Goal: Information Seeking & Learning: Learn about a topic

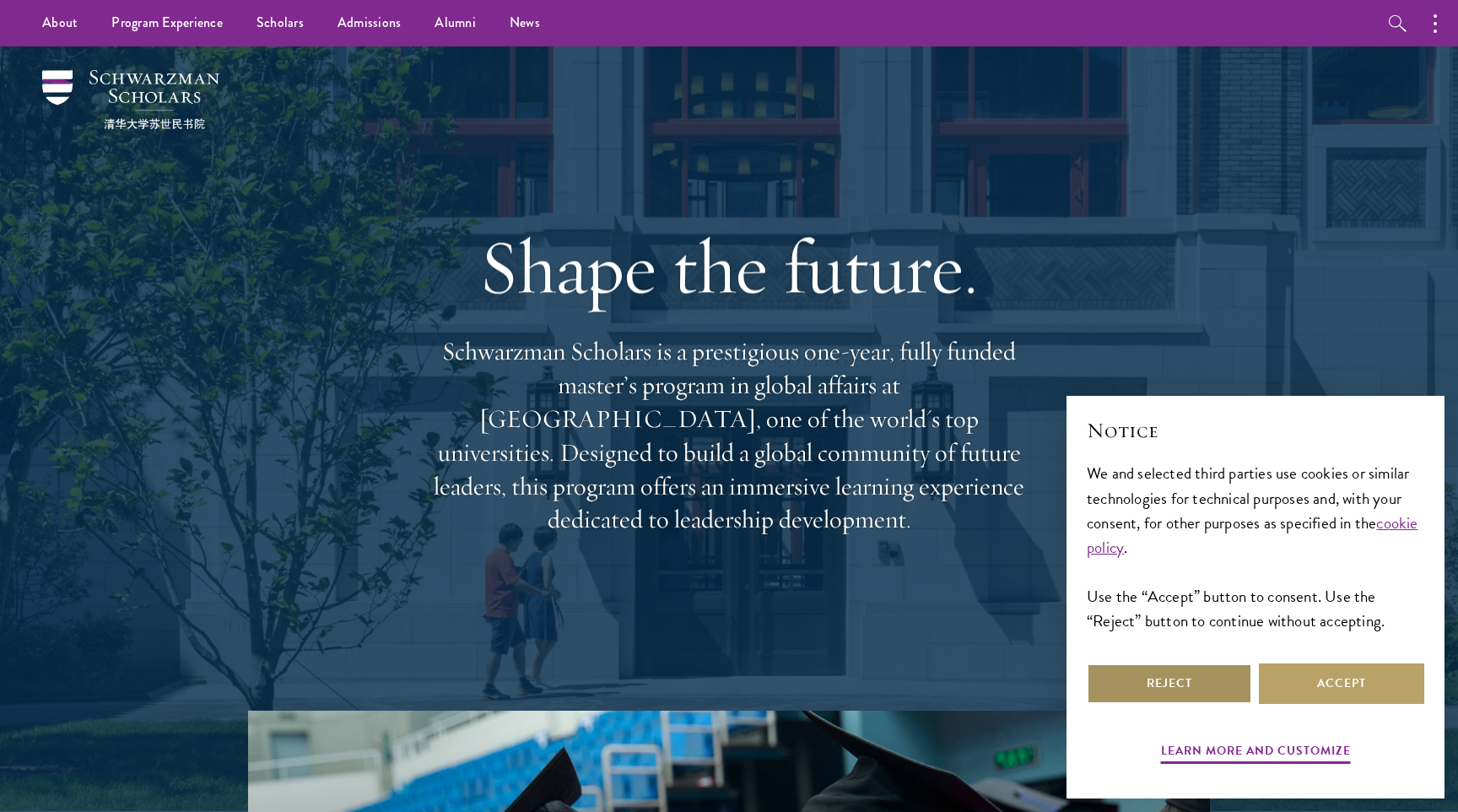
click at [1202, 693] on button "Reject" at bounding box center [1169, 683] width 165 height 40
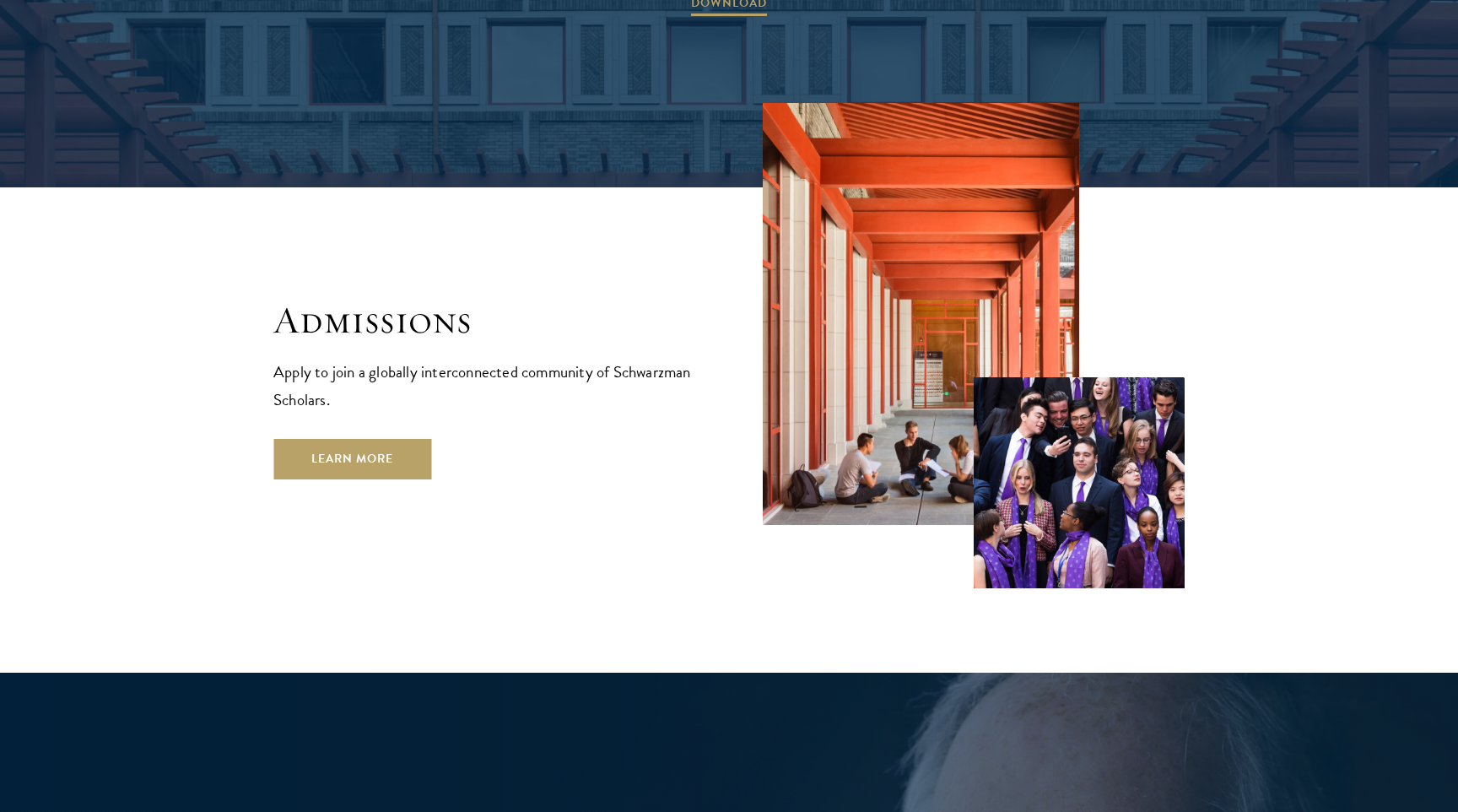
scroll to position [2823, 0]
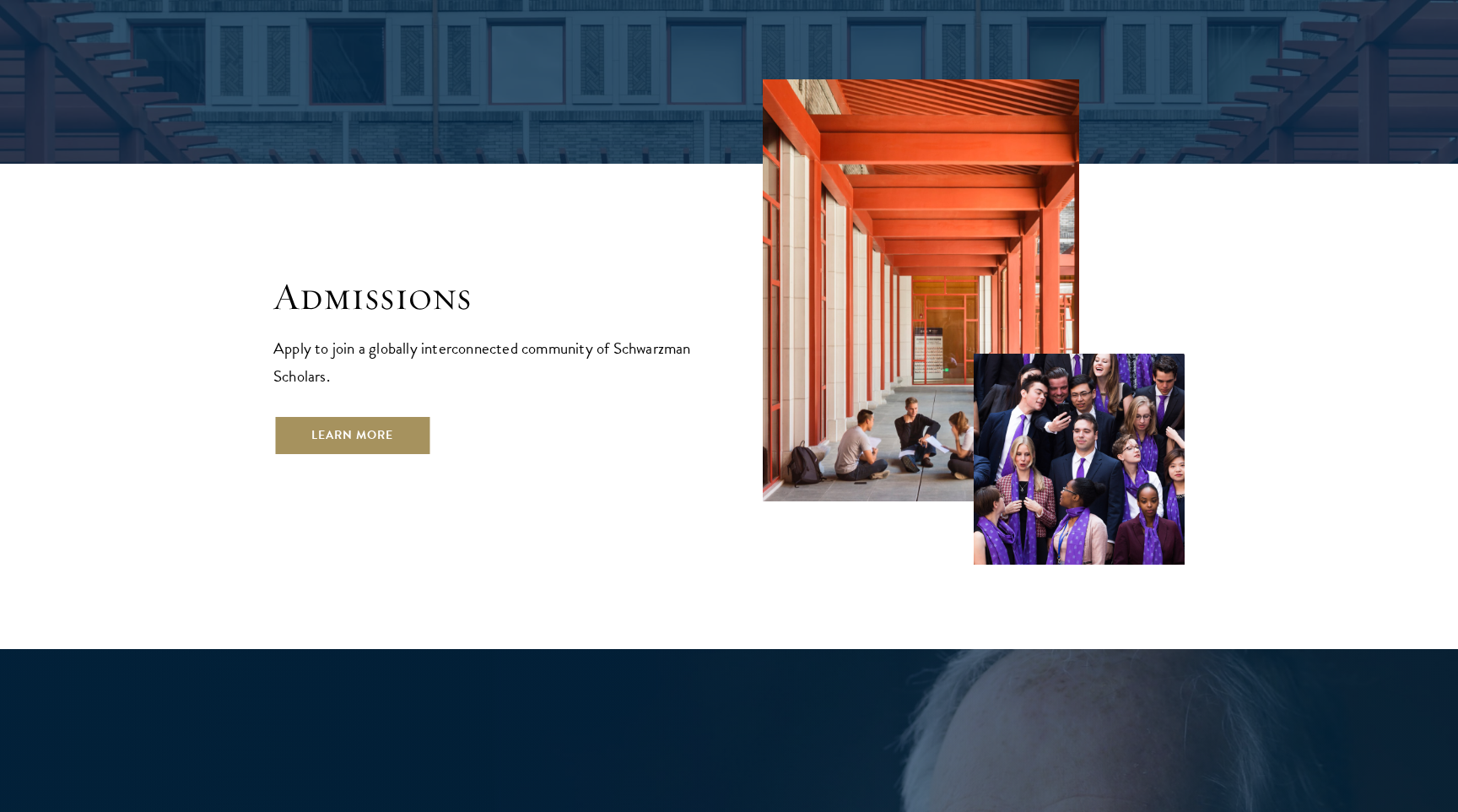
click at [394, 415] on link "Learn More" at bounding box center [352, 435] width 158 height 40
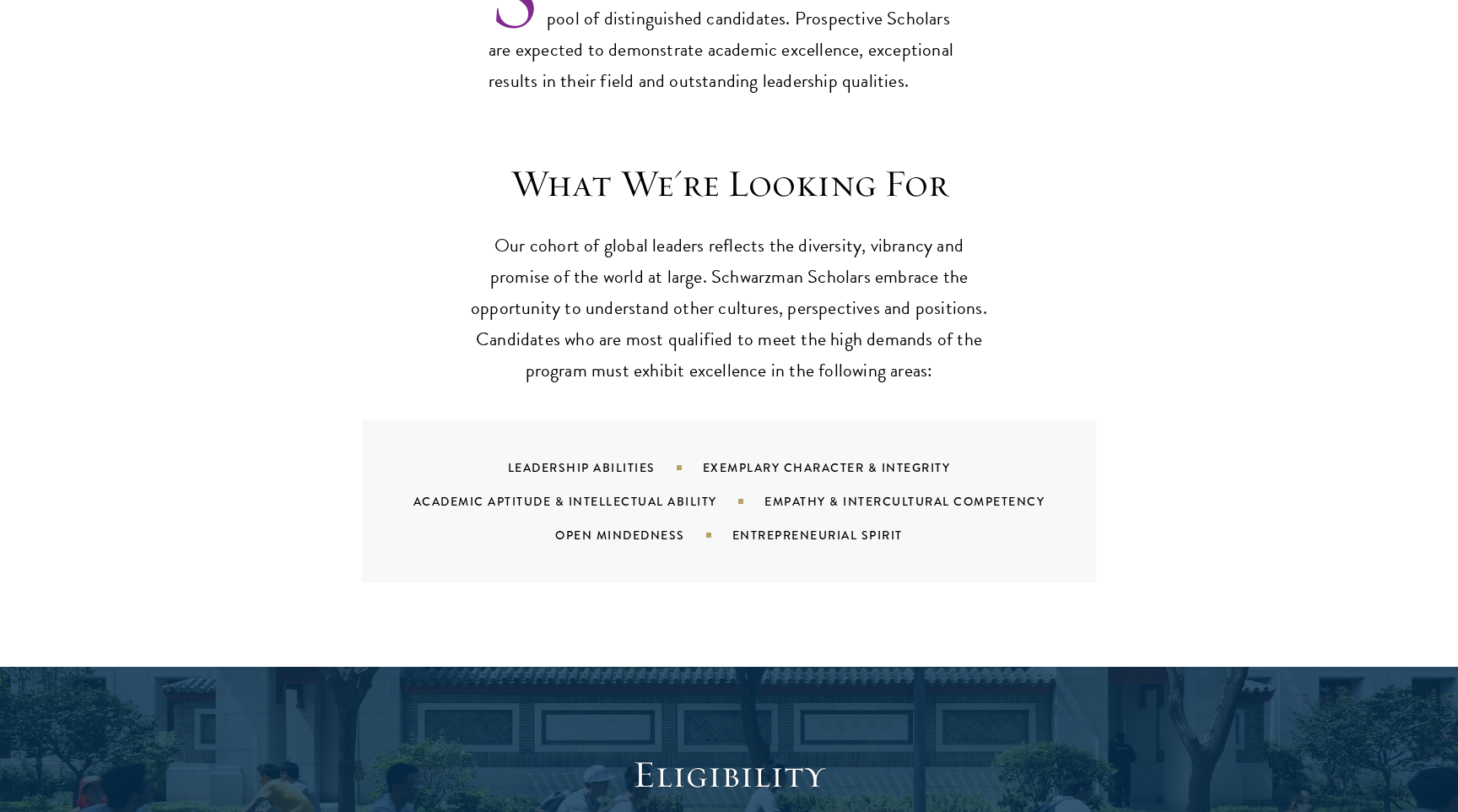
scroll to position [1505, 0]
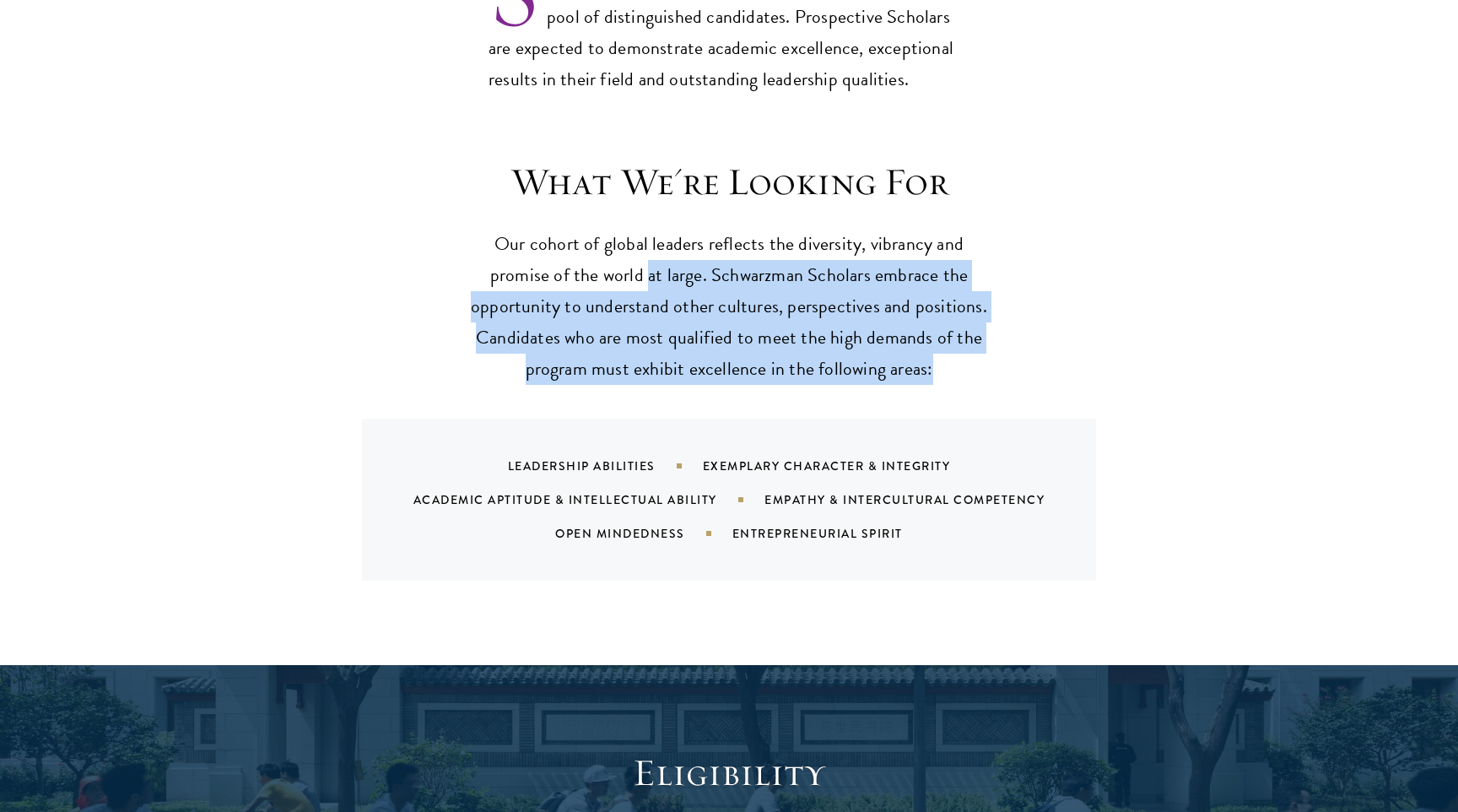
drag, startPoint x: 648, startPoint y: 227, endPoint x: 830, endPoint y: 363, distance: 227.2
click at [830, 363] on div "What We're Looking For Our cohort of global leaders reflects the diversity, vib…" at bounding box center [729, 370] width 911 height 422
drag, startPoint x: 799, startPoint y: 370, endPoint x: 662, endPoint y: 242, distance: 187.5
click at [662, 242] on div "What We're Looking For Our cohort of global leaders reflects the diversity, vib…" at bounding box center [729, 370] width 911 height 422
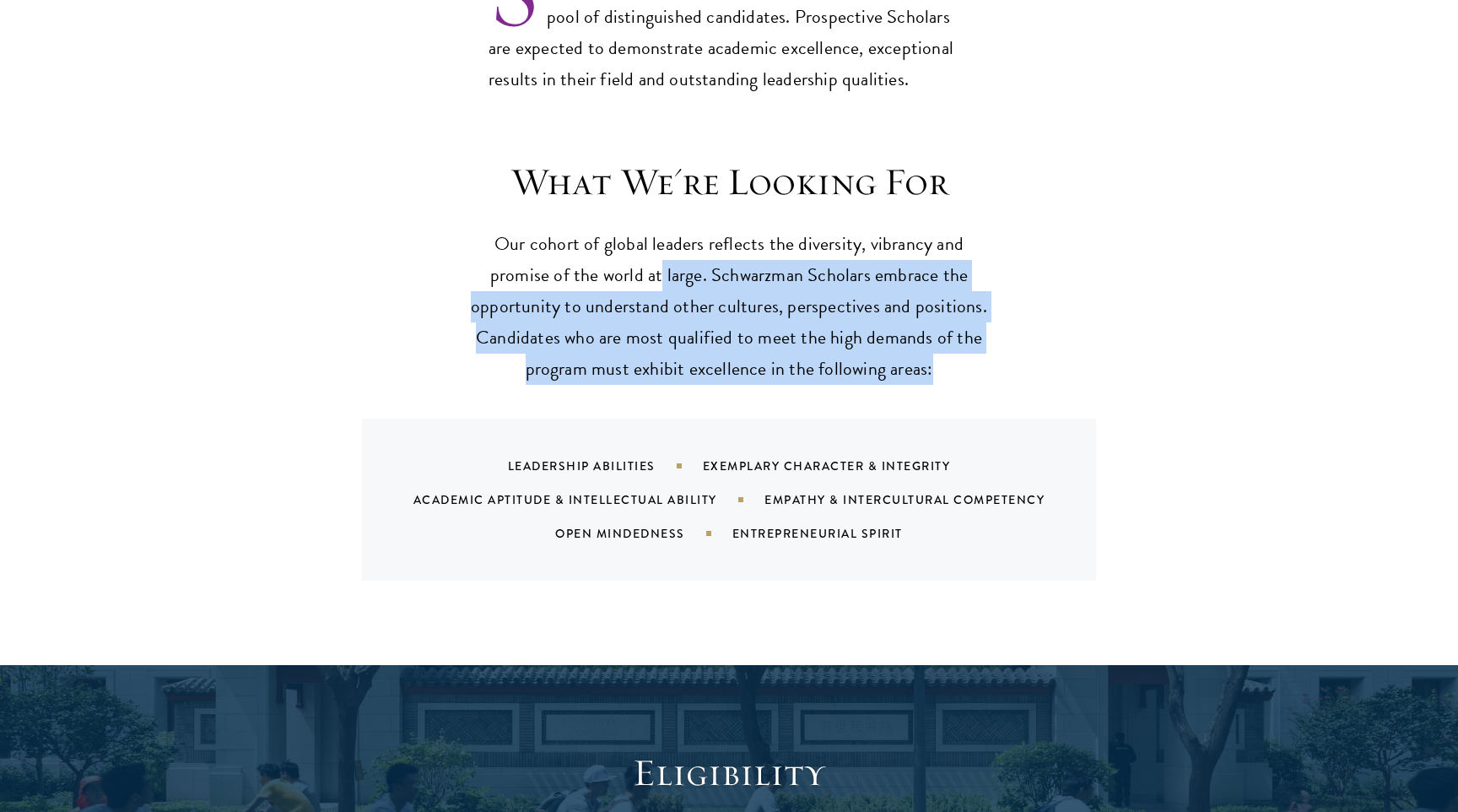
click at [662, 242] on p "Our cohort of global leaders reflects the diversity, vibrancy and promise of th…" at bounding box center [729, 306] width 523 height 156
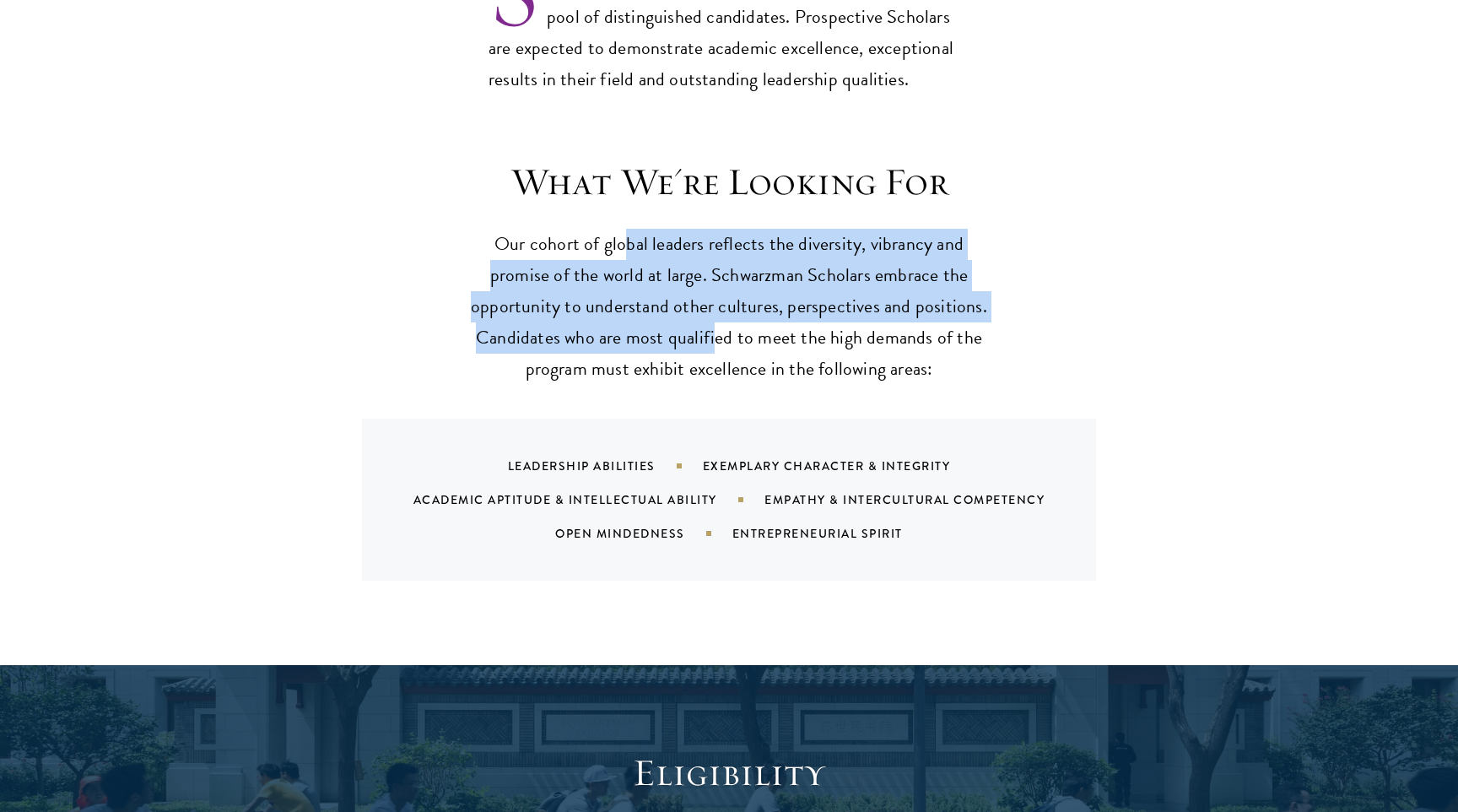
drag, startPoint x: 627, startPoint y: 219, endPoint x: 720, endPoint y: 319, distance: 136.6
click at [720, 319] on p "Our cohort of global leaders reflects the diversity, vibrancy and promise of th…" at bounding box center [729, 306] width 523 height 156
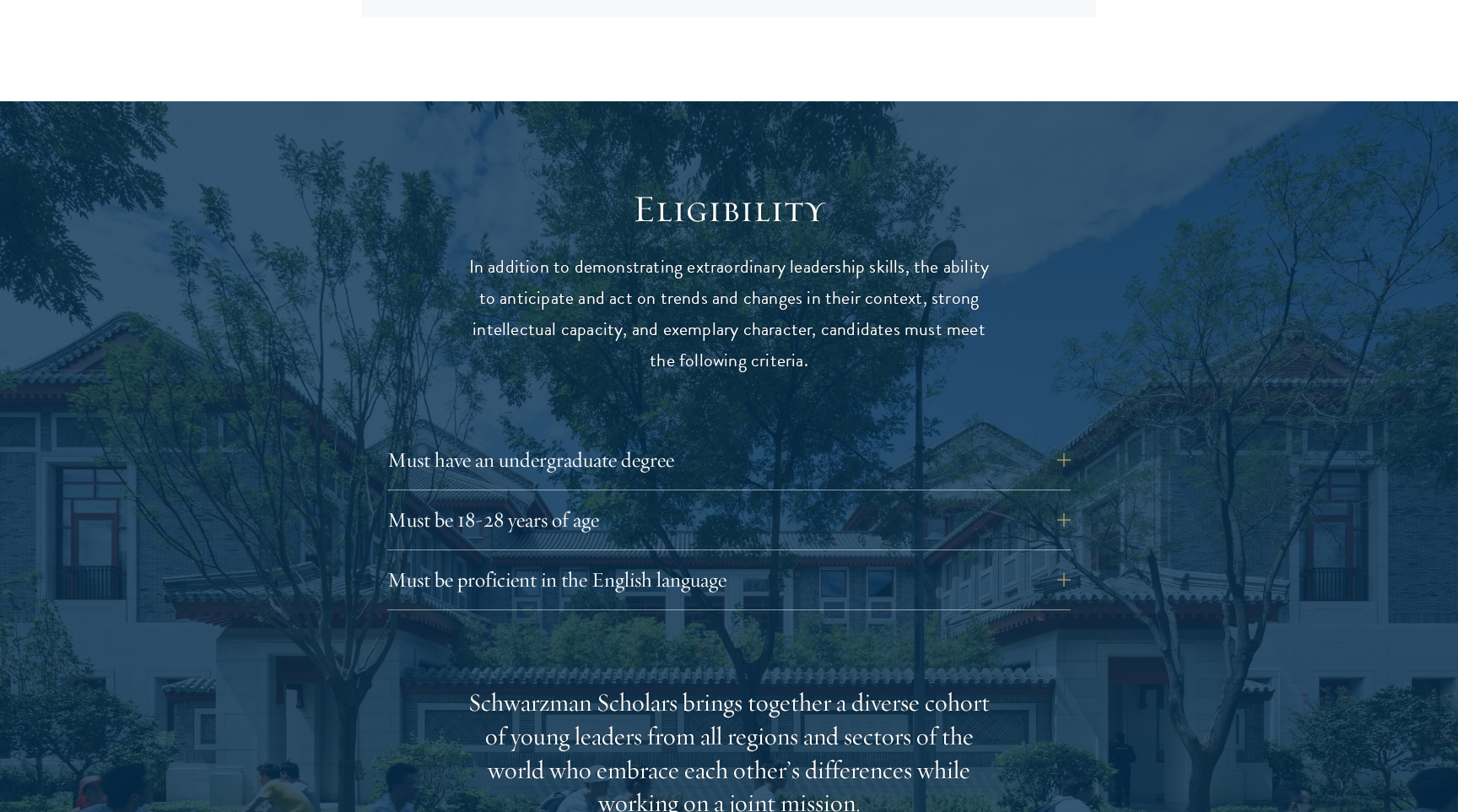
scroll to position [2088, 0]
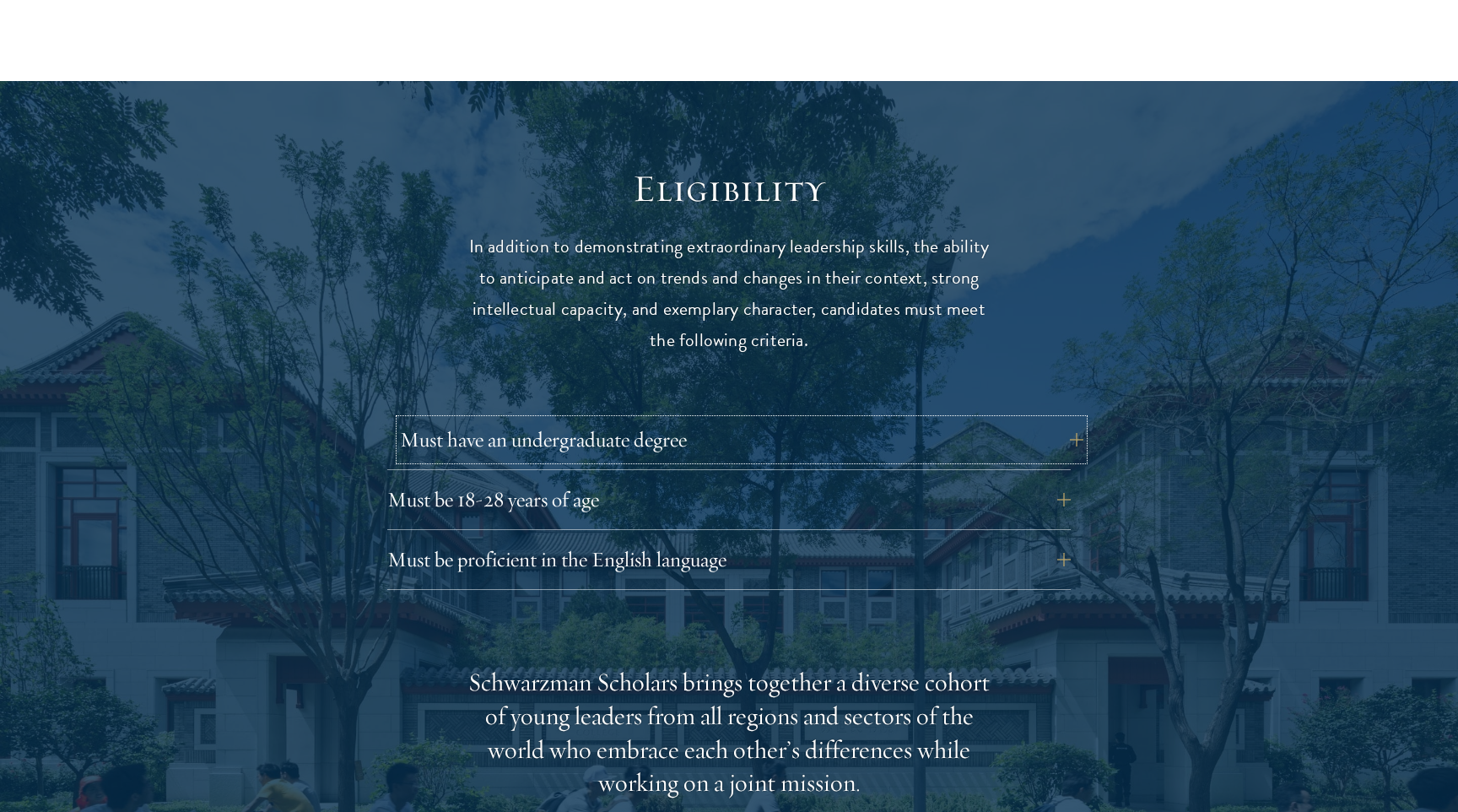
click at [685, 420] on button "Must have an undergraduate degree" at bounding box center [742, 440] width 683 height 40
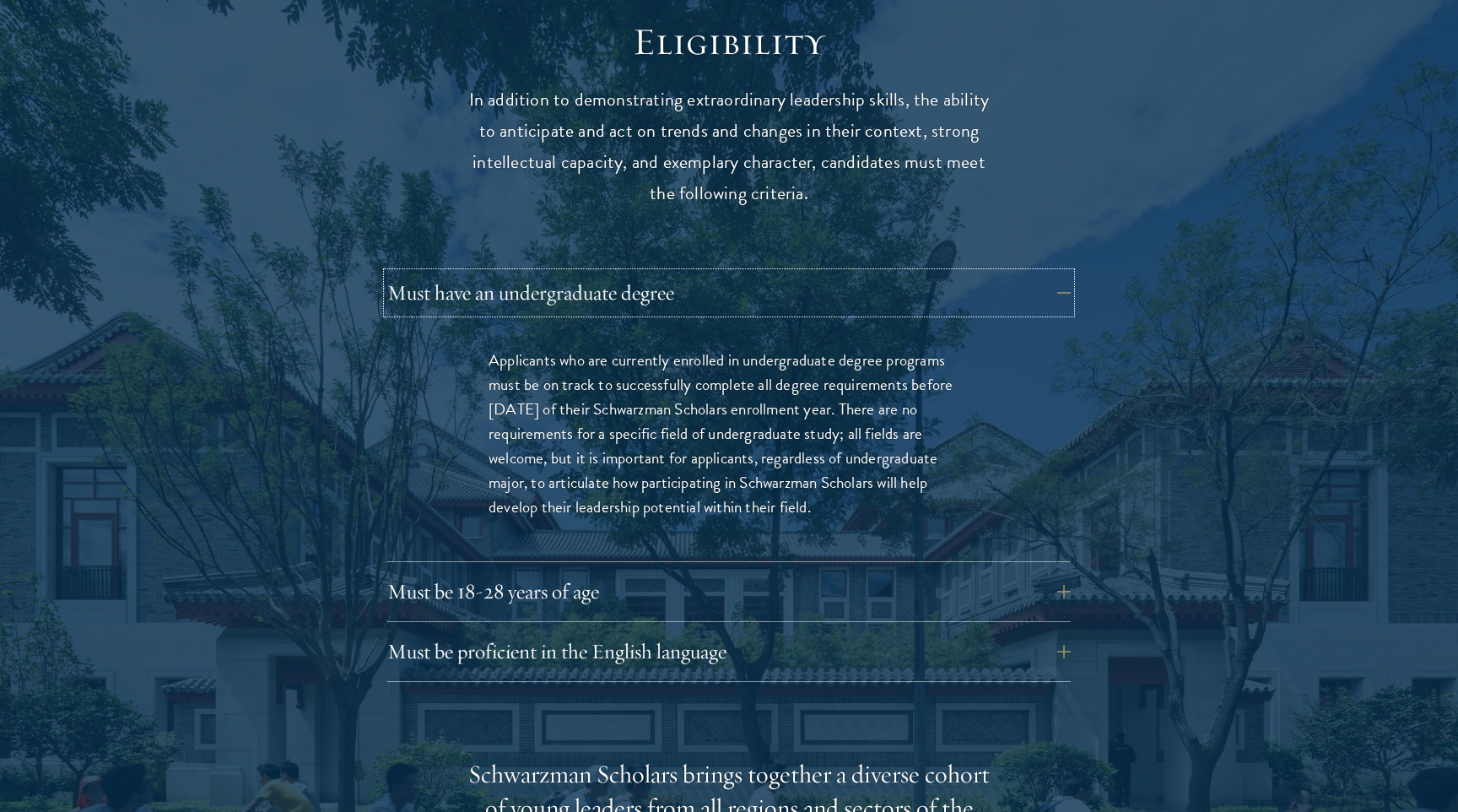
scroll to position [2242, 0]
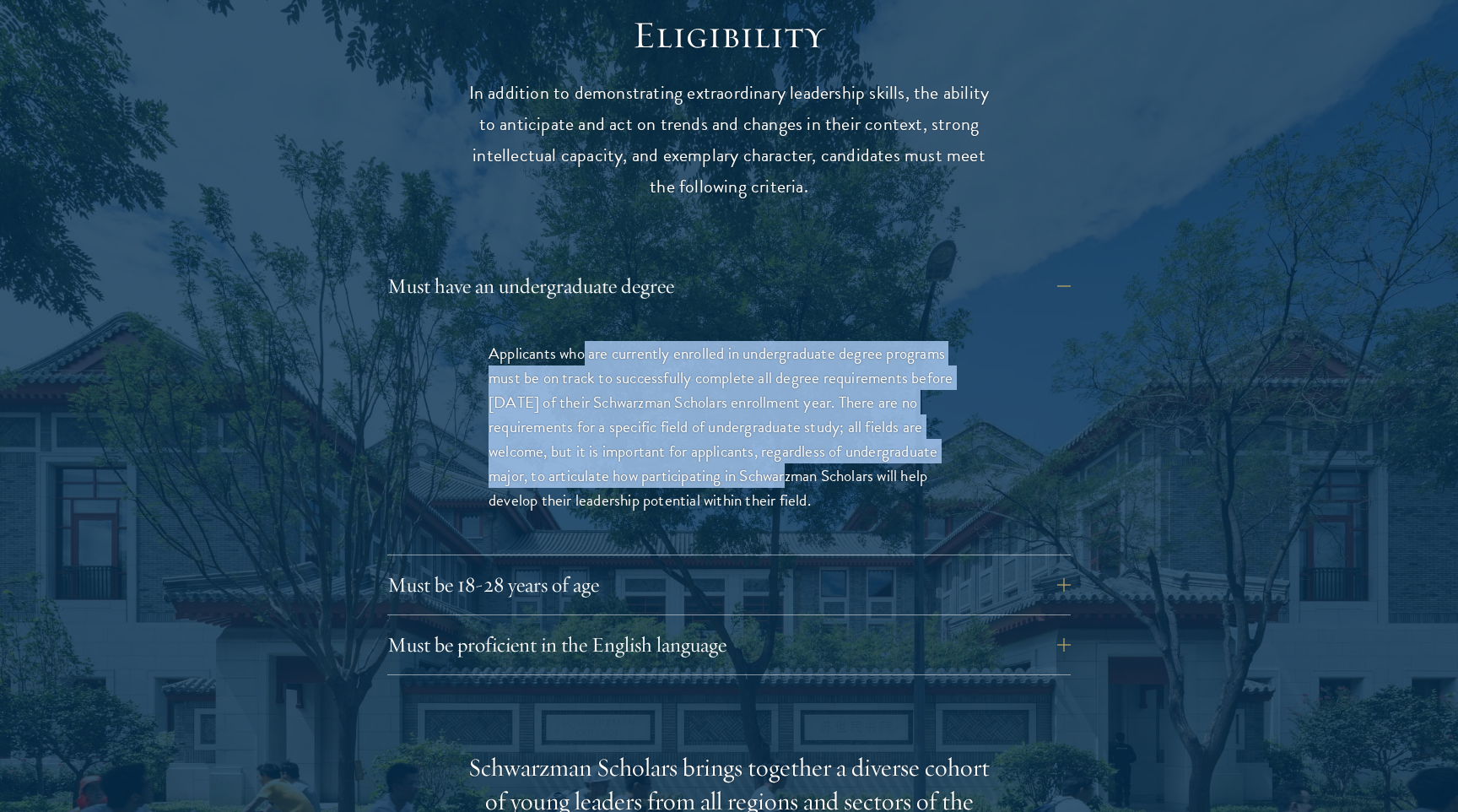
drag, startPoint x: 583, startPoint y: 324, endPoint x: 779, endPoint y: 430, distance: 222.8
click at [779, 430] on p "Applicants who are currently enrolled in undergraduate degree programs must be …" at bounding box center [729, 426] width 481 height 171
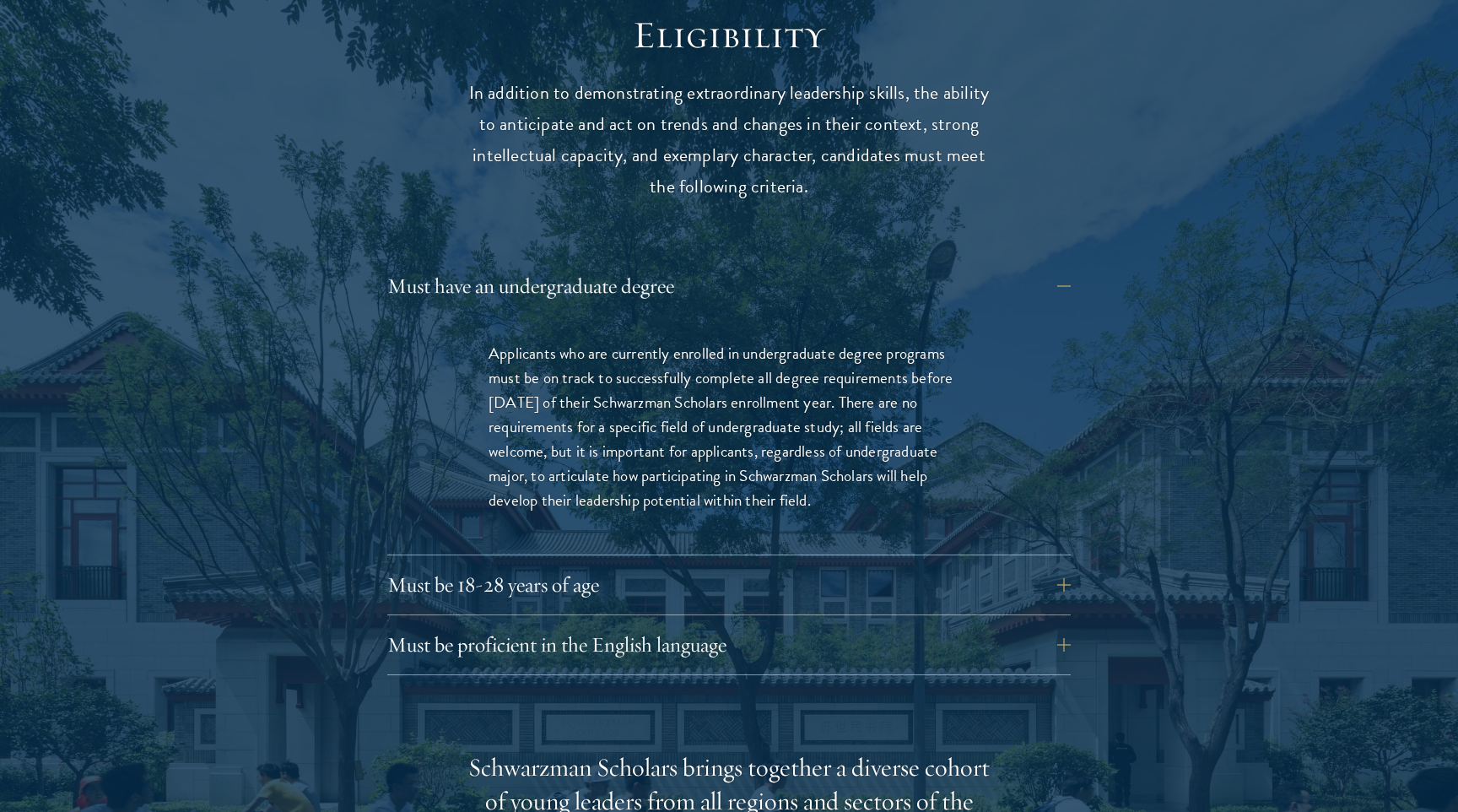
drag, startPoint x: 830, startPoint y: 467, endPoint x: 734, endPoint y: 388, distance: 124.3
click at [734, 388] on p "Applicants who are currently enrolled in undergraduate degree programs must be …" at bounding box center [729, 426] width 481 height 171
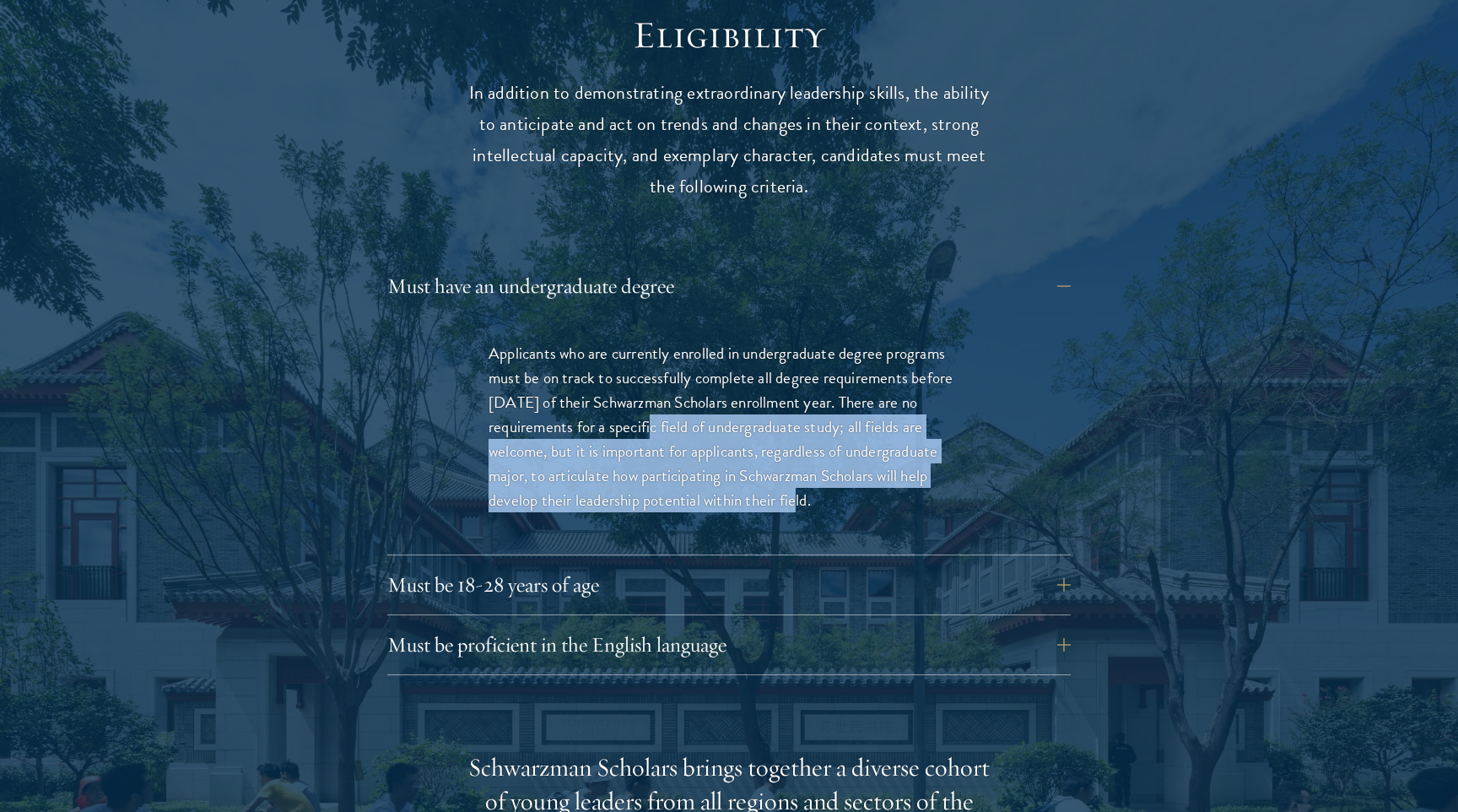
drag, startPoint x: 642, startPoint y: 384, endPoint x: 787, endPoint y: 465, distance: 166.1
click at [787, 465] on p "Applicants who are currently enrolled in undergraduate degree programs must be …" at bounding box center [729, 426] width 481 height 171
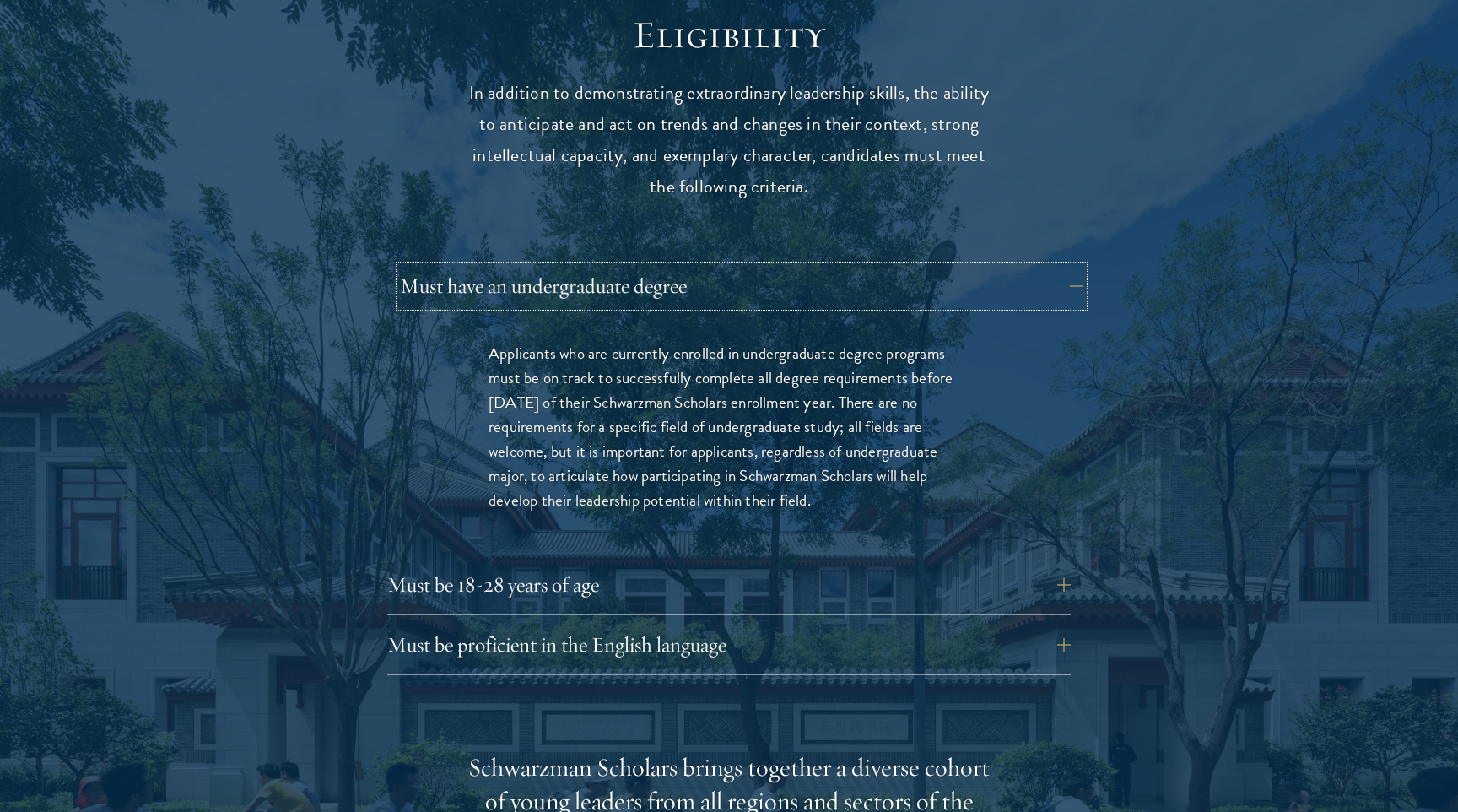
click at [690, 266] on button "Must have an undergraduate degree" at bounding box center [742, 286] width 683 height 40
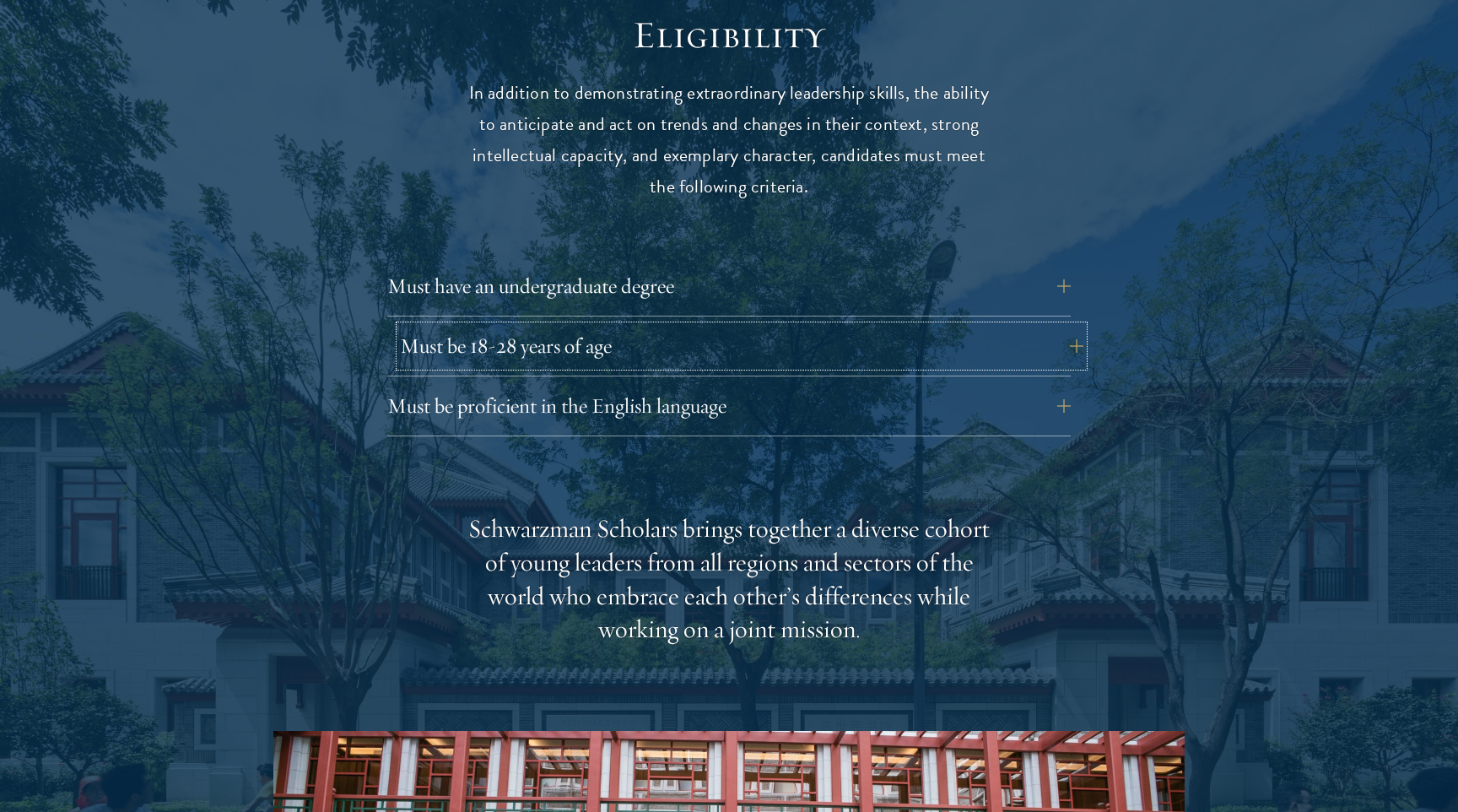
click at [651, 326] on button "Must be 18-28 years of age" at bounding box center [742, 346] width 683 height 40
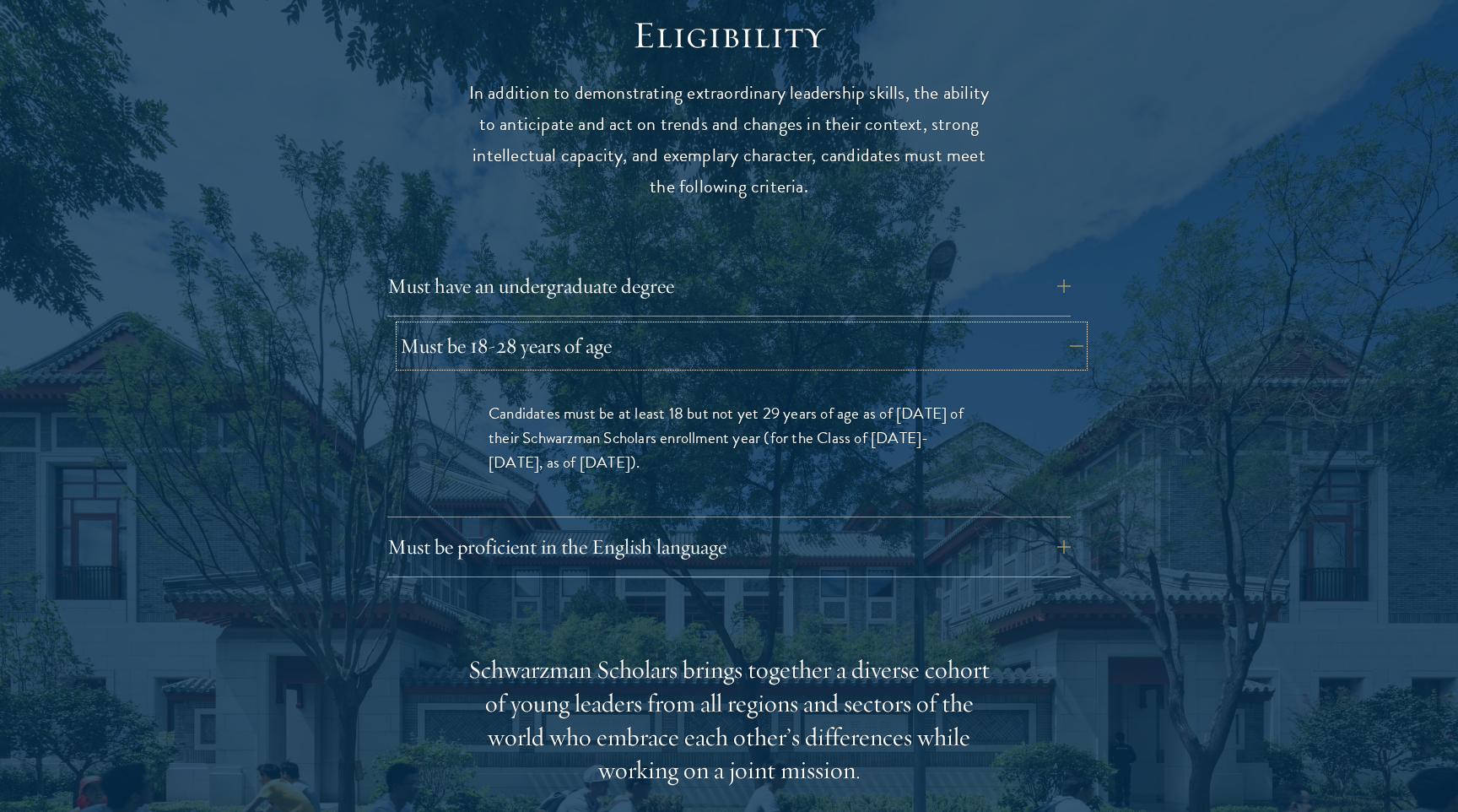
click at [651, 326] on button "Must be 18-28 years of age" at bounding box center [742, 346] width 683 height 40
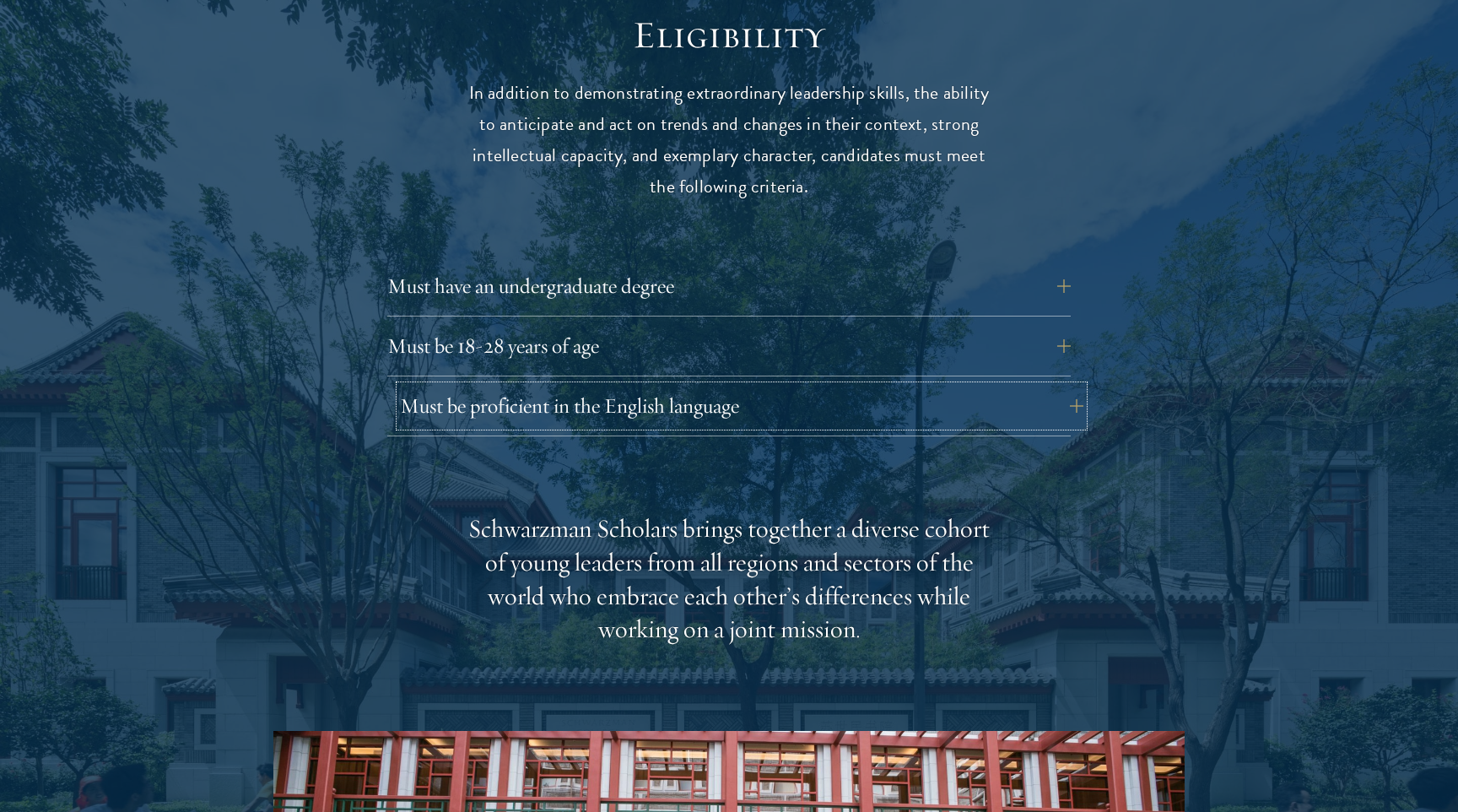
click at [674, 385] on button "Must be proficient in the English language" at bounding box center [742, 406] width 683 height 40
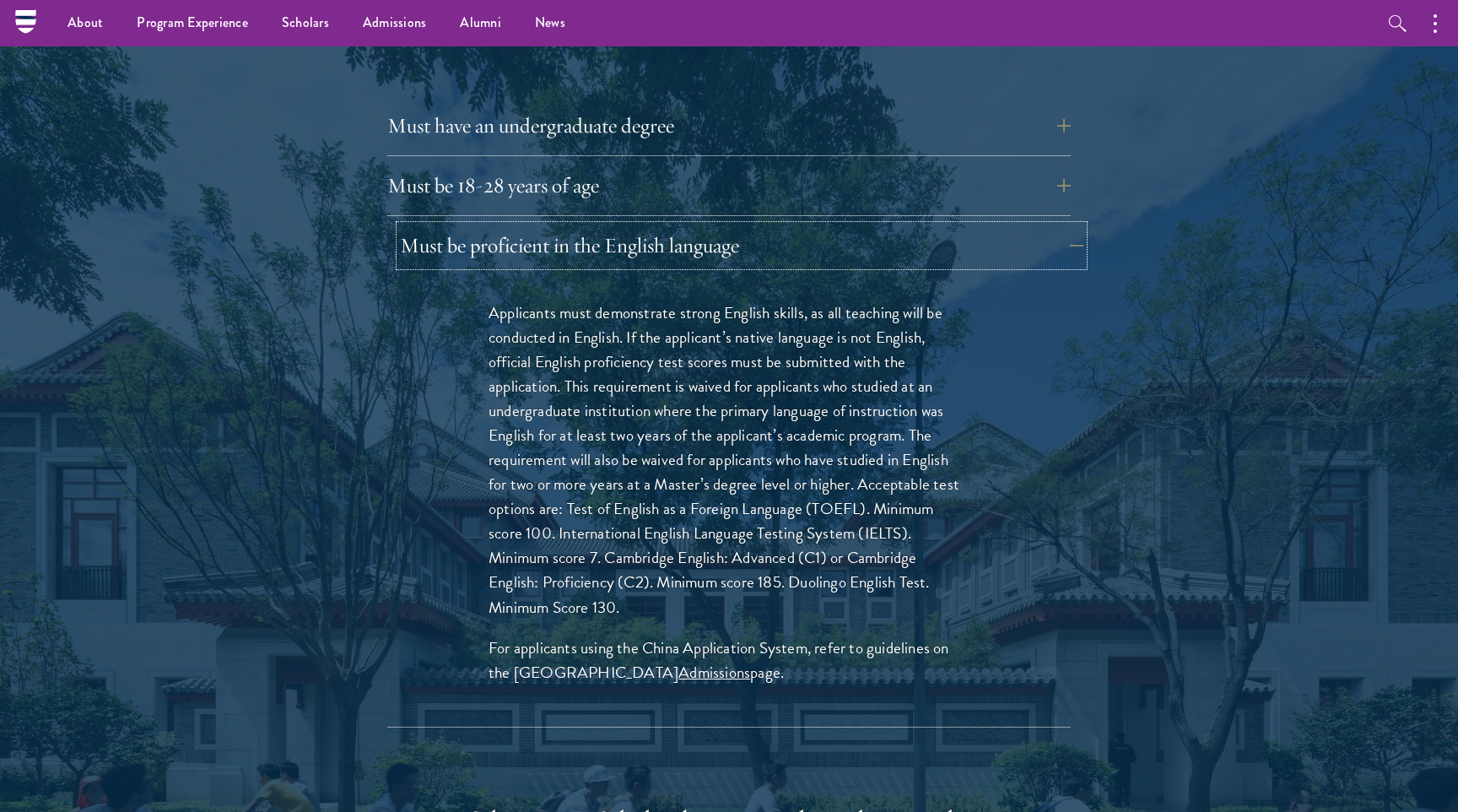
scroll to position [2381, 0]
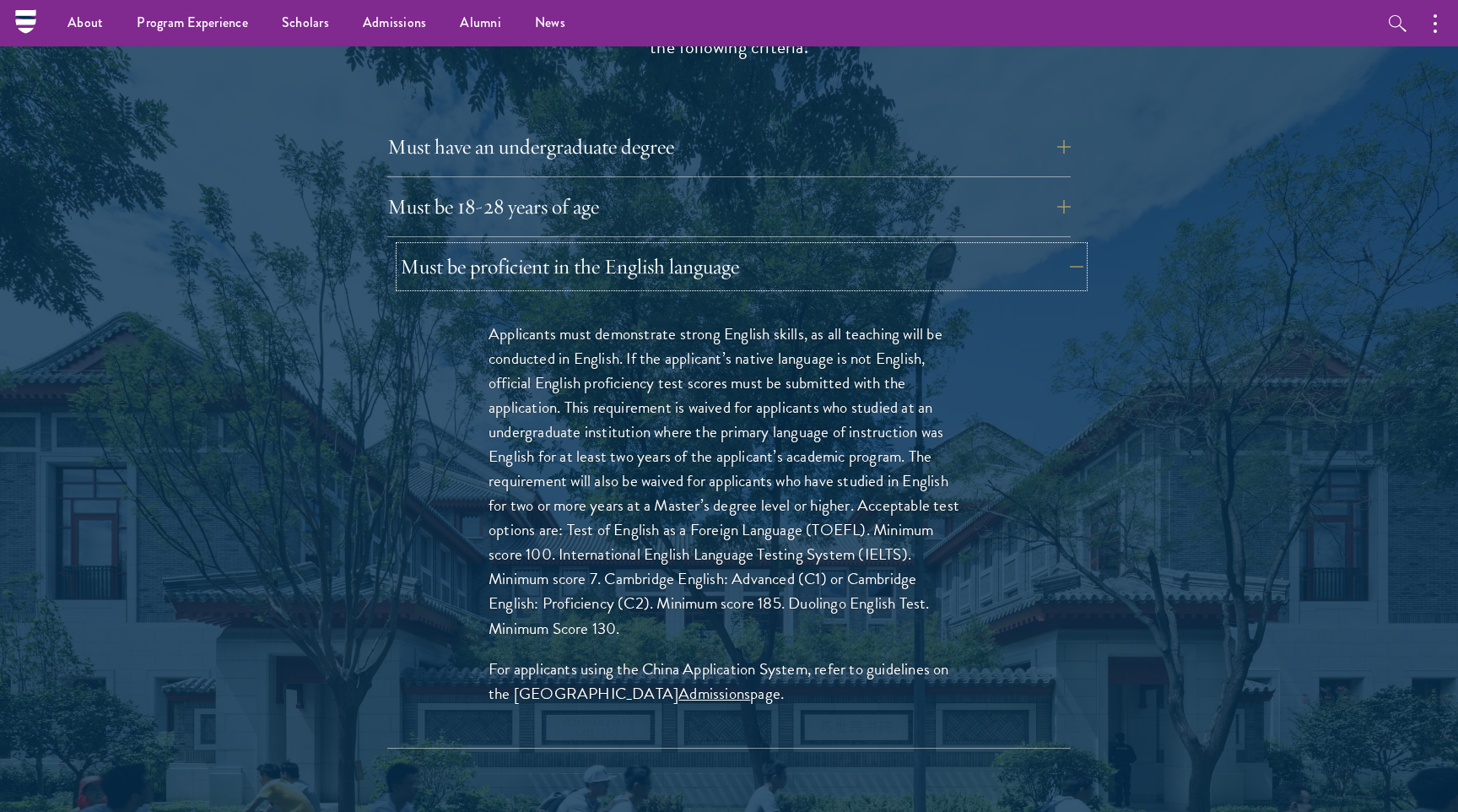
click at [651, 247] on button "Must be proficient in the English language" at bounding box center [742, 267] width 683 height 40
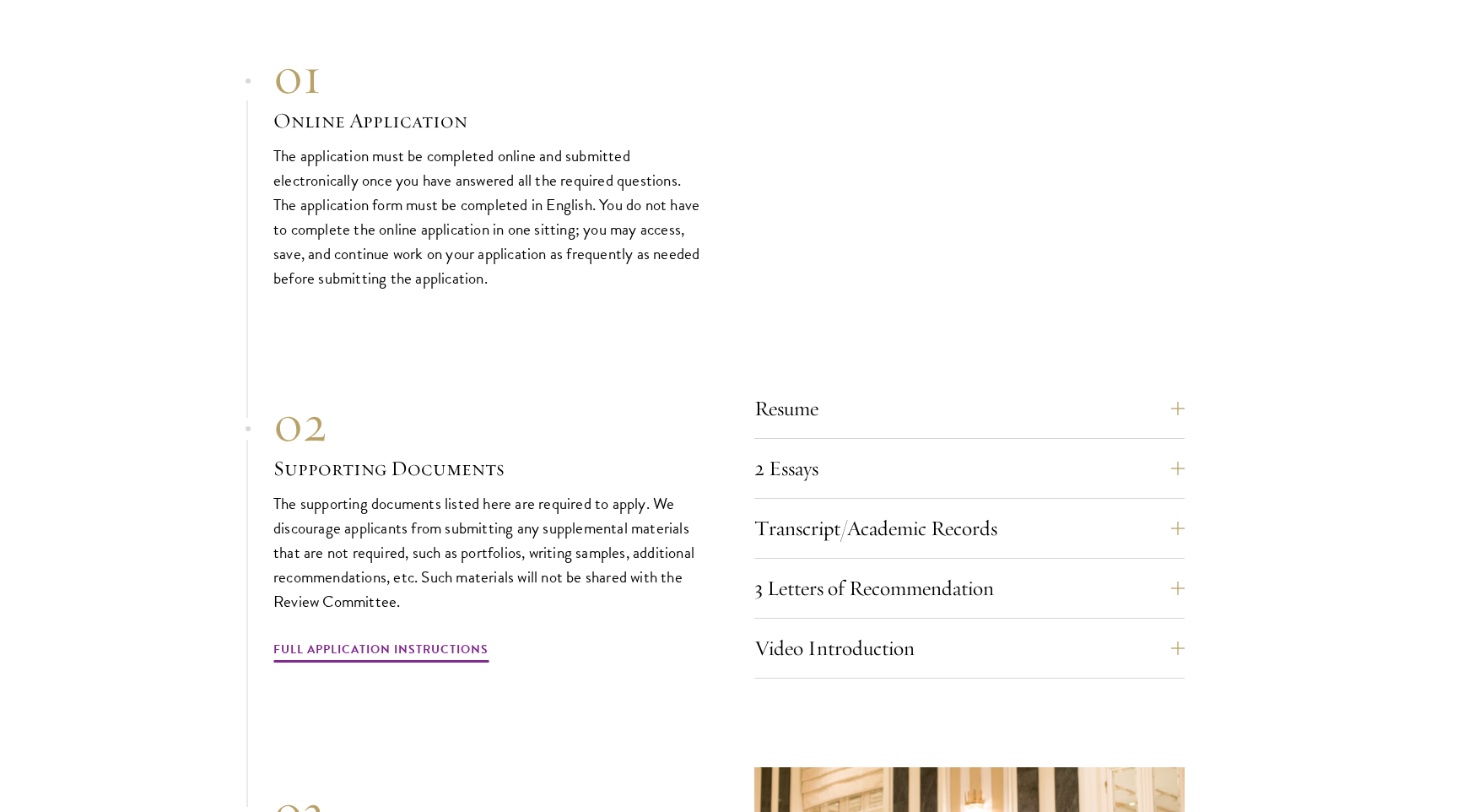
scroll to position [5026, 0]
click at [835, 386] on button "Resume" at bounding box center [982, 406] width 430 height 40
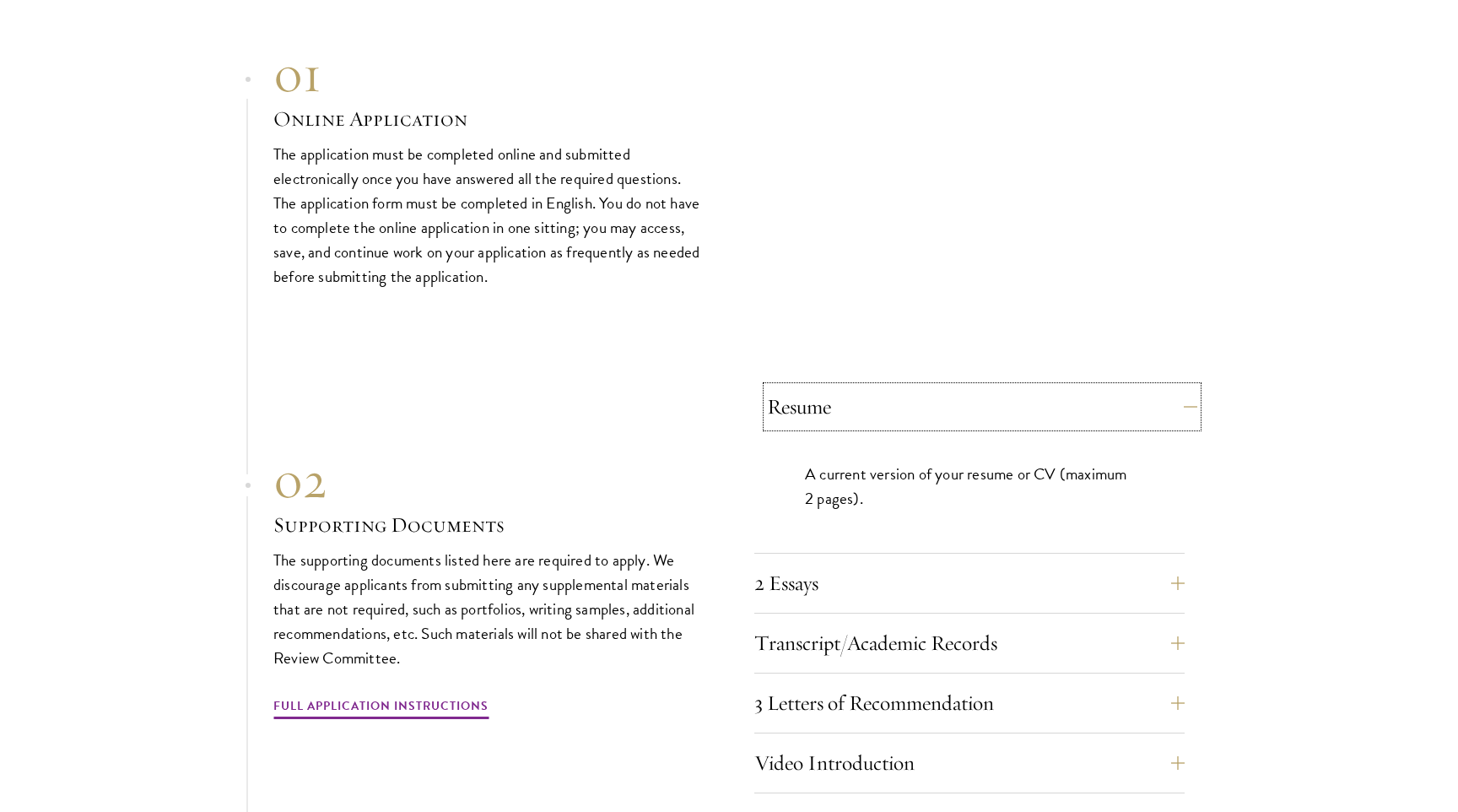
click at [860, 386] on button "Resume" at bounding box center [982, 406] width 430 height 40
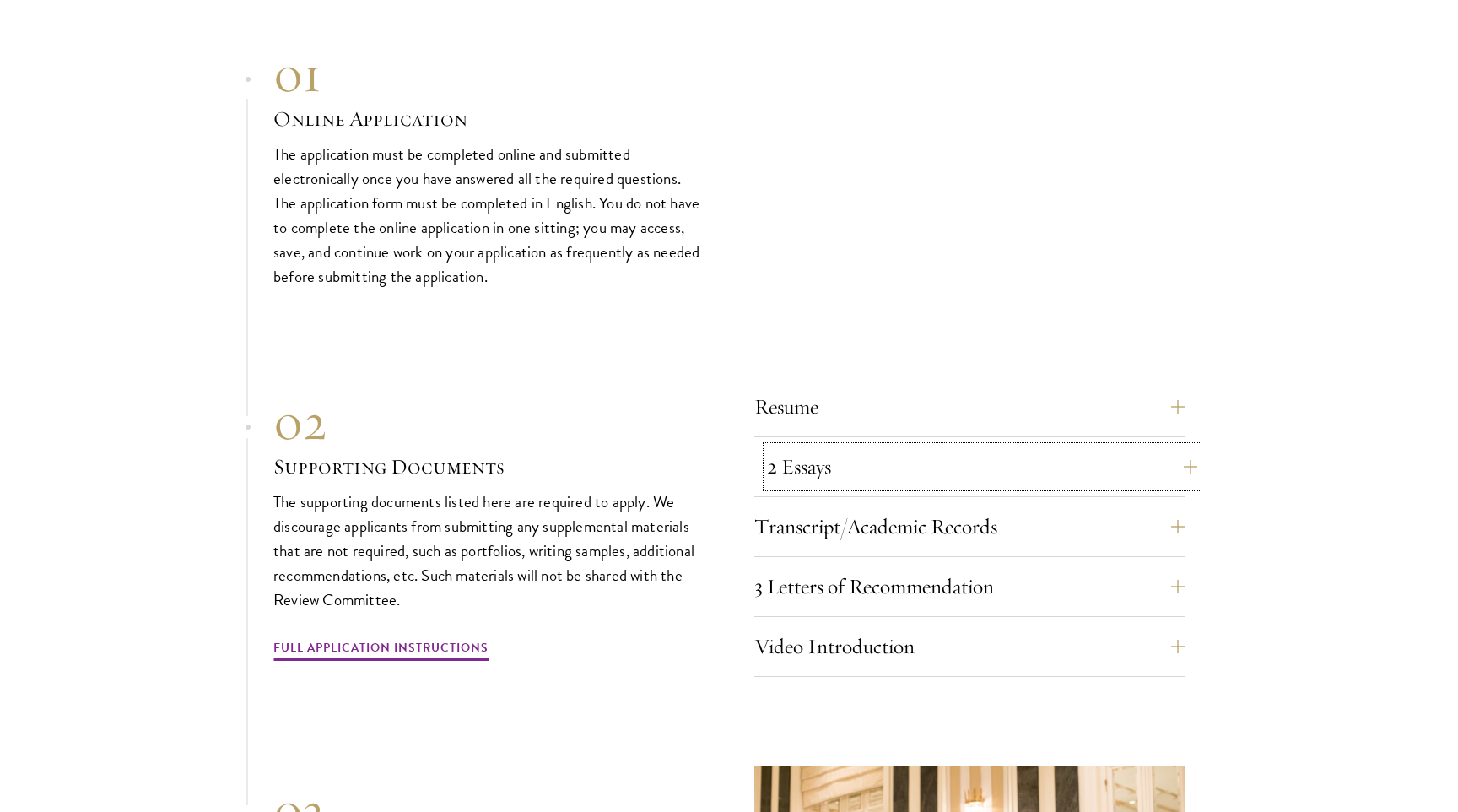
click at [860, 446] on button "2 Essays" at bounding box center [982, 466] width 430 height 40
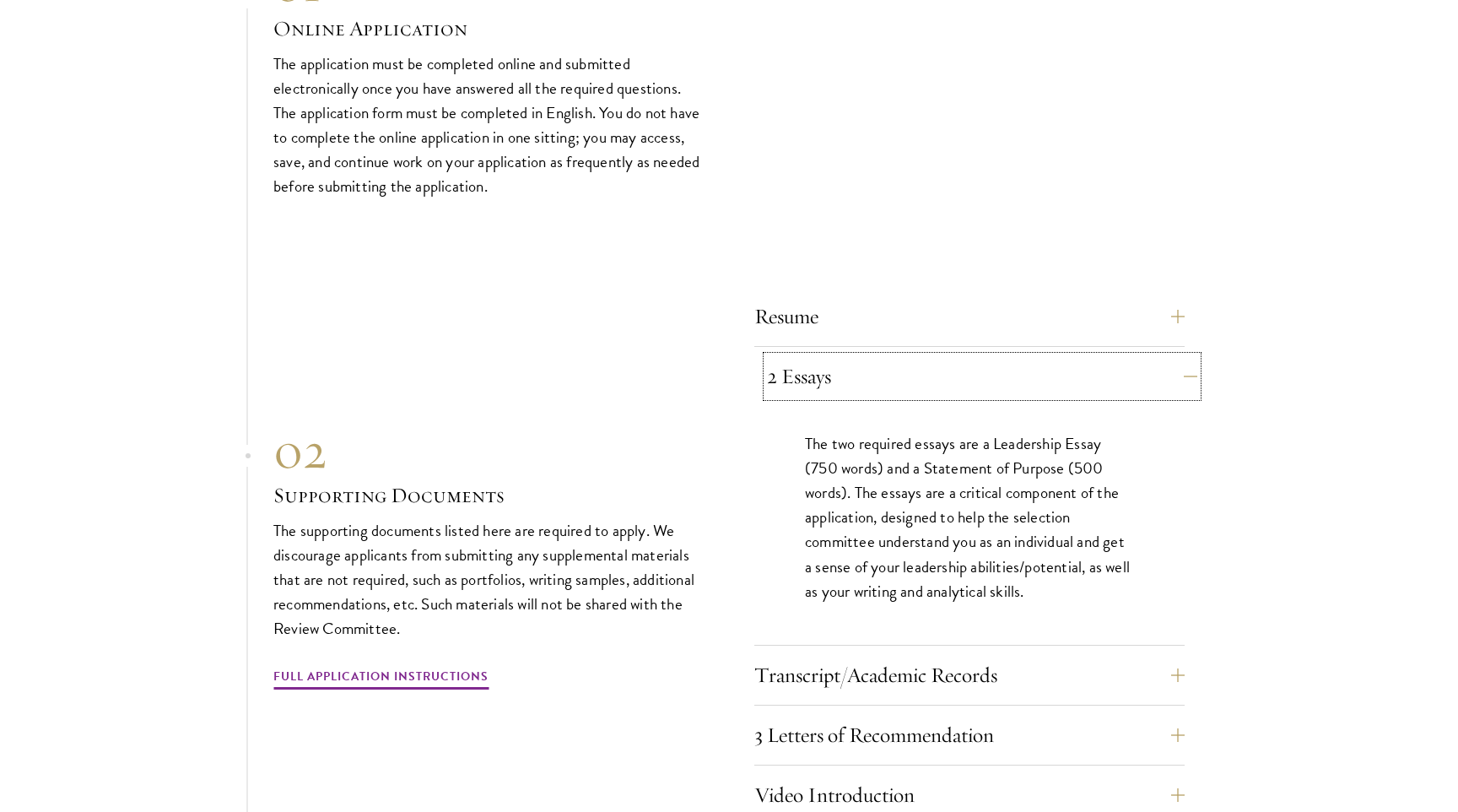
scroll to position [5118, 0]
click at [912, 355] on button "2 Essays" at bounding box center [982, 375] width 430 height 40
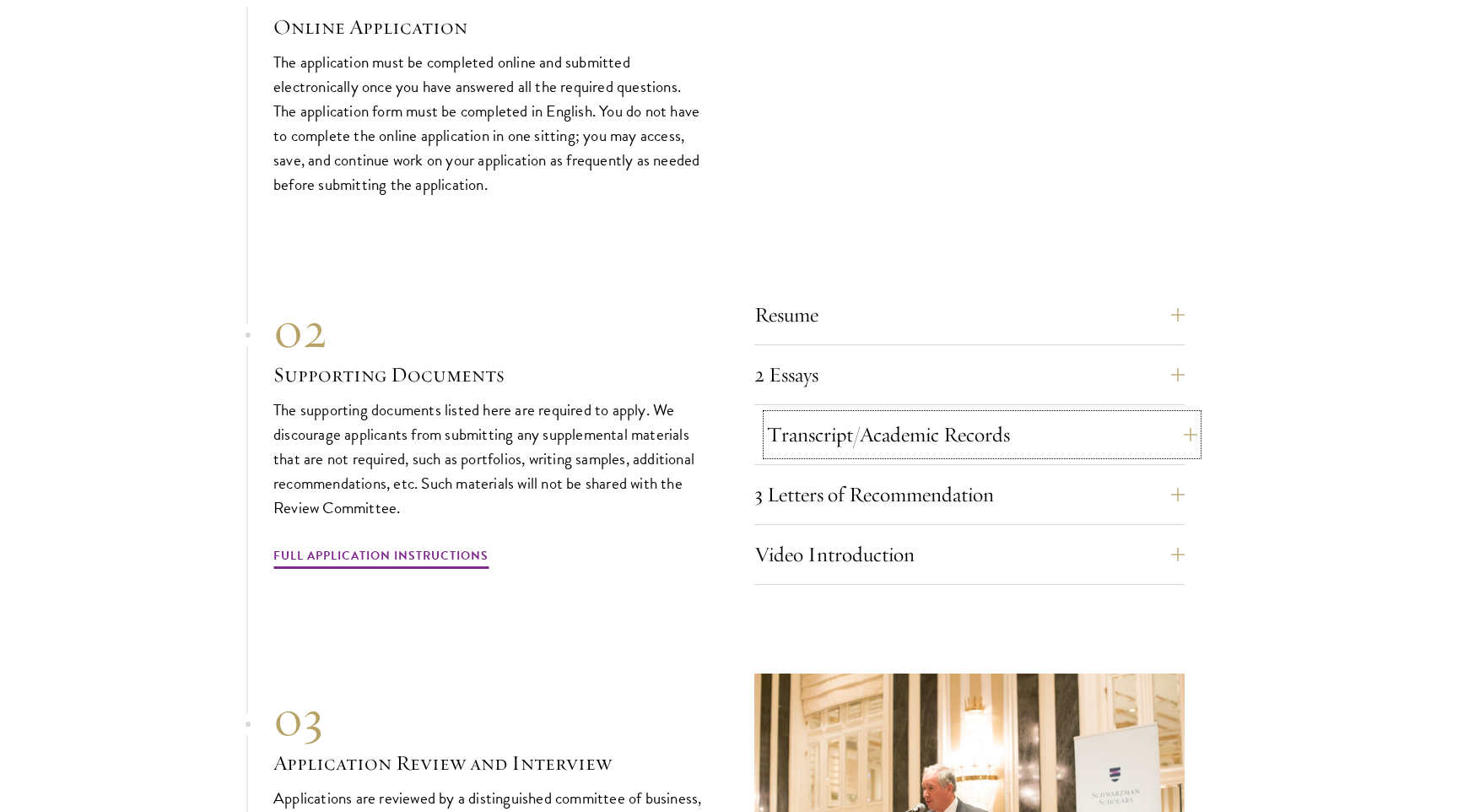
click at [914, 414] on button "Transcript/Academic Records" at bounding box center [982, 435] width 430 height 40
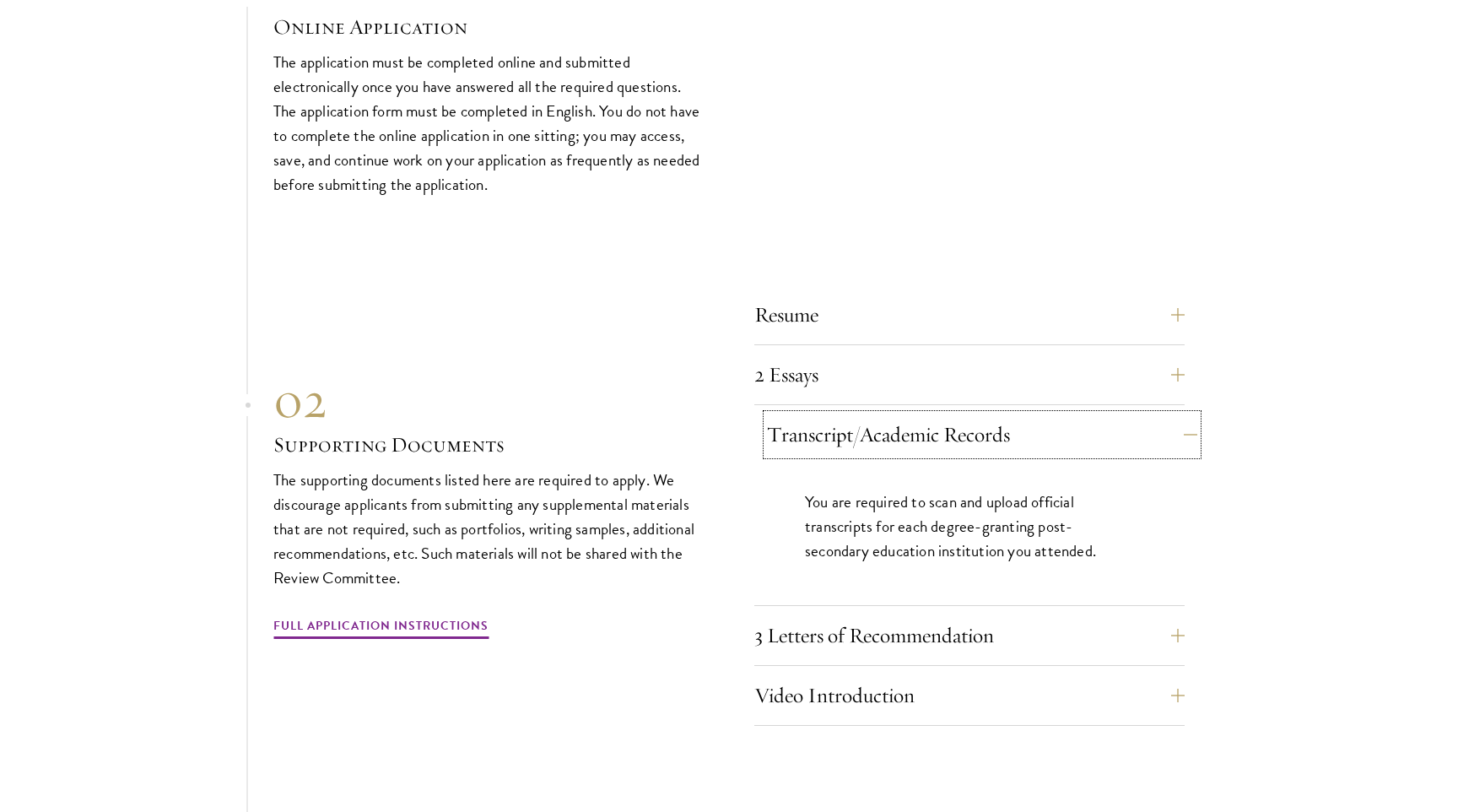
click at [940, 414] on button "Transcript/Academic Records" at bounding box center [982, 435] width 430 height 40
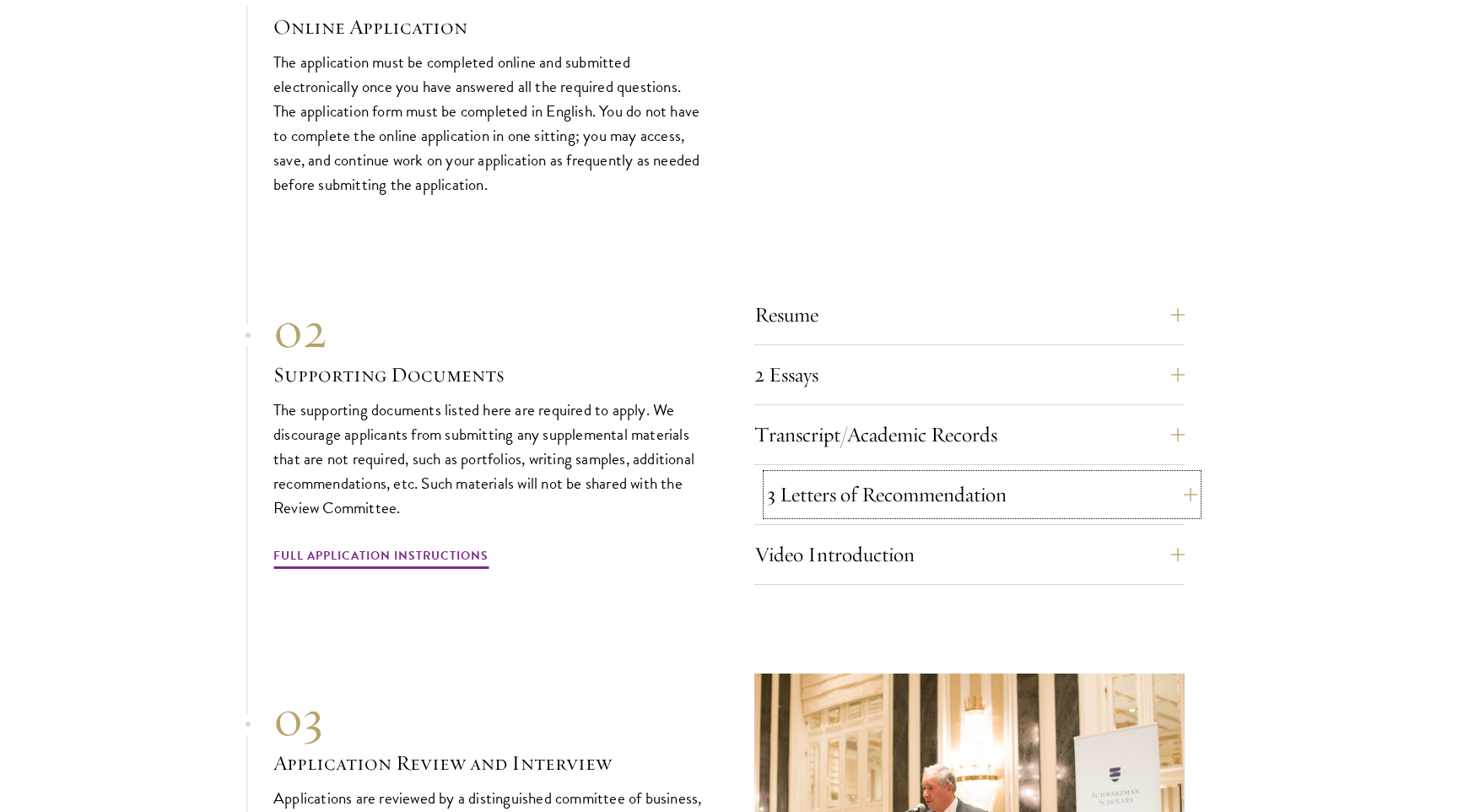
click at [934, 474] on button "3 Letters of Recommendation" at bounding box center [982, 494] width 430 height 40
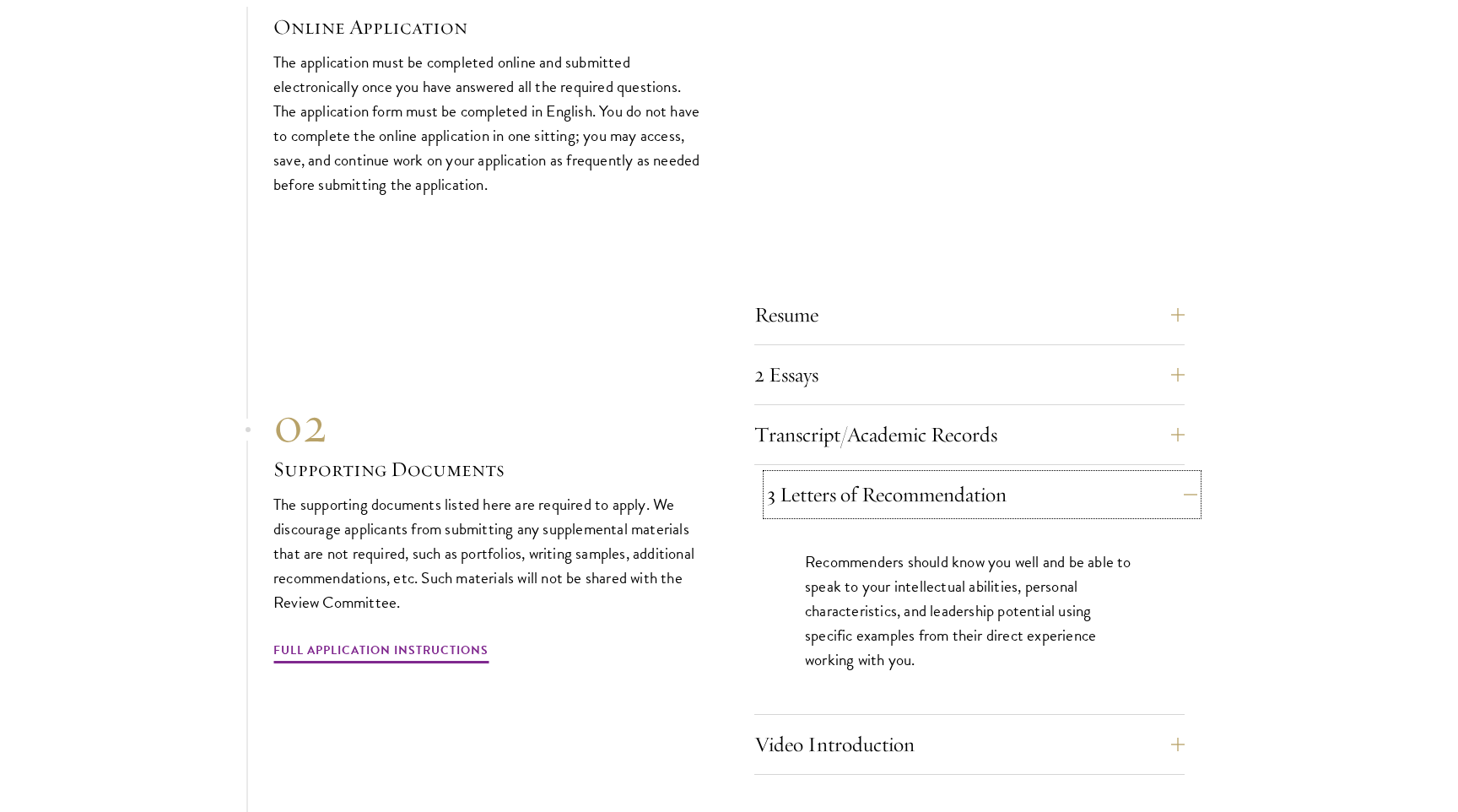
click at [929, 474] on button "3 Letters of Recommendation" at bounding box center [982, 494] width 430 height 40
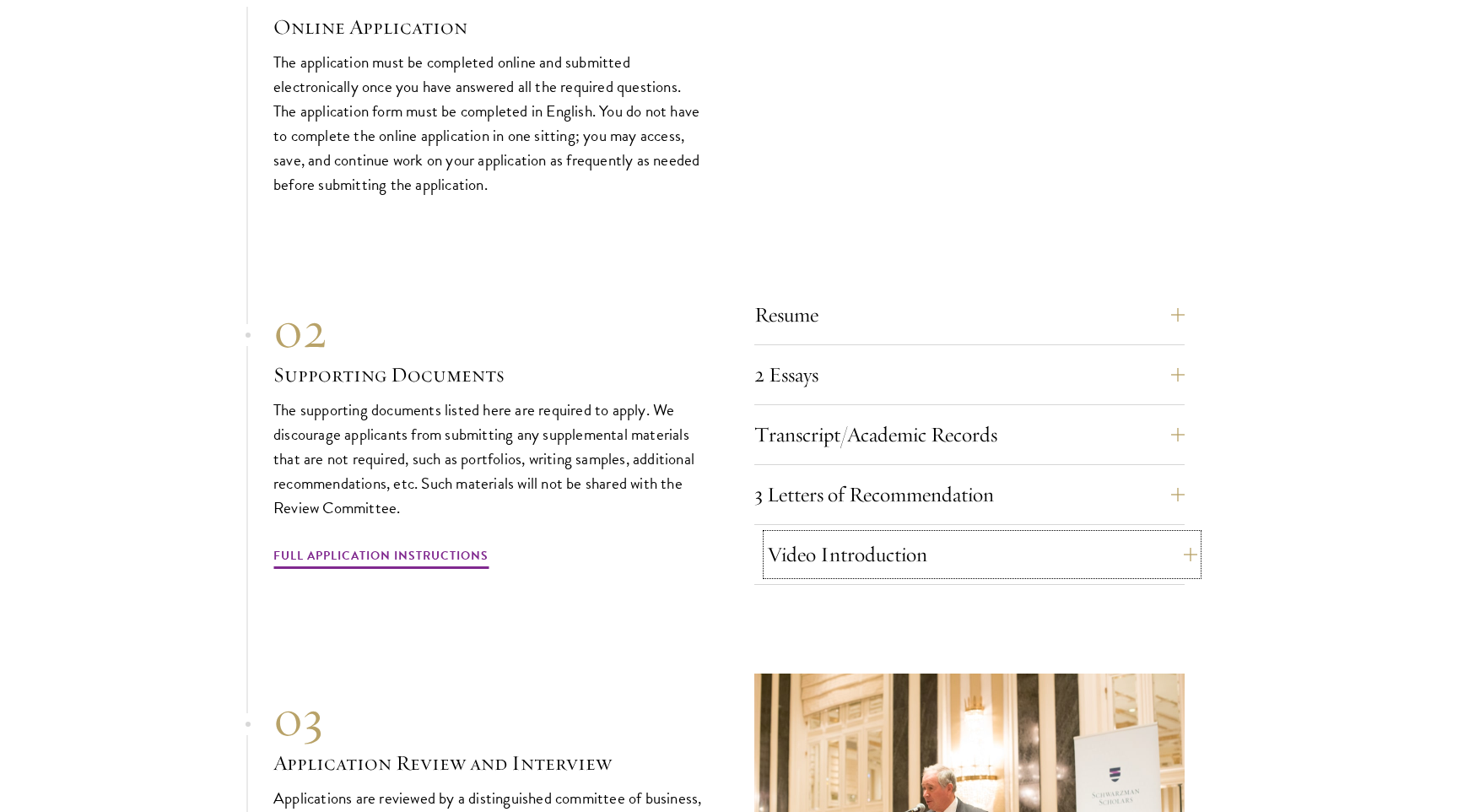
click at [917, 534] on button "Video Introduction" at bounding box center [982, 554] width 430 height 40
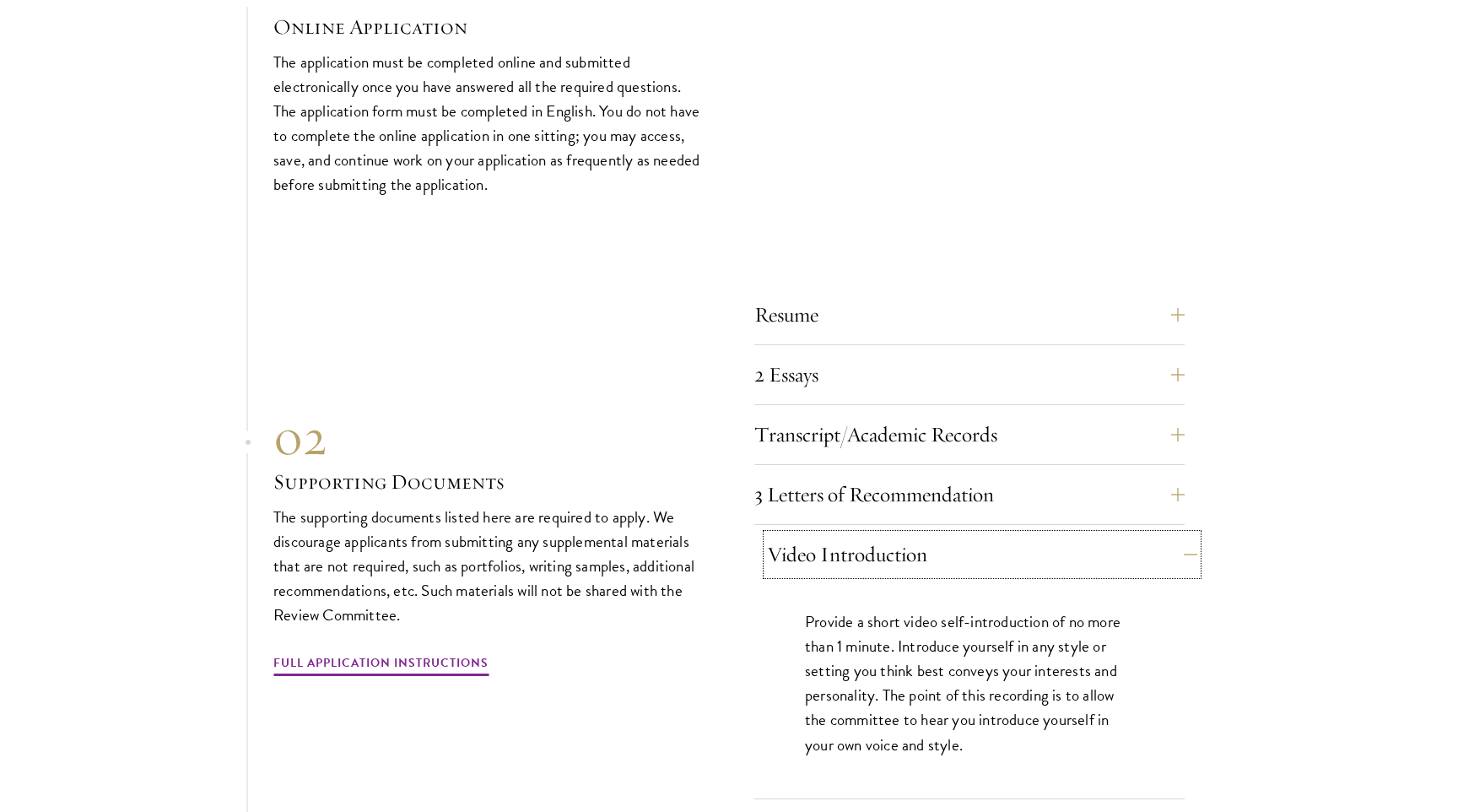
click at [900, 534] on button "Video Introduction" at bounding box center [982, 554] width 430 height 40
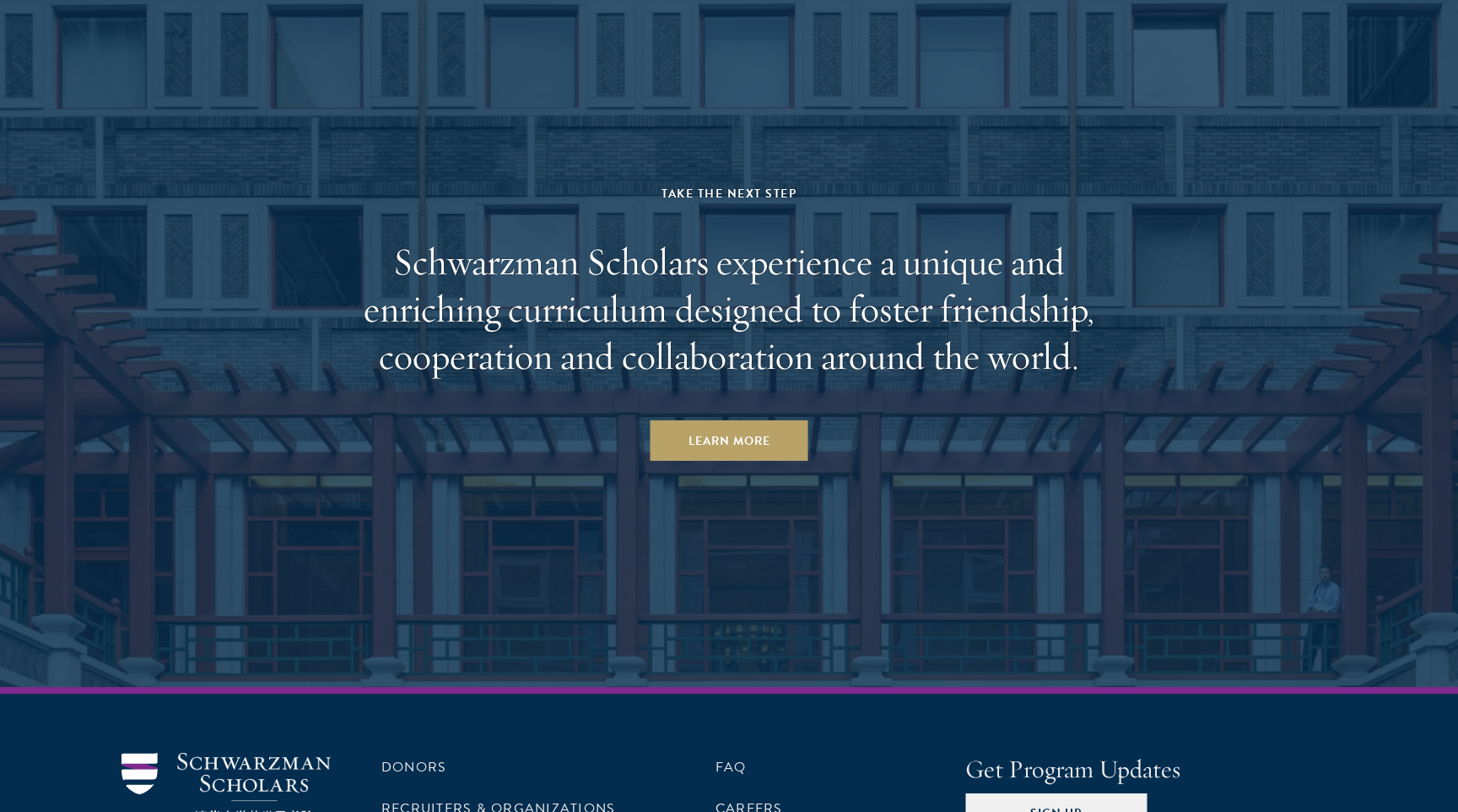
scroll to position [8235, 0]
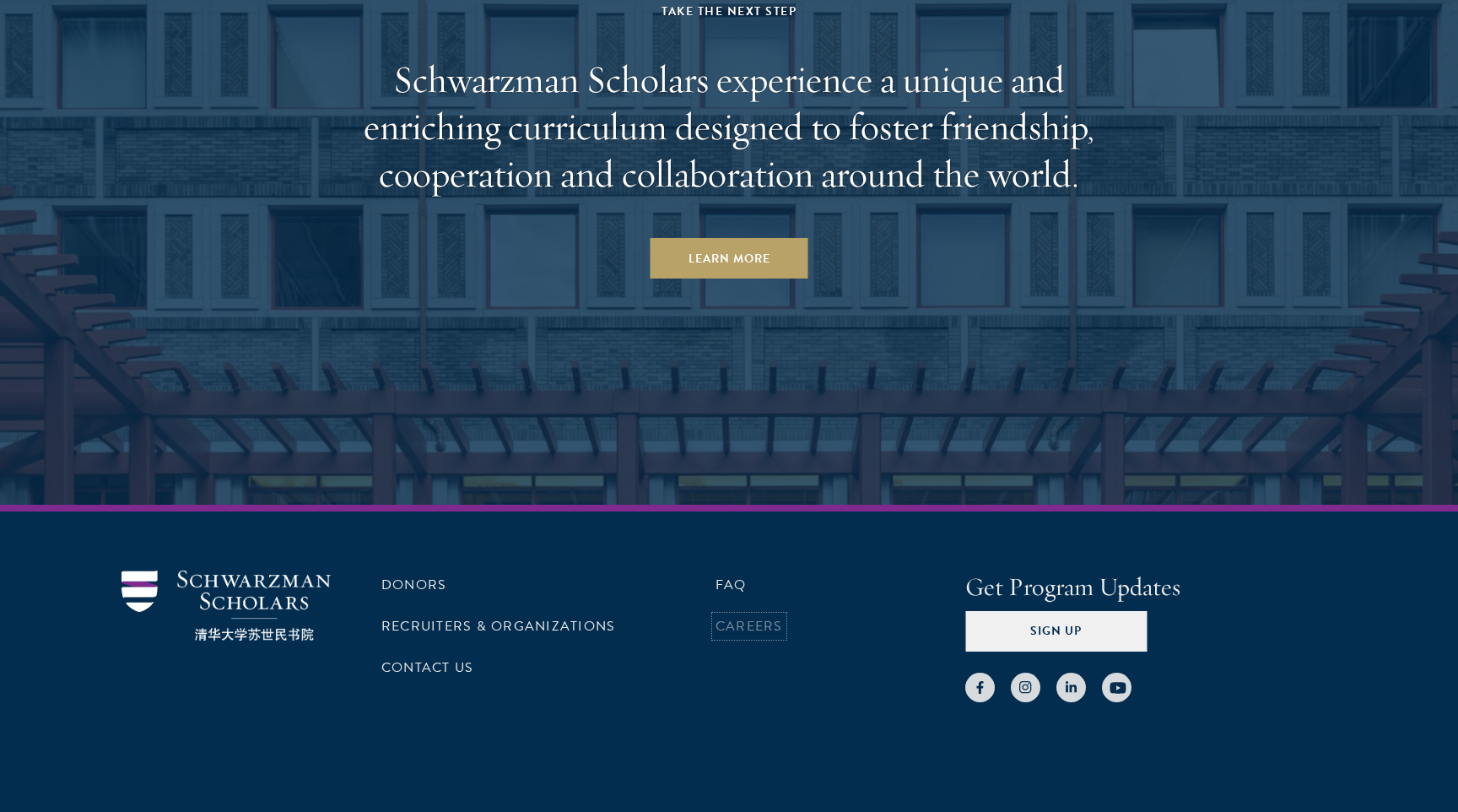
click at [743, 616] on link "Careers" at bounding box center [749, 626] width 68 height 20
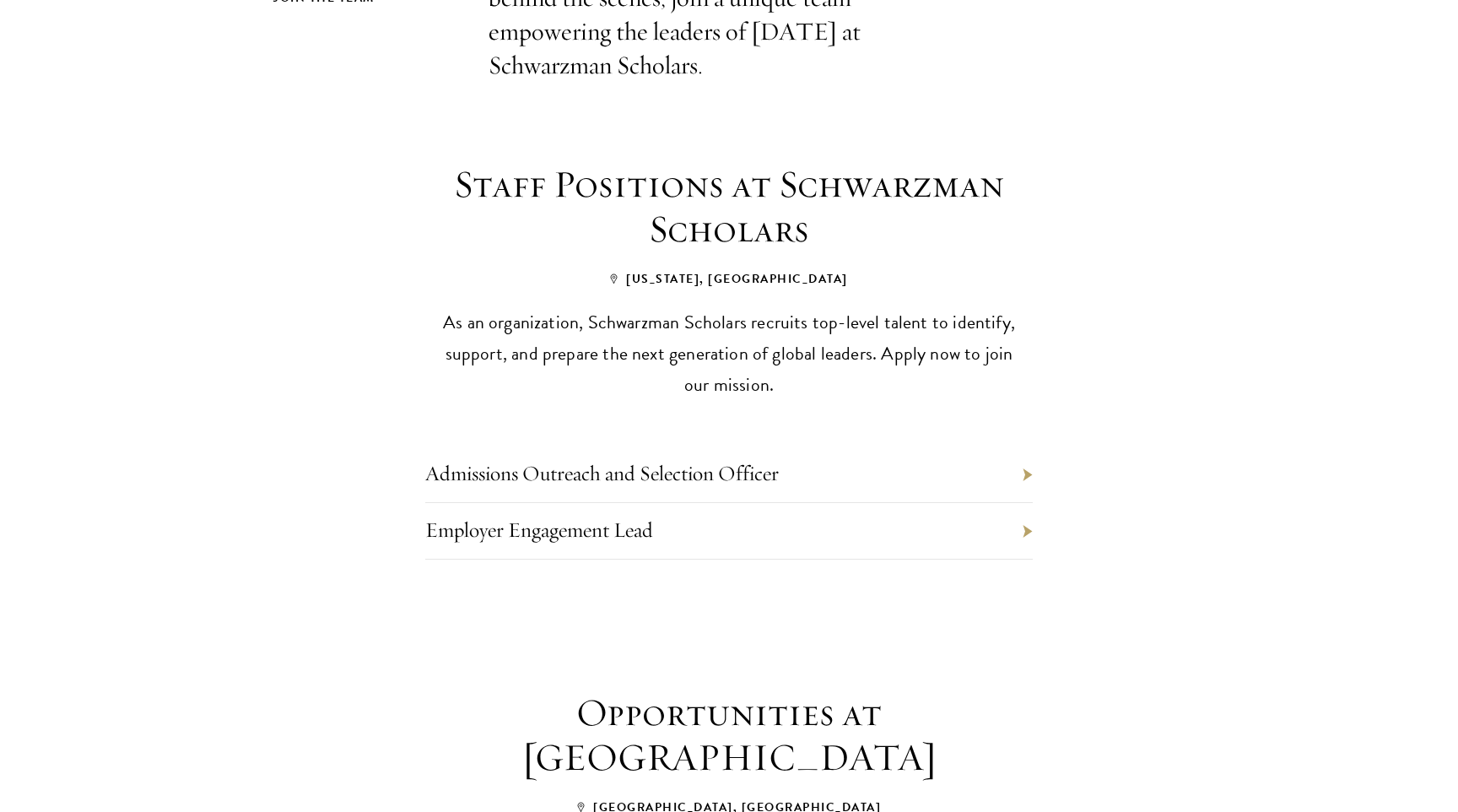
scroll to position [607, 0]
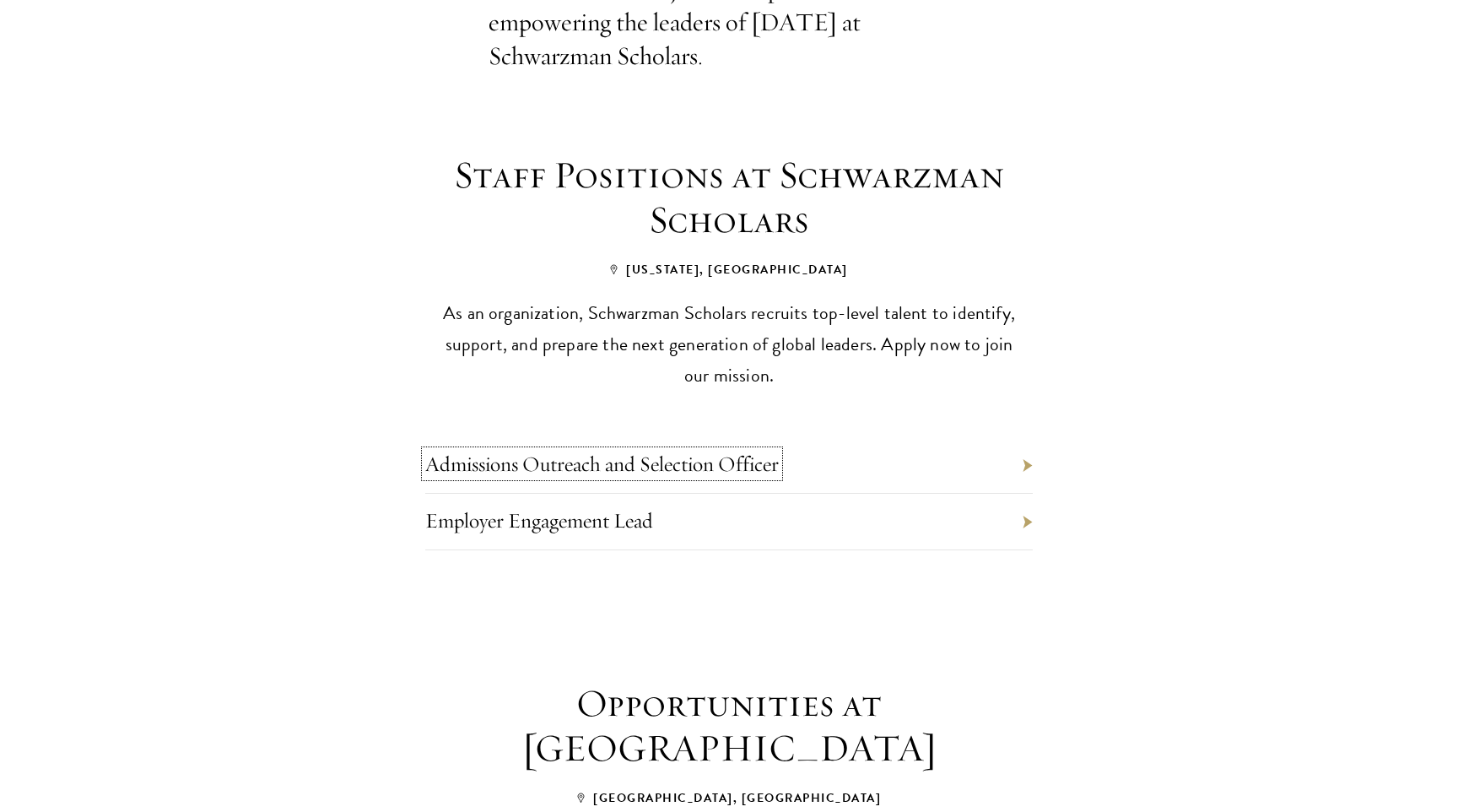
click at [633, 450] on link "Admissions Outreach and Selection Officer" at bounding box center [601, 463] width 354 height 26
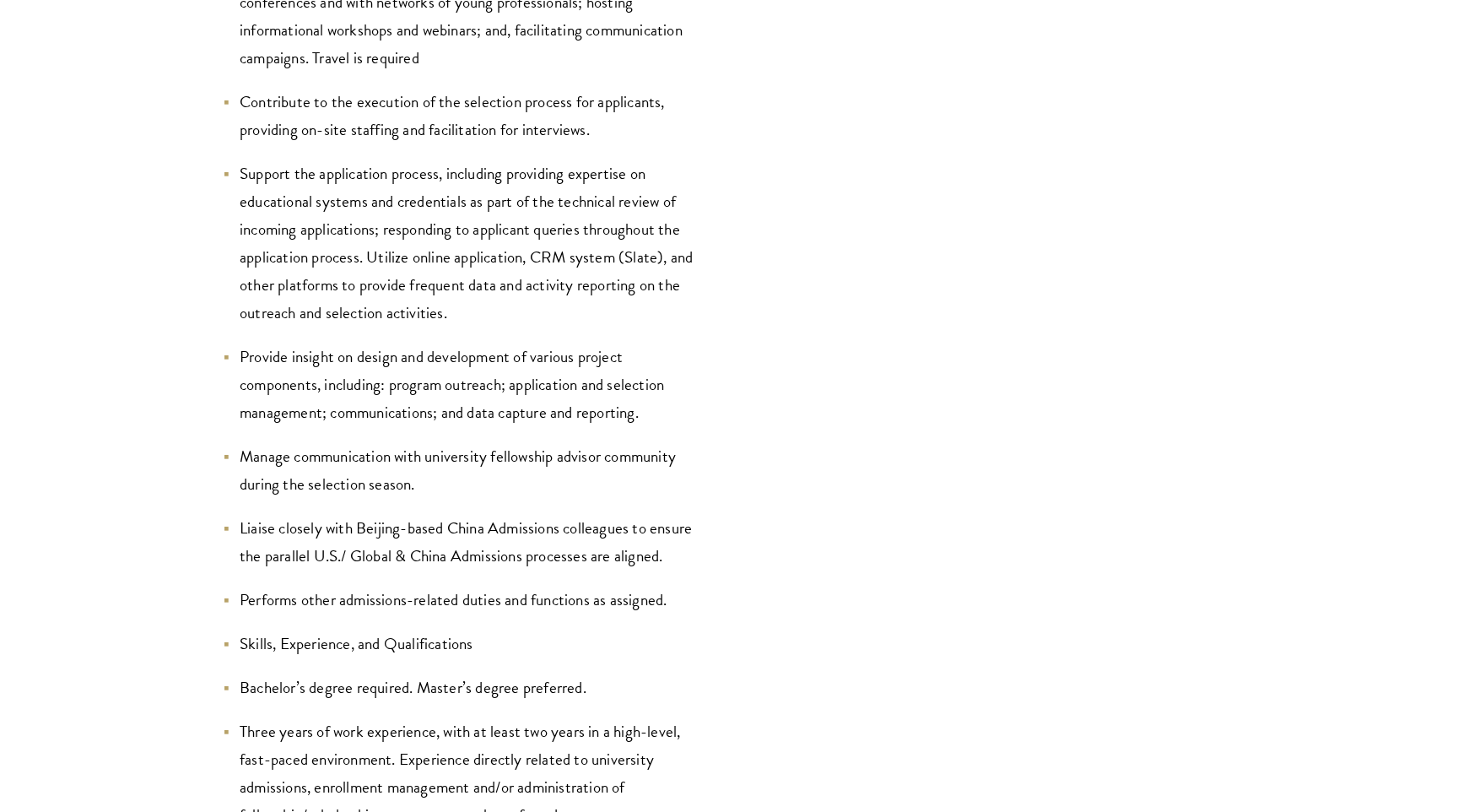
scroll to position [2324, 0]
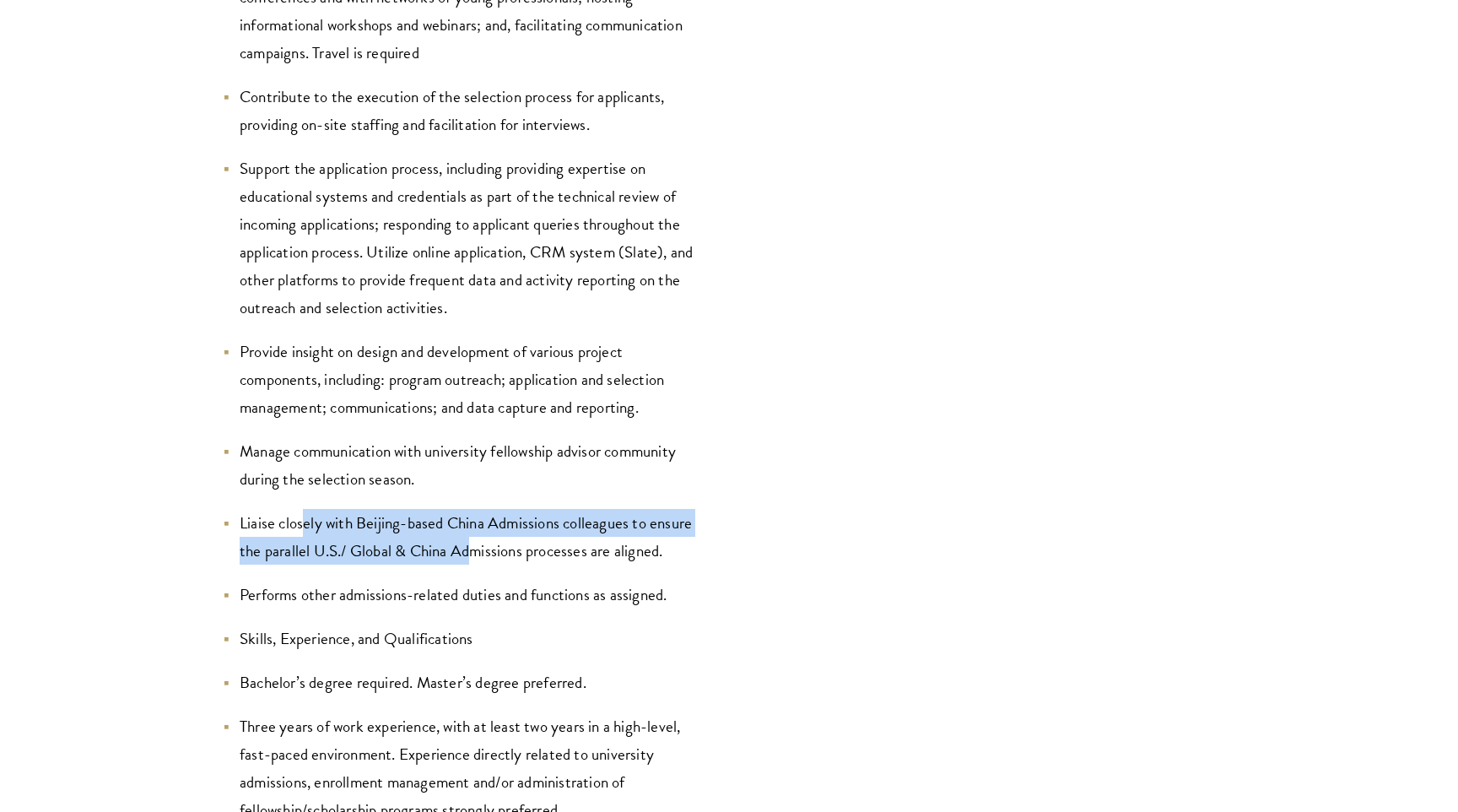
drag, startPoint x: 305, startPoint y: 522, endPoint x: 470, endPoint y: 554, distance: 168.1
click at [470, 554] on li "Liaise closely with Beijing-based China Admissions colleagues to ensure the par…" at bounding box center [463, 536] width 481 height 55
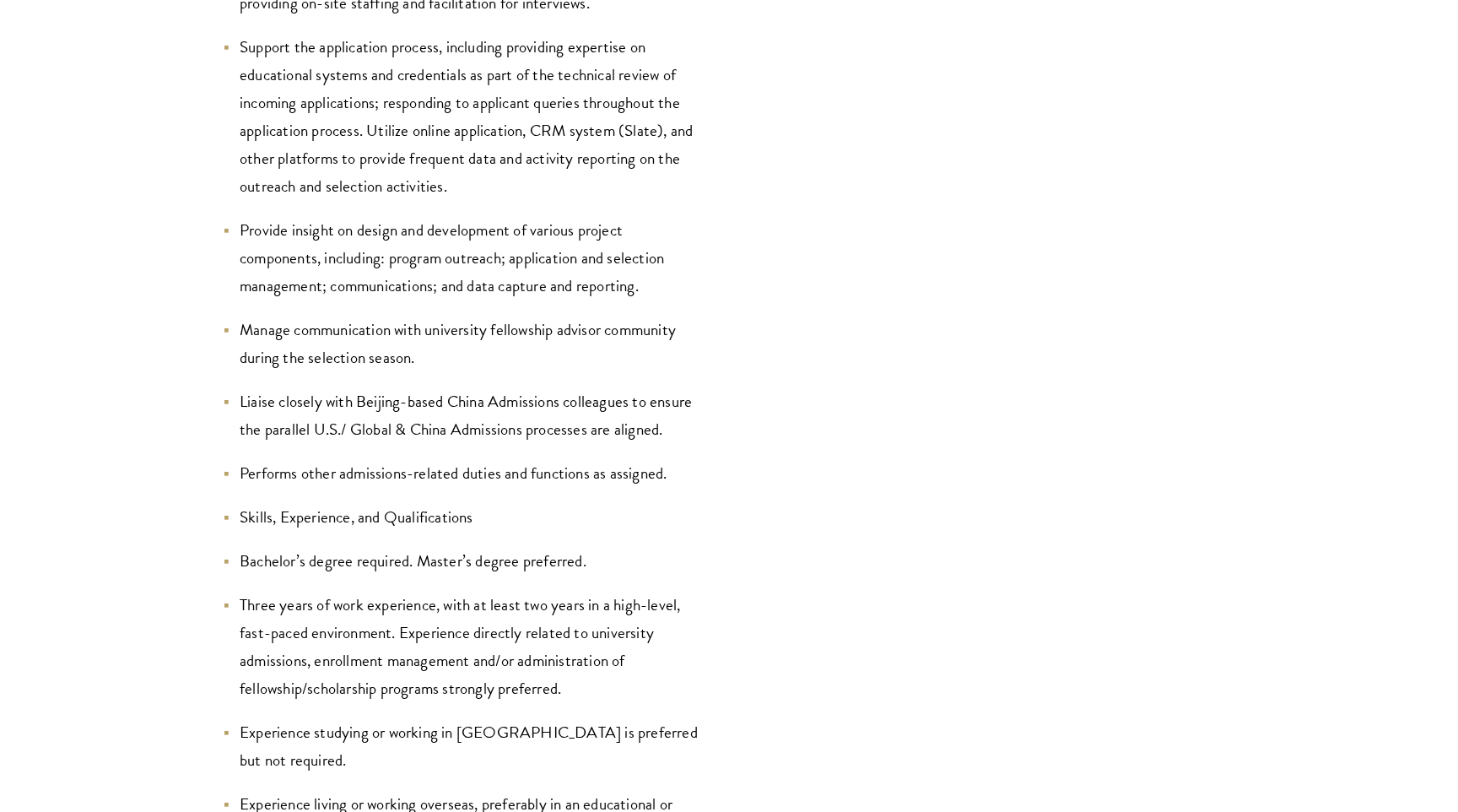
scroll to position [2448, 0]
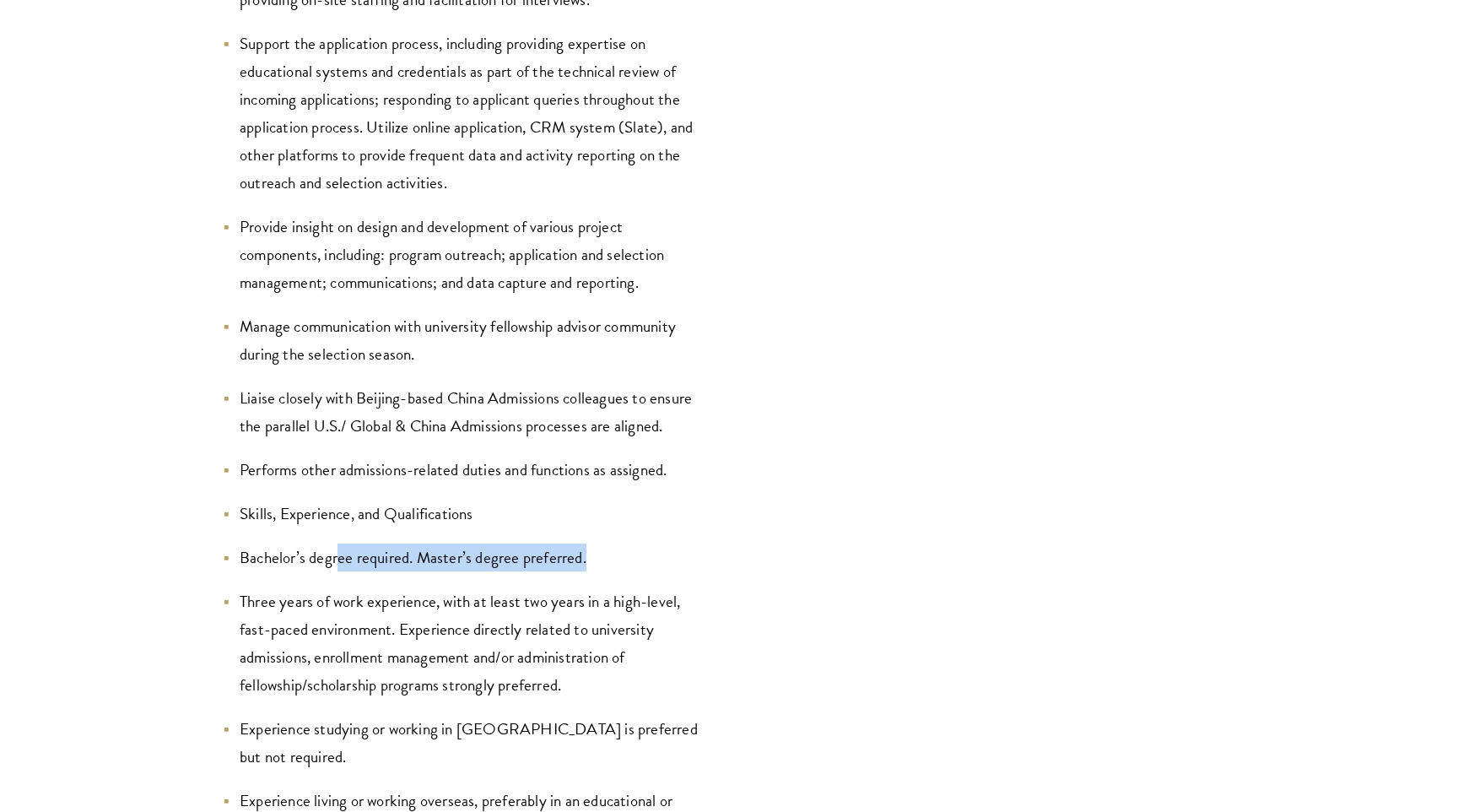
drag, startPoint x: 607, startPoint y: 551, endPoint x: 337, endPoint y: 547, distance: 270.0
click at [337, 547] on li "Bachelor’s degree required. Master’s degree preferred." at bounding box center [463, 557] width 481 height 28
drag, startPoint x: 283, startPoint y: 547, endPoint x: 651, endPoint y: 569, distance: 368.7
click at [651, 569] on li "Bachelor’s degree required. Master’s degree preferred." at bounding box center [463, 557] width 481 height 28
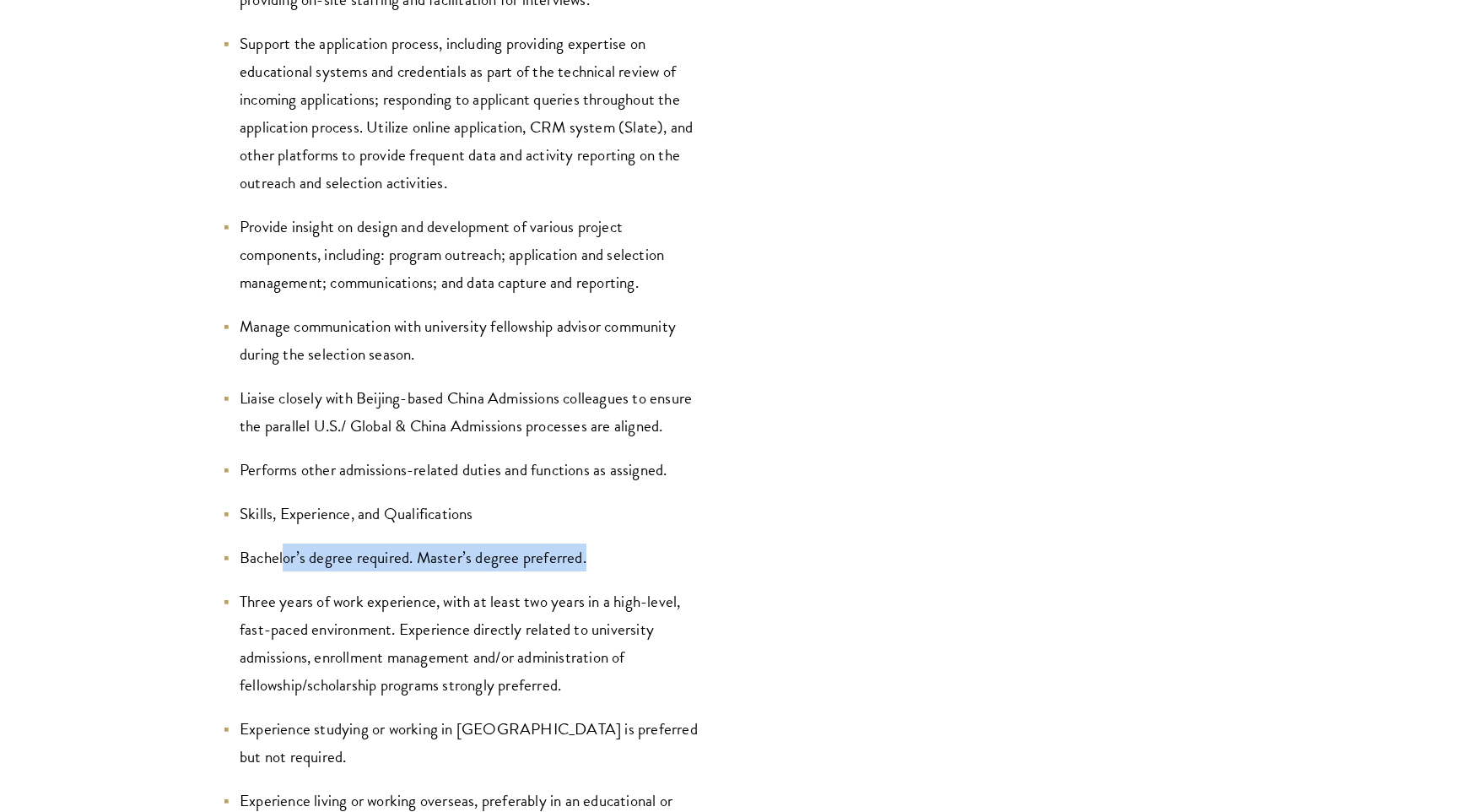
click at [651, 569] on li "Bachelor’s degree required. Master’s degree preferred." at bounding box center [463, 557] width 481 height 28
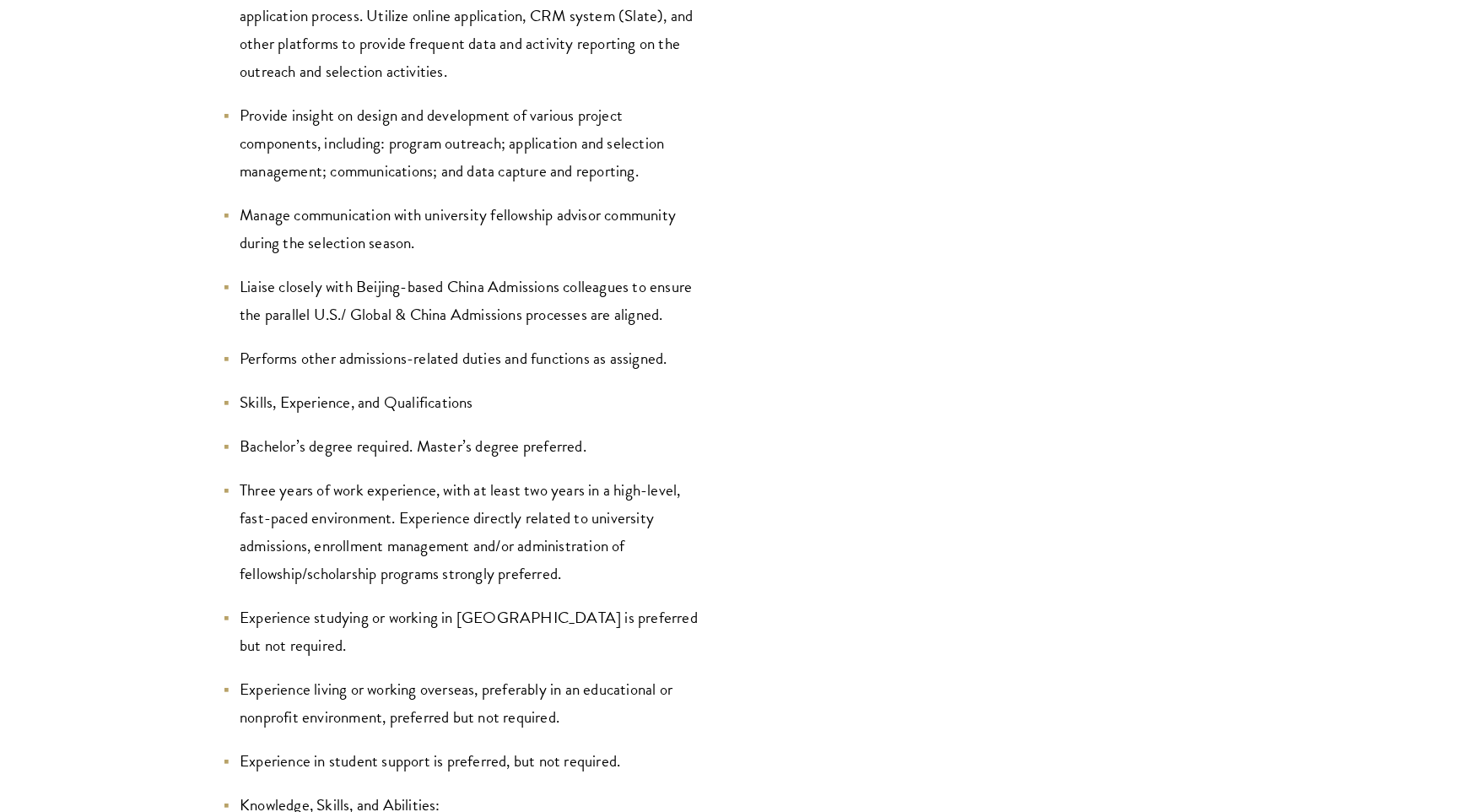
scroll to position [2570, 0]
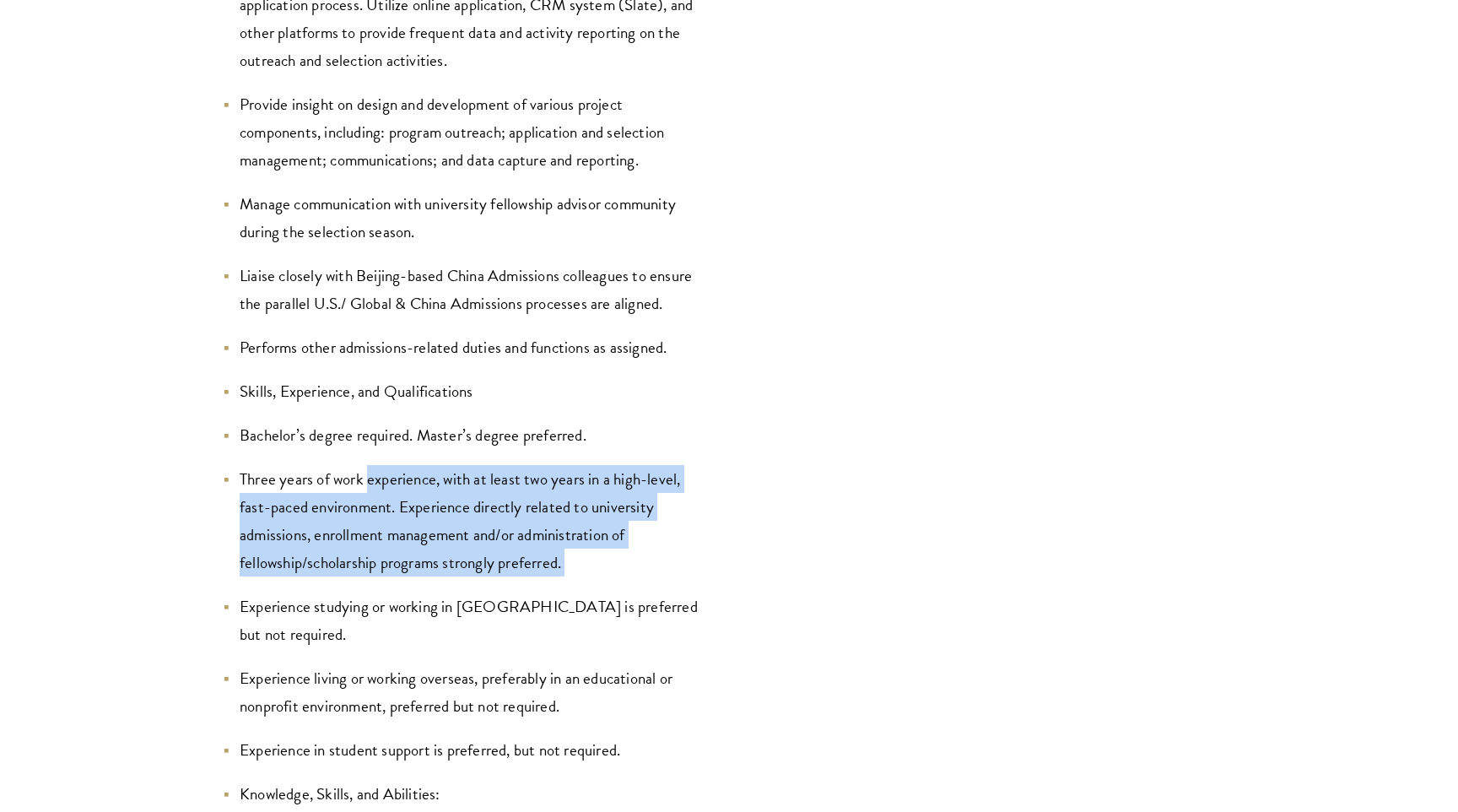
drag, startPoint x: 371, startPoint y: 480, endPoint x: 606, endPoint y: 585, distance: 257.4
click at [606, 585] on ul "Conduct innovative in-person and virtual outreach activities to create awarenes…" at bounding box center [463, 638] width 481 height 2083
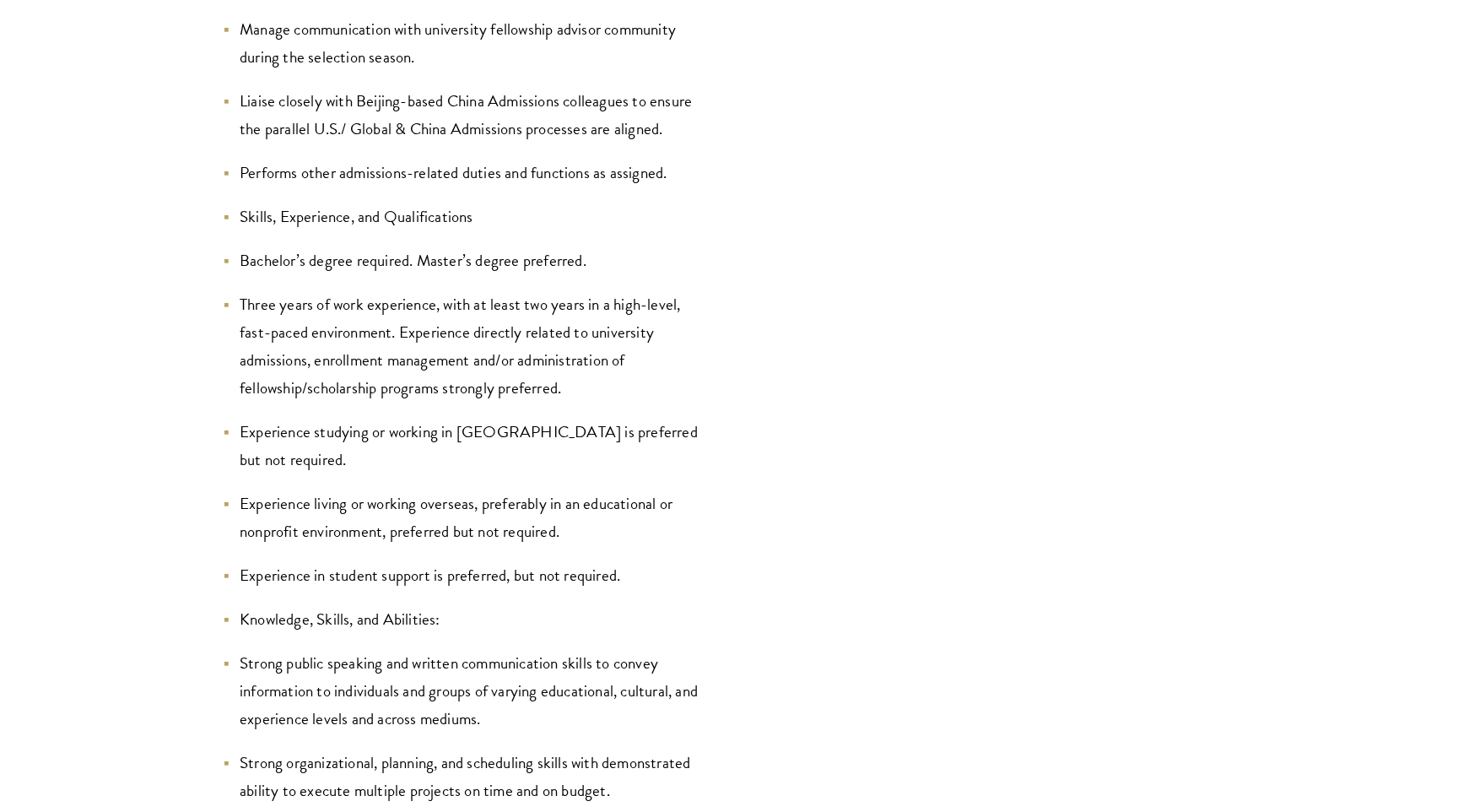
scroll to position [2758, 0]
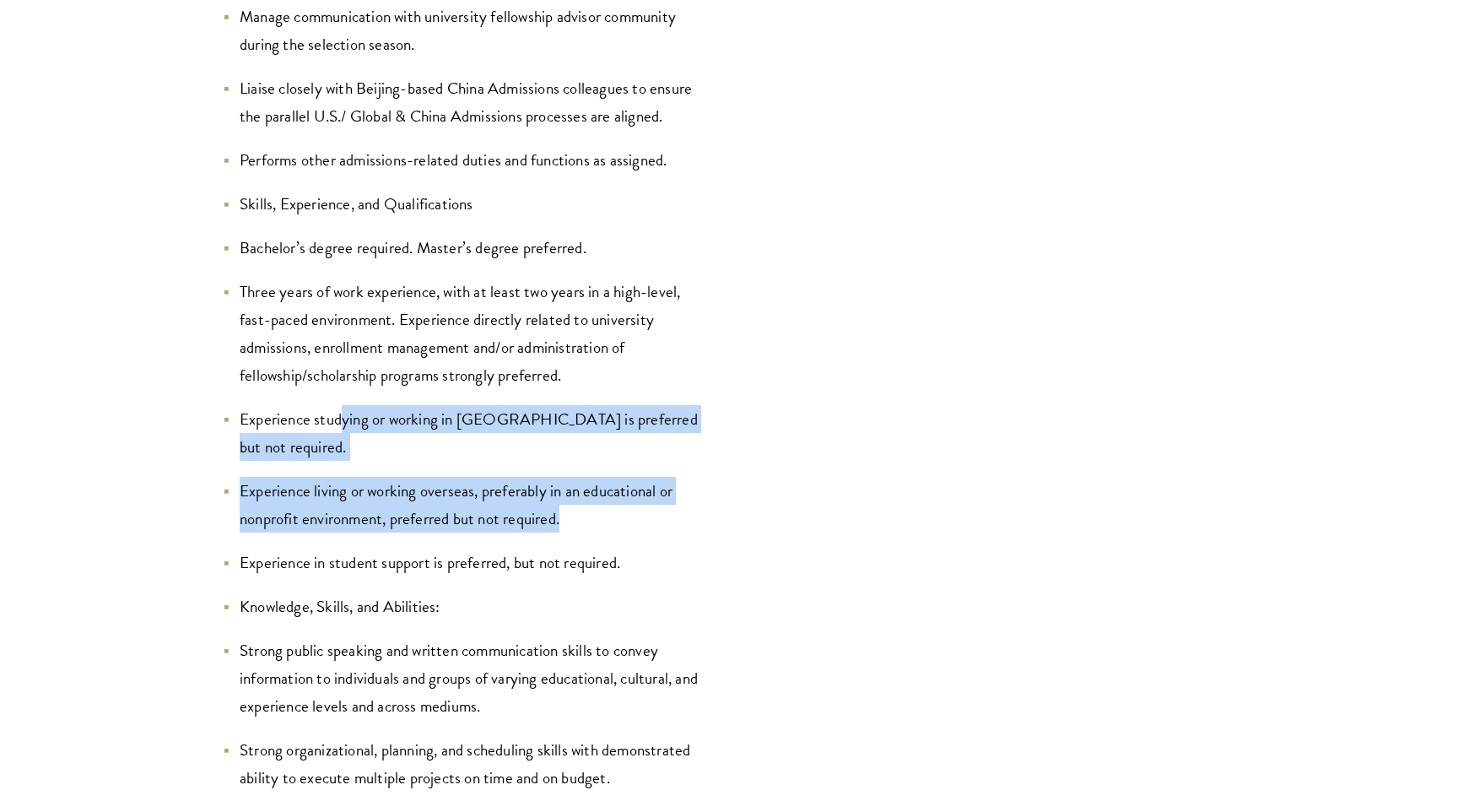
drag, startPoint x: 343, startPoint y: 423, endPoint x: 657, endPoint y: 497, distance: 322.6
click at [657, 497] on ul "Conduct innovative in-person and virtual outreach activities to create awarenes…" at bounding box center [463, 450] width 481 height 2083
click at [657, 497] on li "Experience living or working overseas, preferably in an educational or nonprofi…" at bounding box center [463, 504] width 481 height 55
drag, startPoint x: 624, startPoint y: 494, endPoint x: 399, endPoint y: 395, distance: 245.8
click at [399, 395] on ul "Conduct innovative in-person and virtual outreach activities to create awarenes…" at bounding box center [463, 450] width 481 height 2083
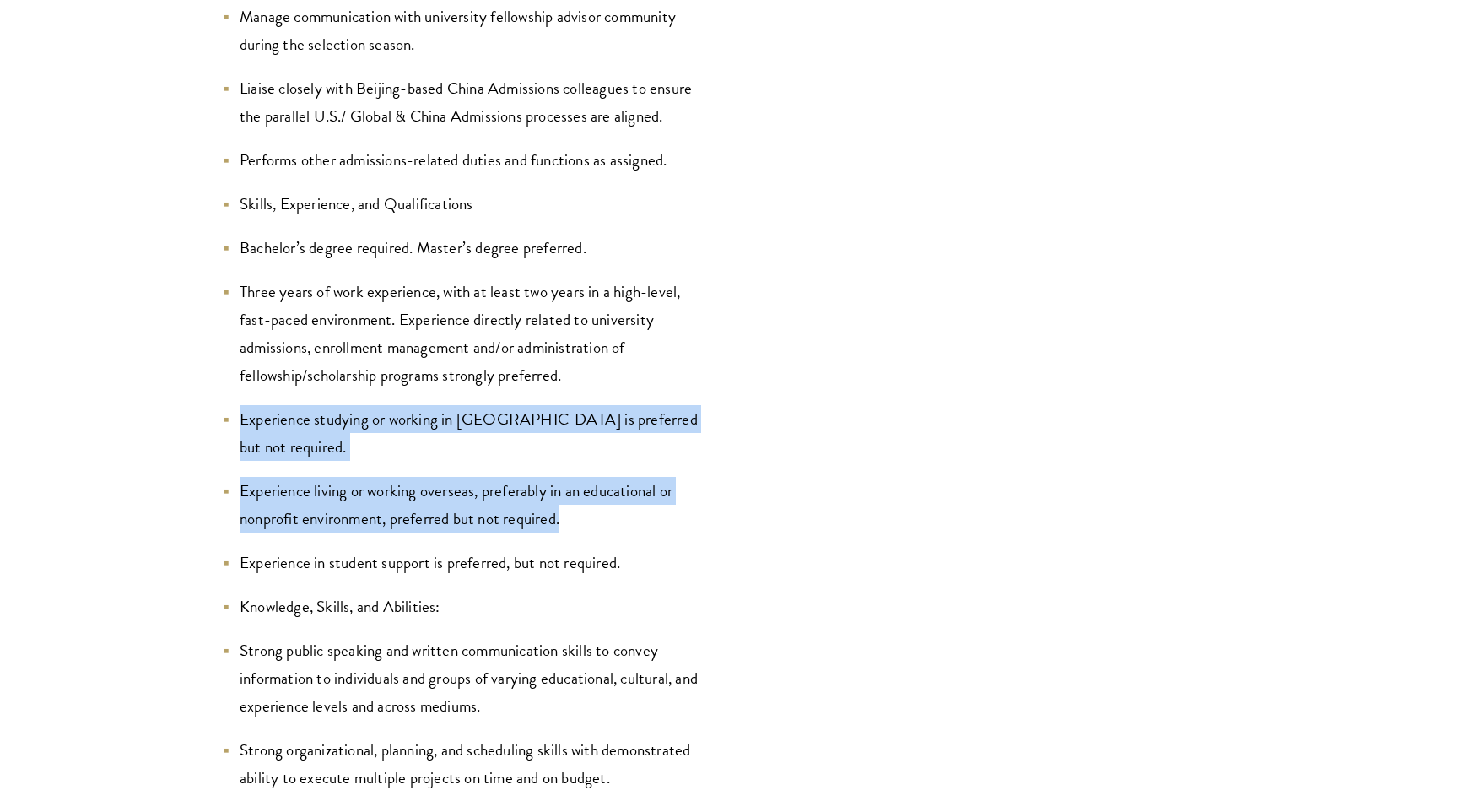
click at [399, 395] on ul "Conduct innovative in-person and virtual outreach activities to create awarenes…" at bounding box center [463, 450] width 481 height 2083
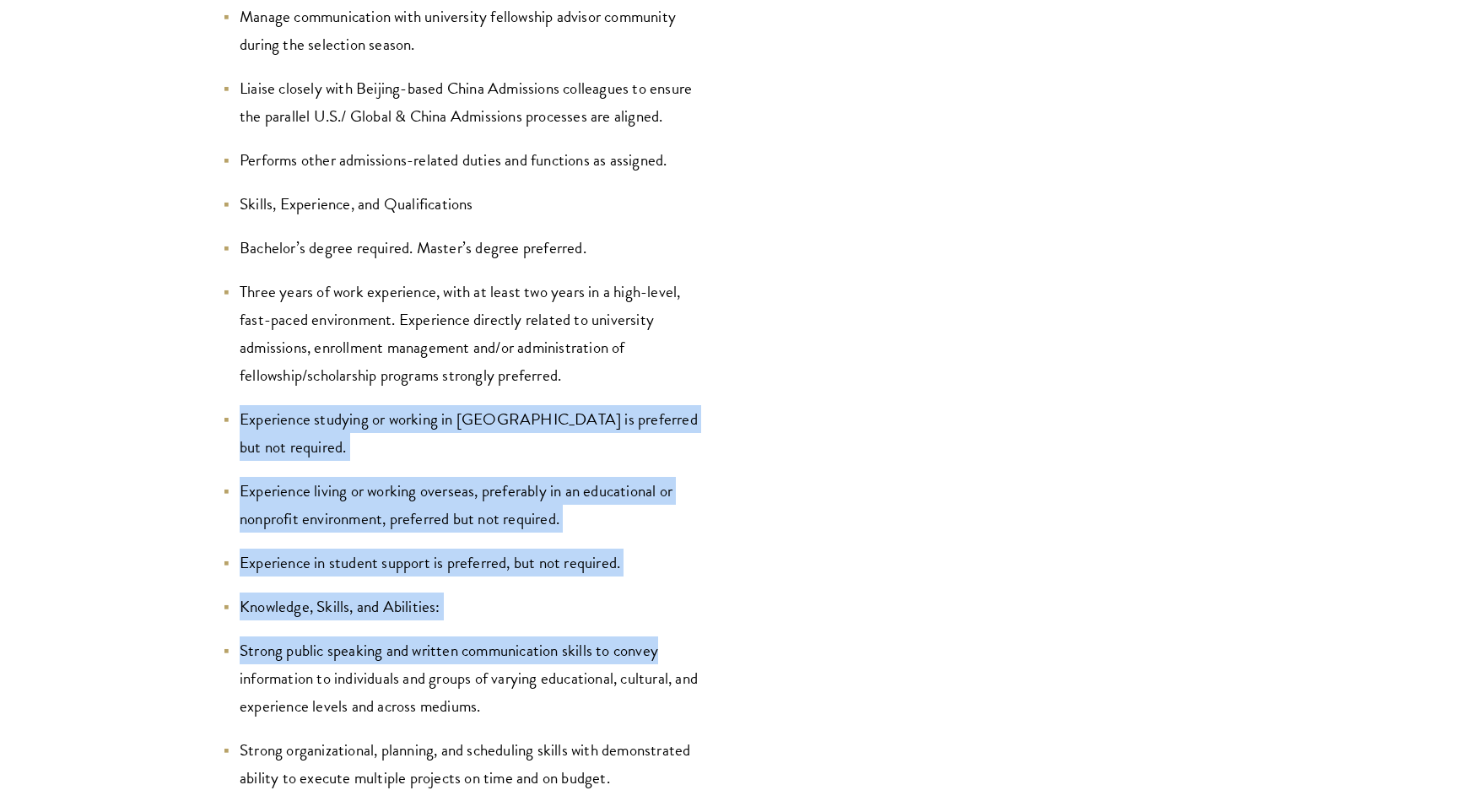
drag, startPoint x: 354, startPoint y: 391, endPoint x: 682, endPoint y: 613, distance: 396.1
click at [682, 613] on ul "Conduct innovative in-person and virtual outreach activities to create awarenes…" at bounding box center [463, 450] width 481 height 2083
click at [682, 636] on li "Strong public speaking and written communication skills to convey information t…" at bounding box center [463, 678] width 481 height 83
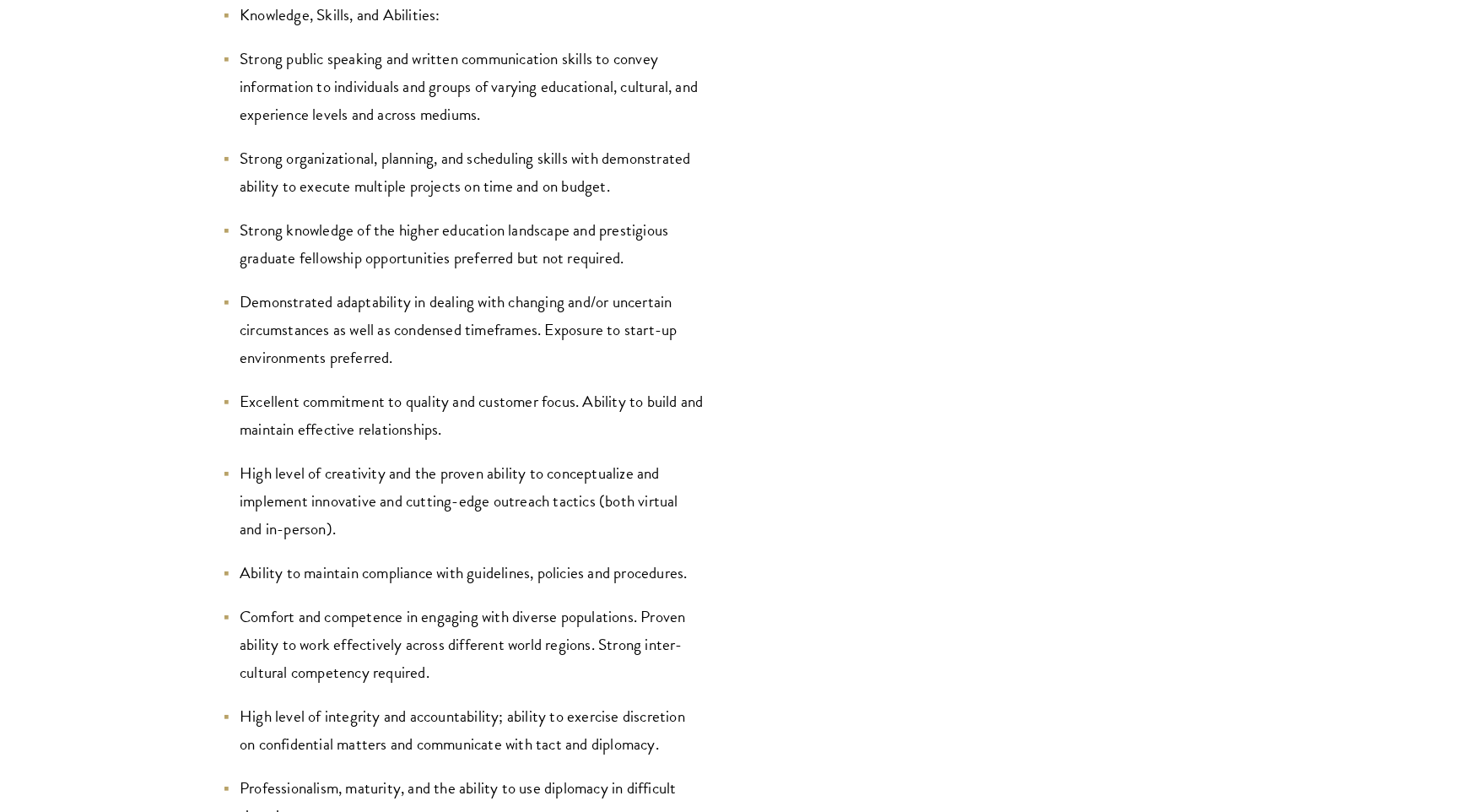
scroll to position [3361, 0]
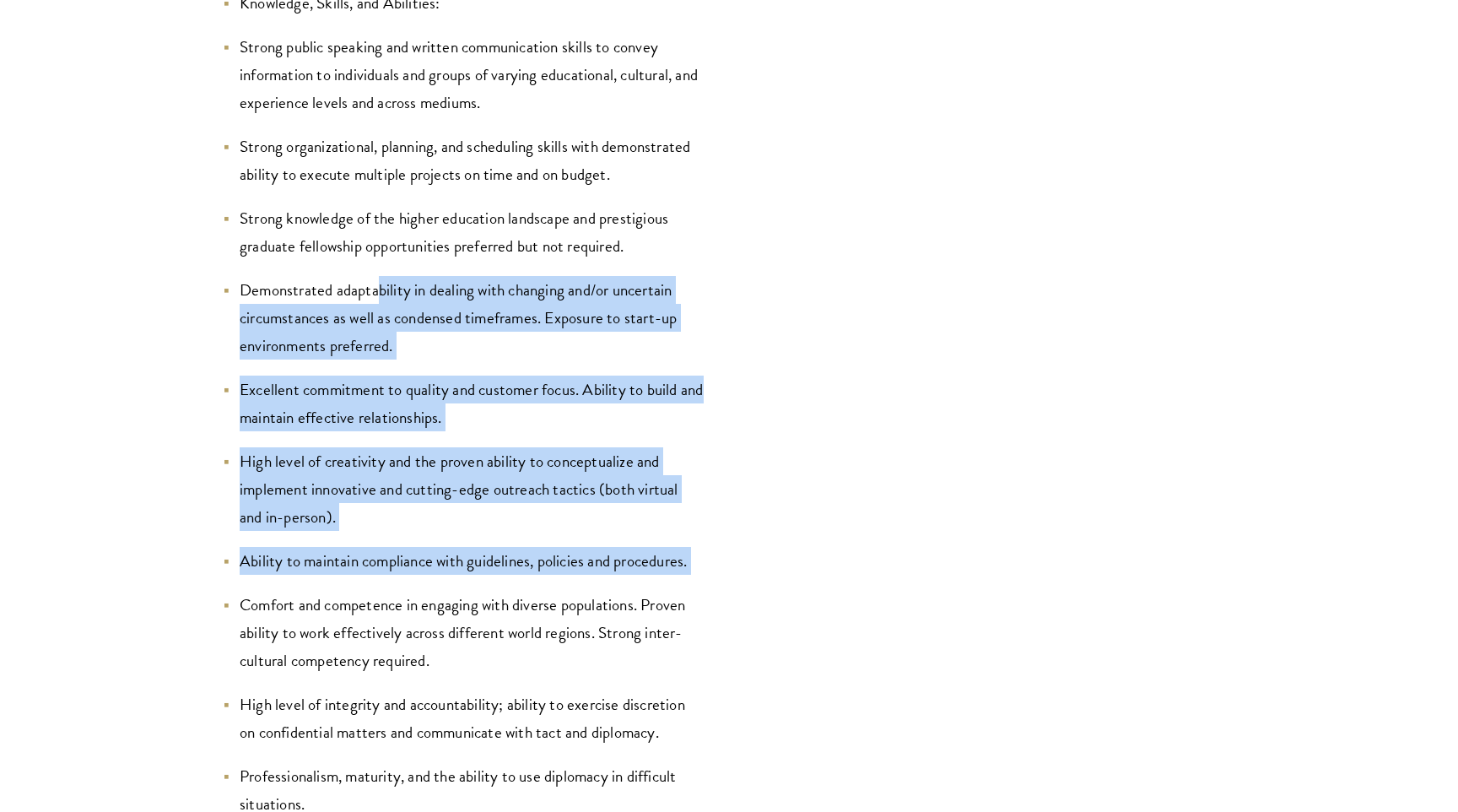
drag, startPoint x: 377, startPoint y: 264, endPoint x: 666, endPoint y: 563, distance: 415.8
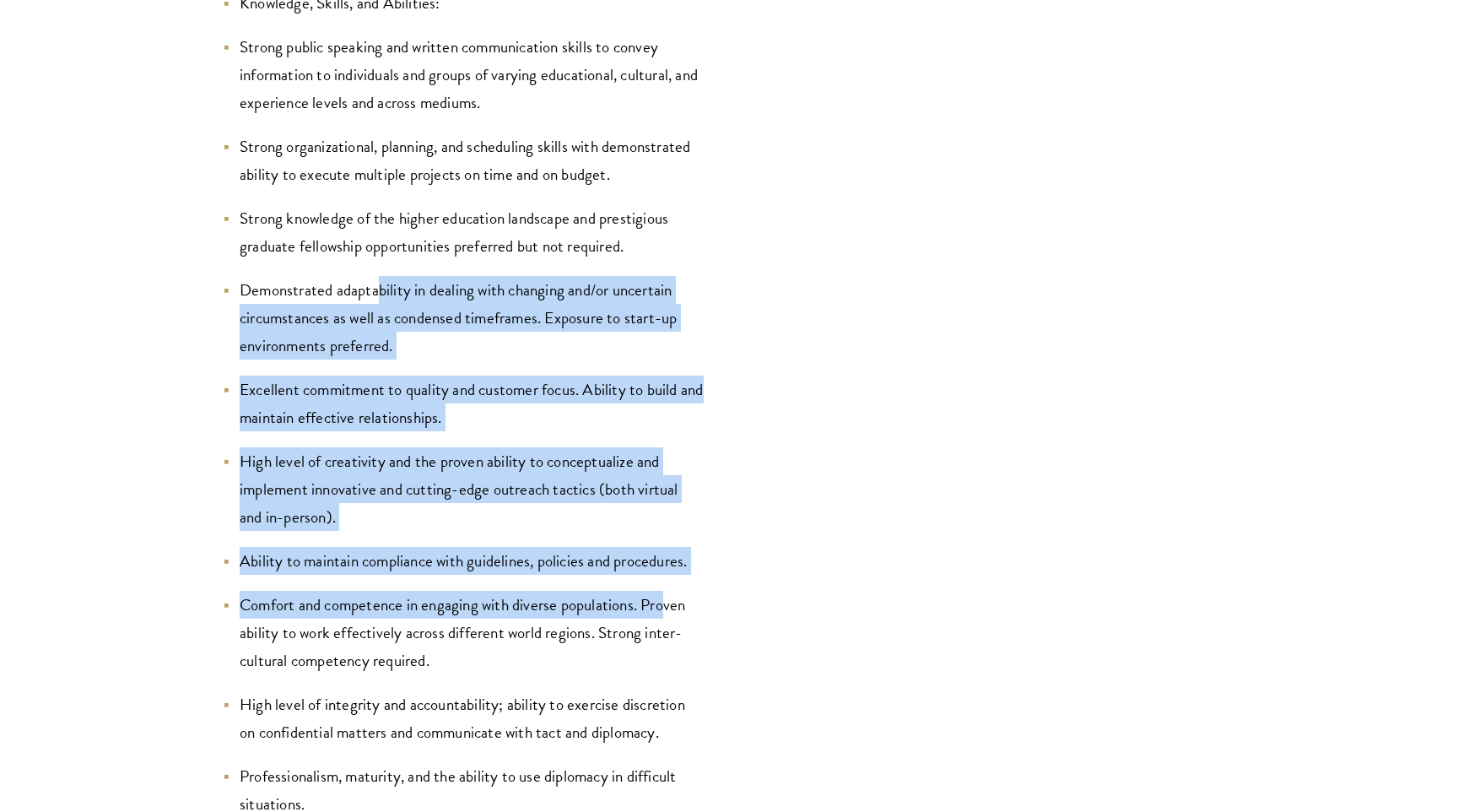
click at [666, 591] on li "Comfort and competence in engaging with diverse populations. Proven ability to …" at bounding box center [463, 632] width 481 height 83
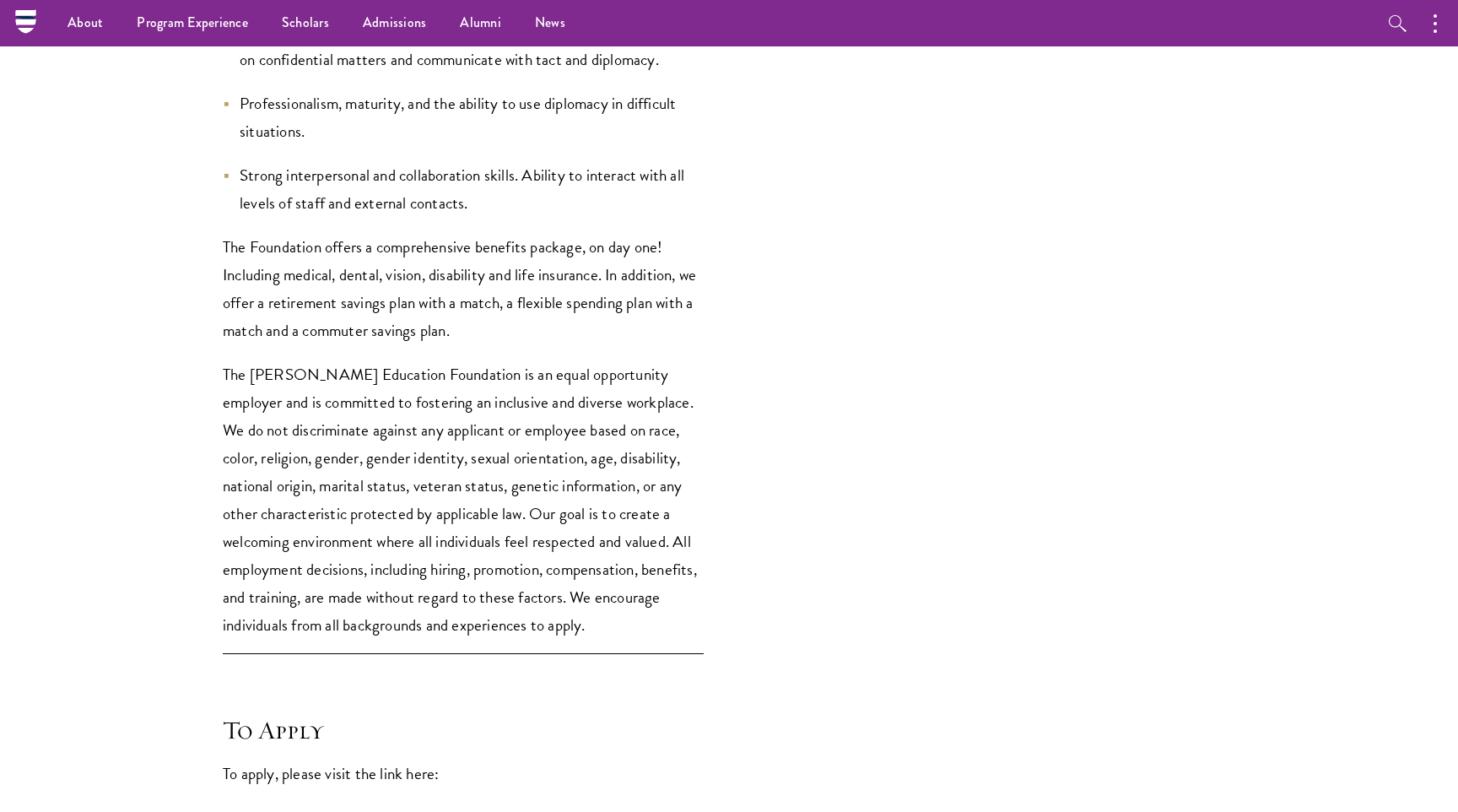
scroll to position [3973, 0]
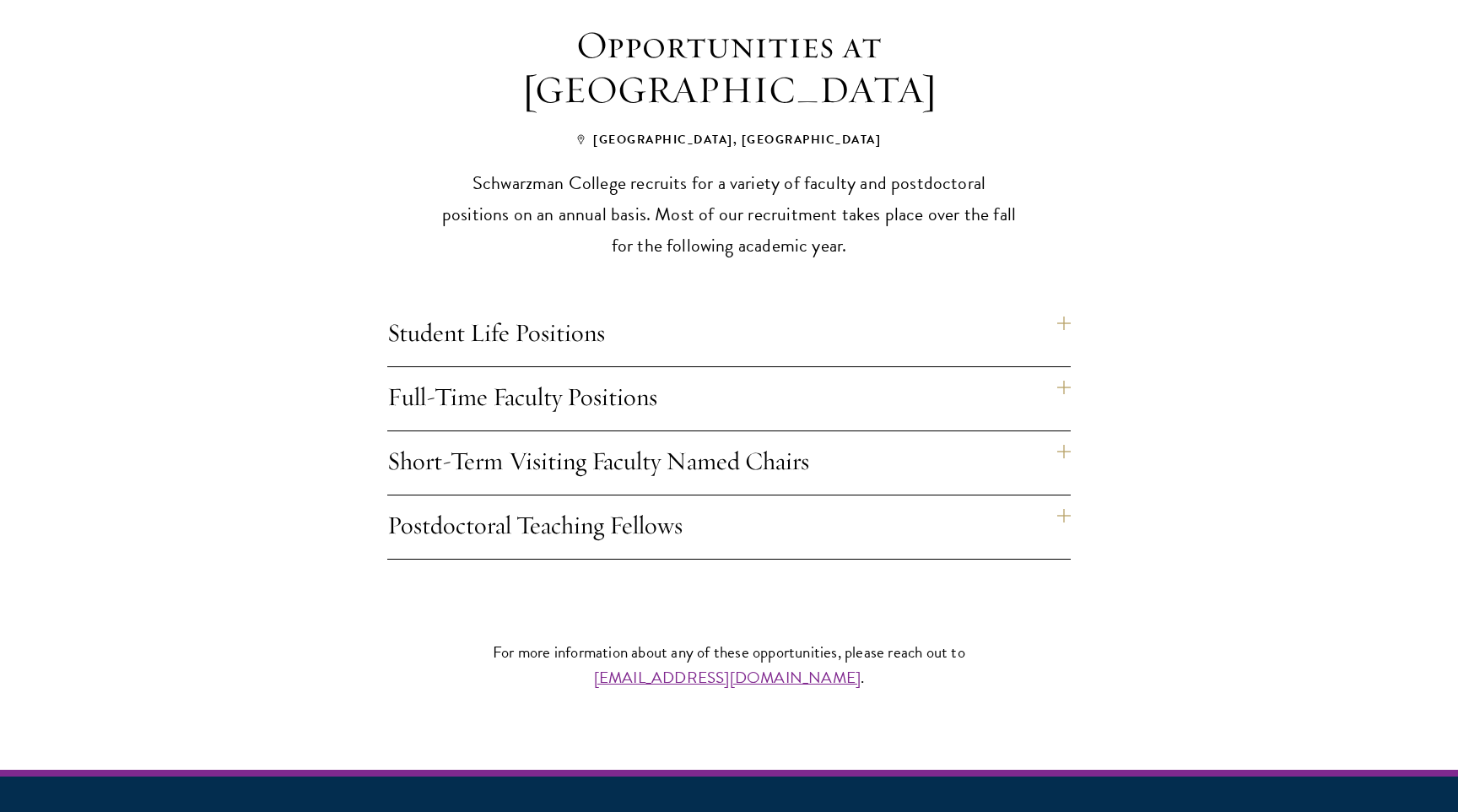
scroll to position [1271, 0]
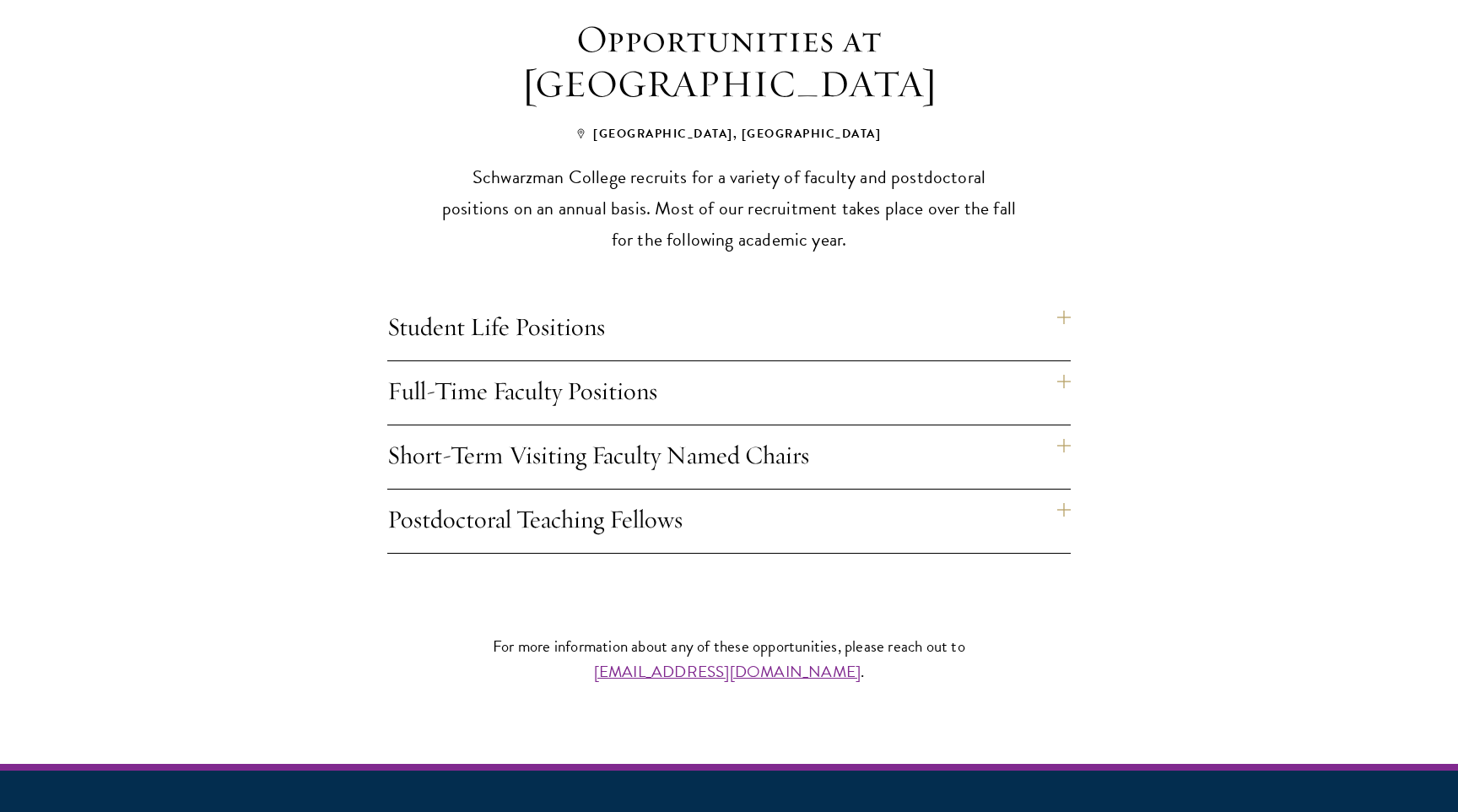
click at [1062, 297] on h4 "Student Life Positions" at bounding box center [729, 328] width 683 height 63
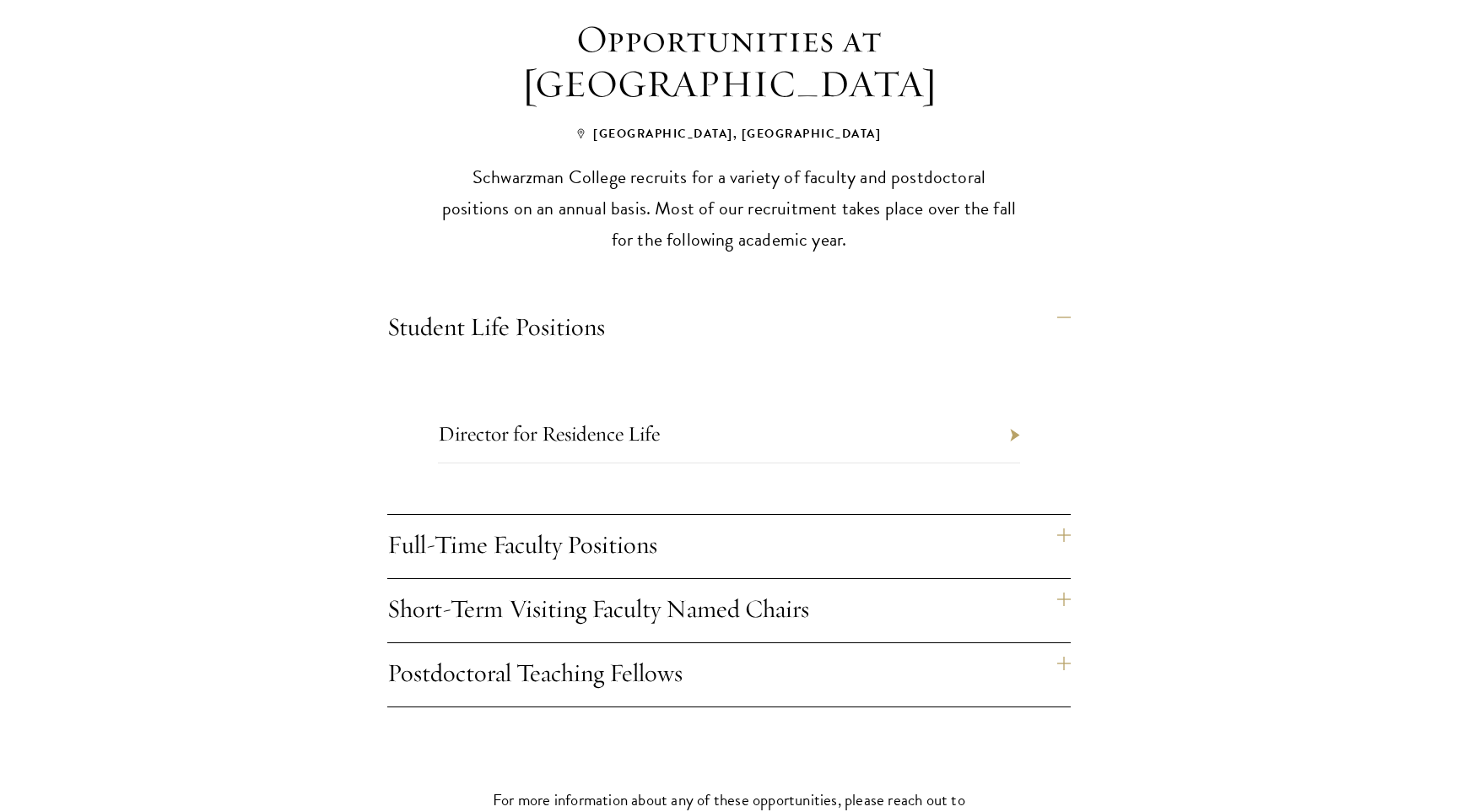
click at [1064, 297] on h4 "Student Life Positions" at bounding box center [729, 328] width 683 height 63
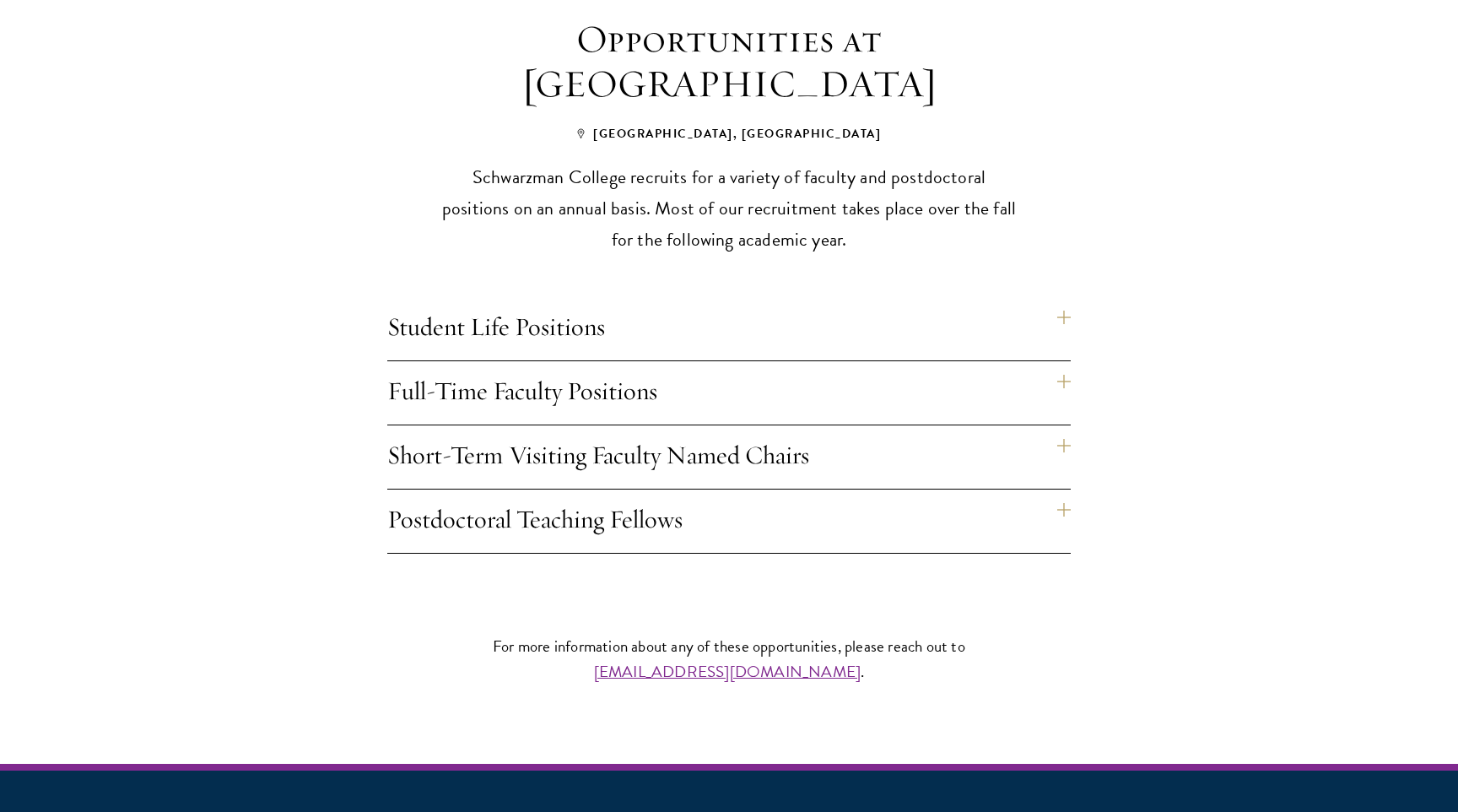
click at [1062, 361] on h4 "Full-Time Faculty Positions" at bounding box center [729, 392] width 683 height 63
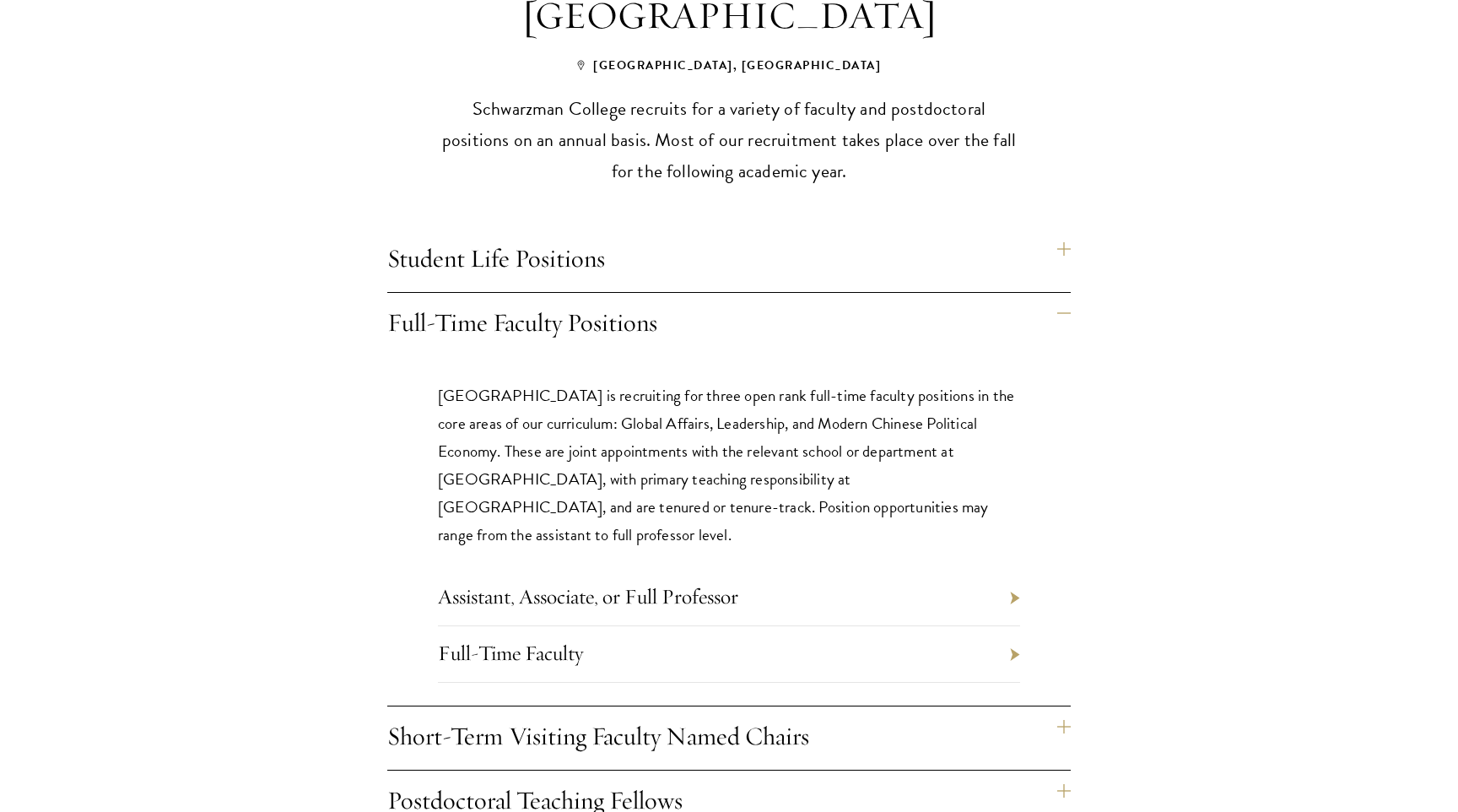
scroll to position [1340, 0]
click at [1013, 625] on li "Full-Time Faculty" at bounding box center [729, 653] width 582 height 56
click at [553, 639] on link "Full-Time Faculty" at bounding box center [510, 652] width 145 height 26
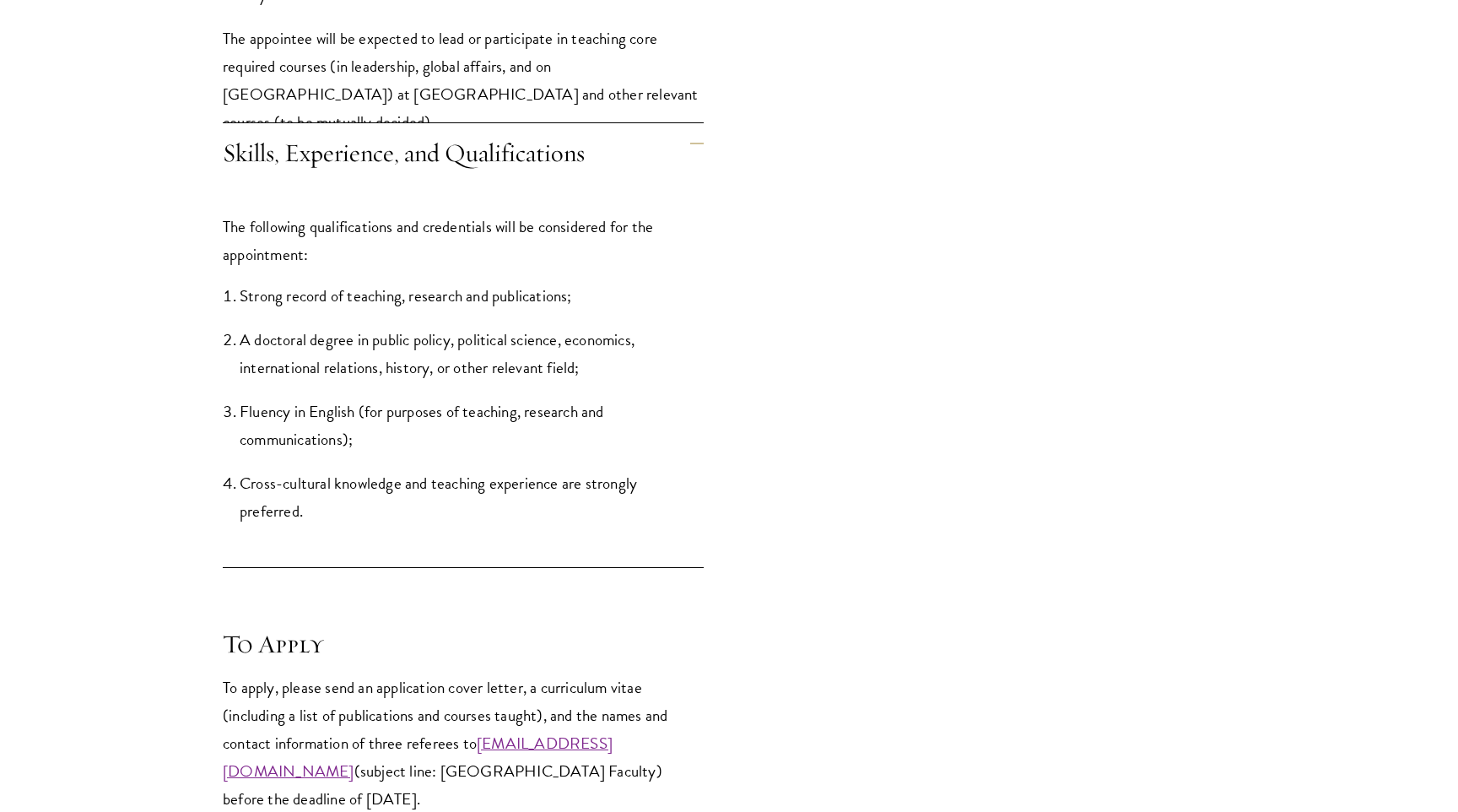
scroll to position [1874, 0]
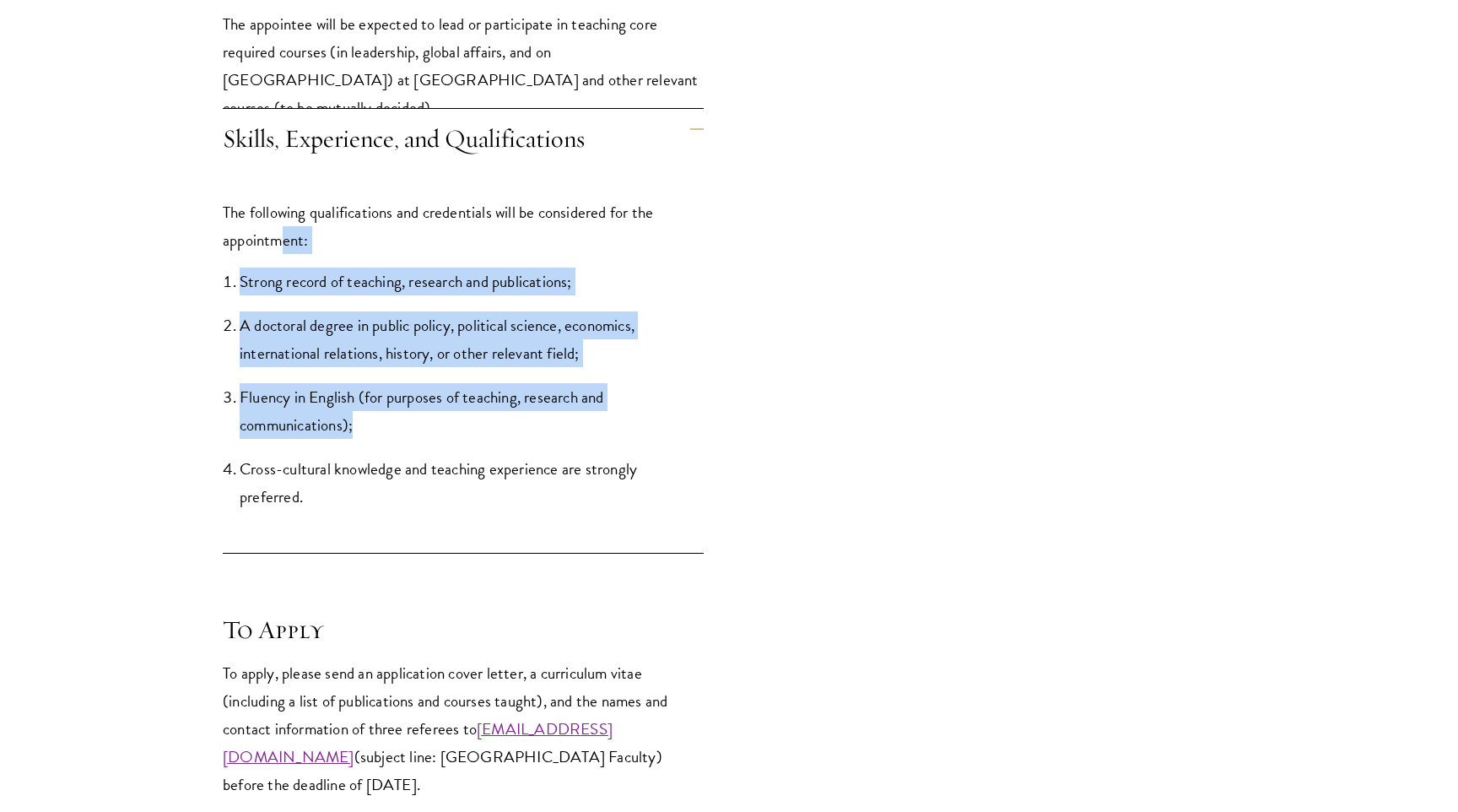
drag, startPoint x: 462, startPoint y: 428, endPoint x: 284, endPoint y: 251, distance: 251.0
click at [284, 251] on div "The following qualifications and credentials will be considered for the appoint…" at bounding box center [463, 363] width 481 height 379
click at [284, 251] on p "The following qualifications and credentials will be considered for the appoint…" at bounding box center [463, 226] width 481 height 55
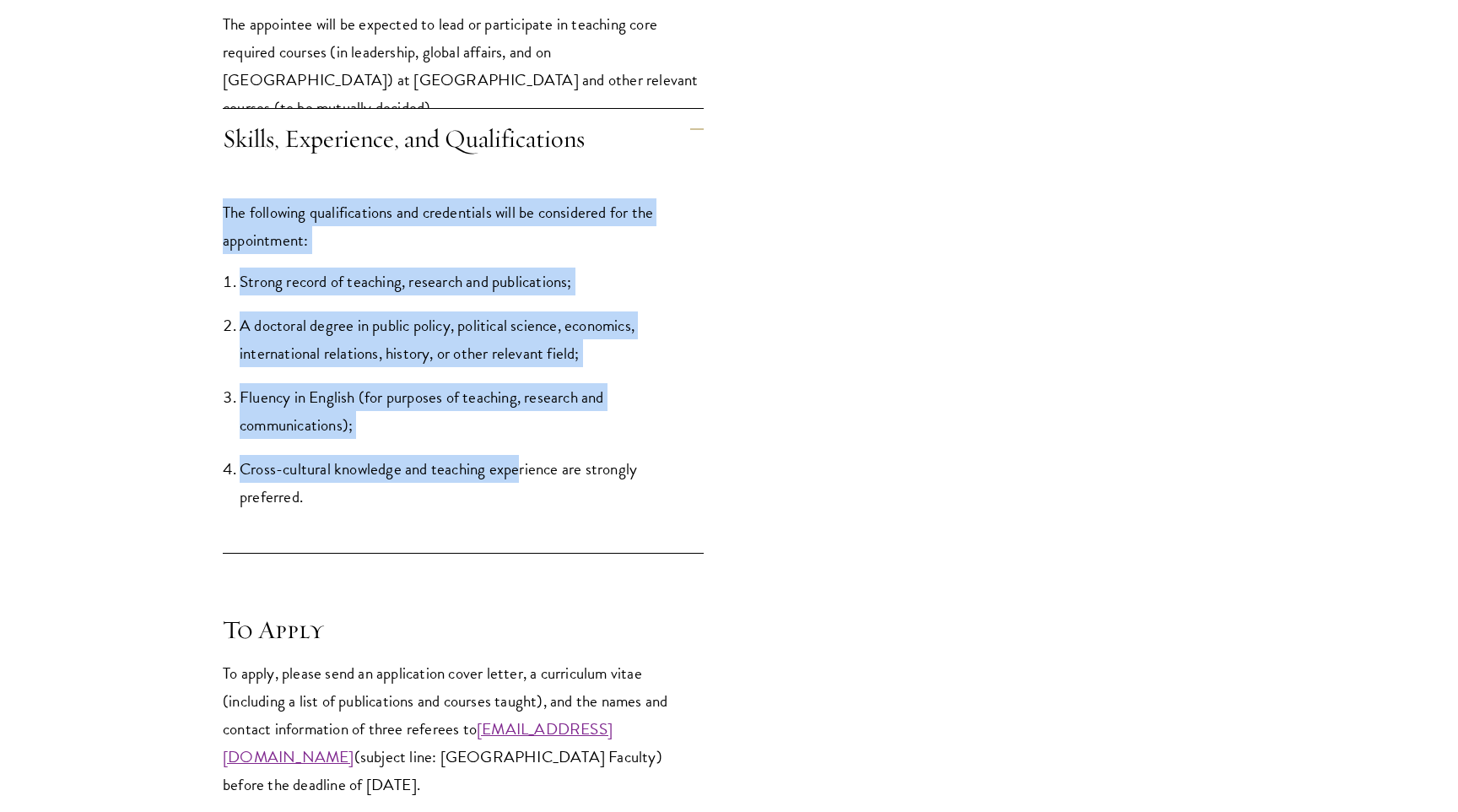
drag, startPoint x: 240, startPoint y: 197, endPoint x: 517, endPoint y: 467, distance: 386.8
click at [517, 467] on div "The following qualifications and credentials will be considered for the appoint…" at bounding box center [463, 363] width 481 height 379
click at [517, 467] on li "Cross-cultural knowledge and teaching experience are strongly preferred." at bounding box center [471, 482] width 464 height 55
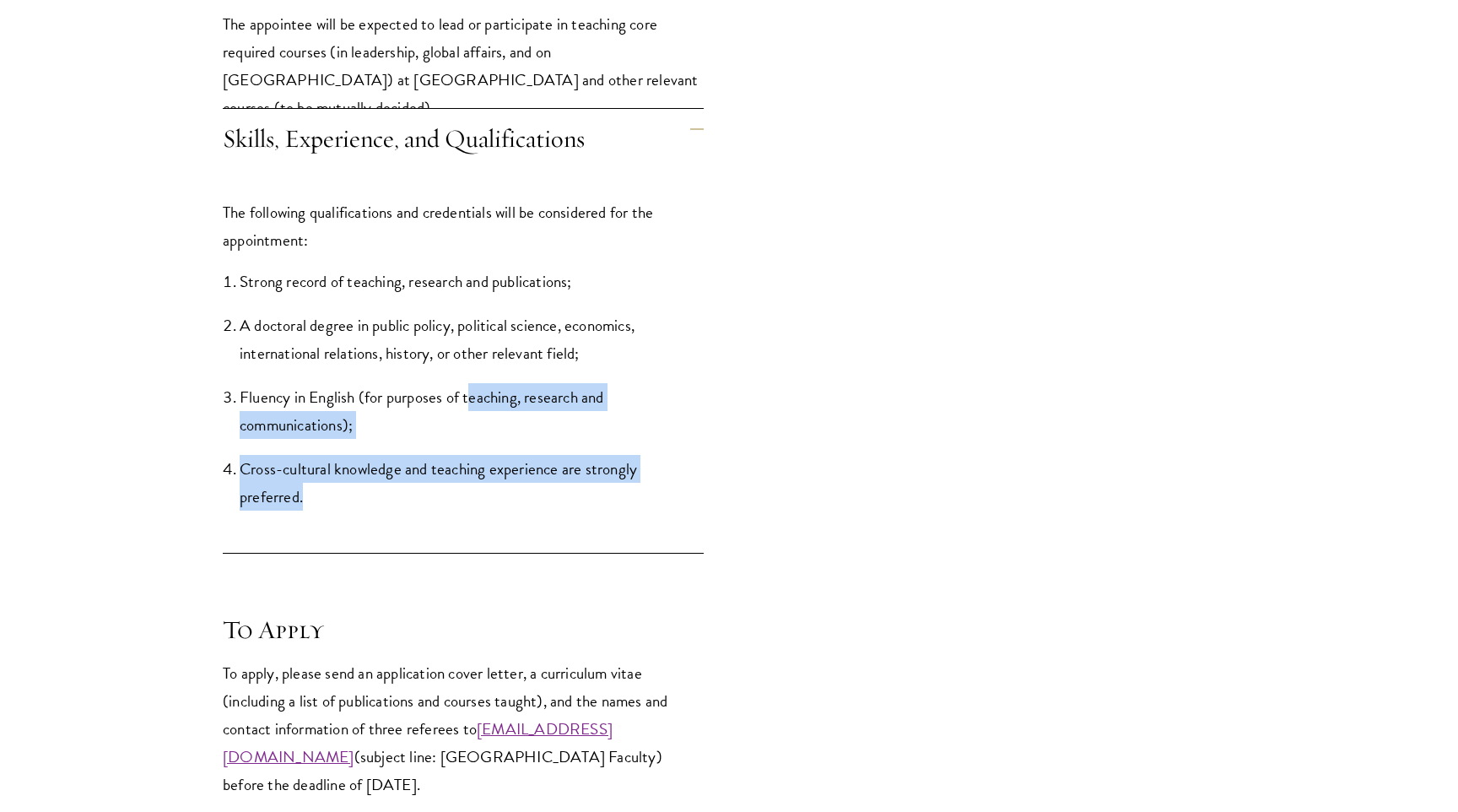
drag, startPoint x: 549, startPoint y: 513, endPoint x: 471, endPoint y: 390, distance: 145.6
click at [471, 390] on div "The following qualifications and credentials will be considered for the appoint…" at bounding box center [463, 363] width 481 height 379
click at [471, 390] on li "Fluency in English (for purposes of teaching, research and communications);" at bounding box center [471, 410] width 464 height 55
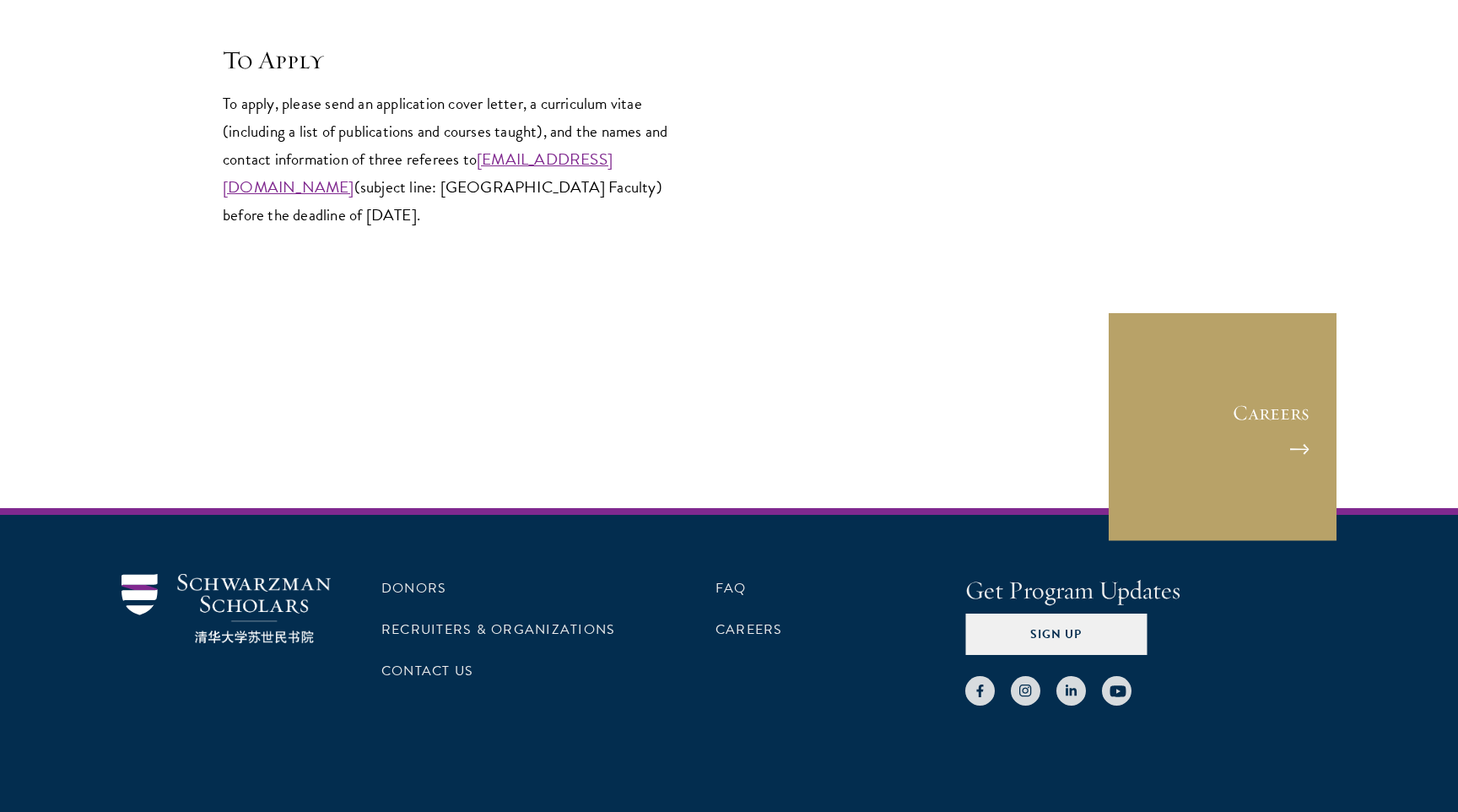
scroll to position [2448, 0]
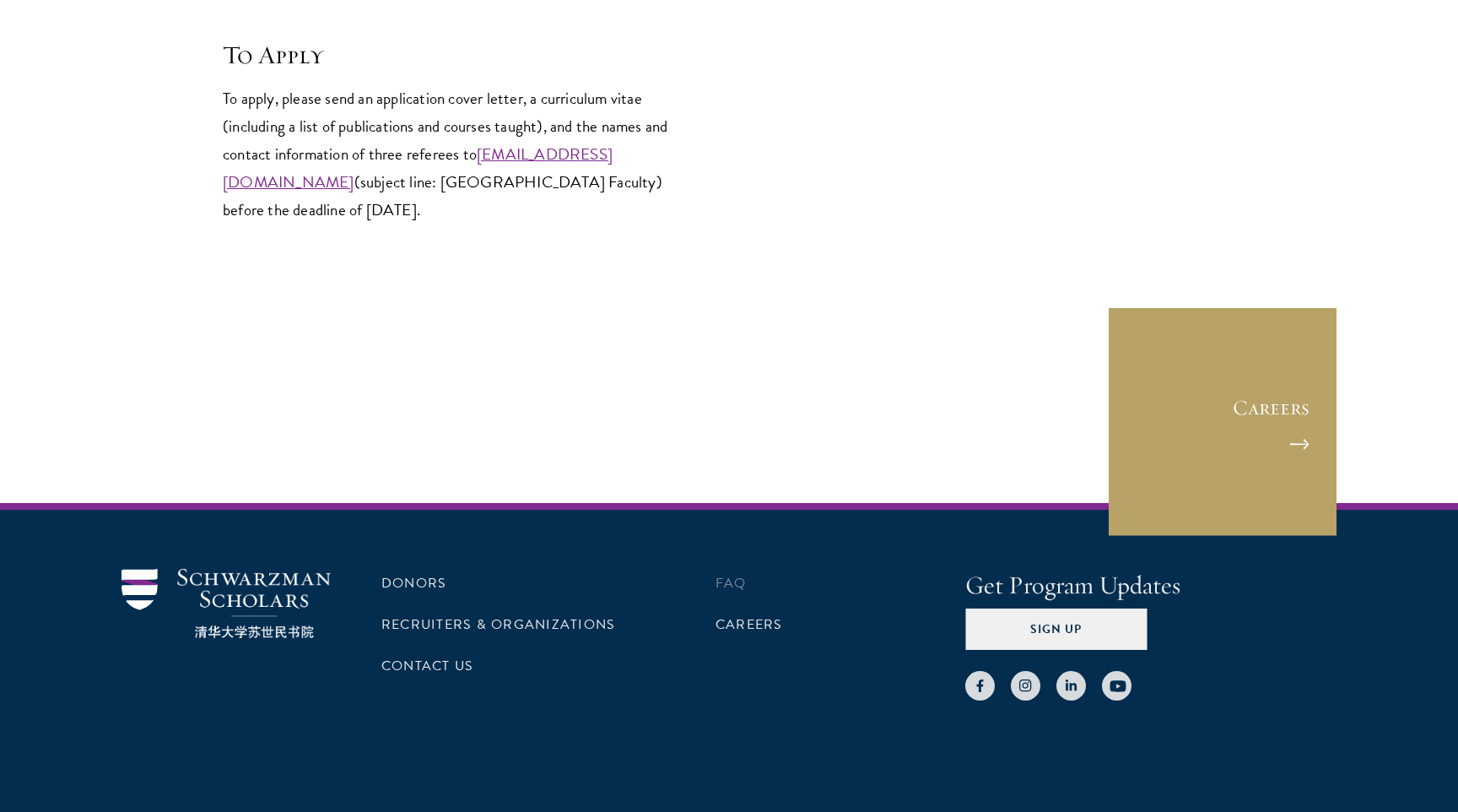
click at [748, 578] on li "FAQ" at bounding box center [840, 583] width 249 height 29
